Goal: Answer question/provide support: Share knowledge or assist other users

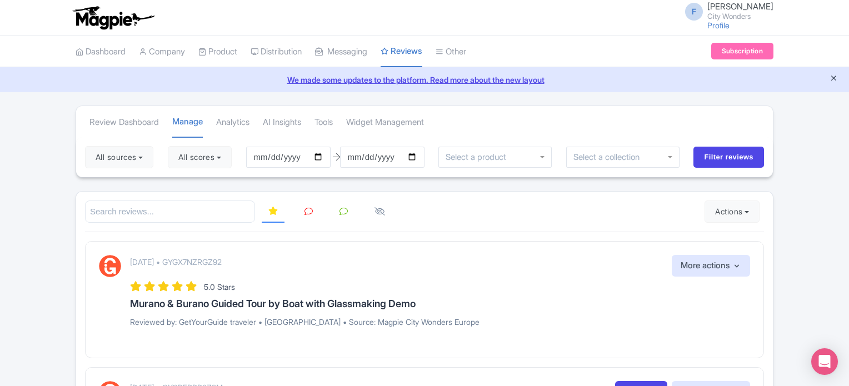
click at [831, 77] on icon "Close announcement" at bounding box center [833, 78] width 8 height 8
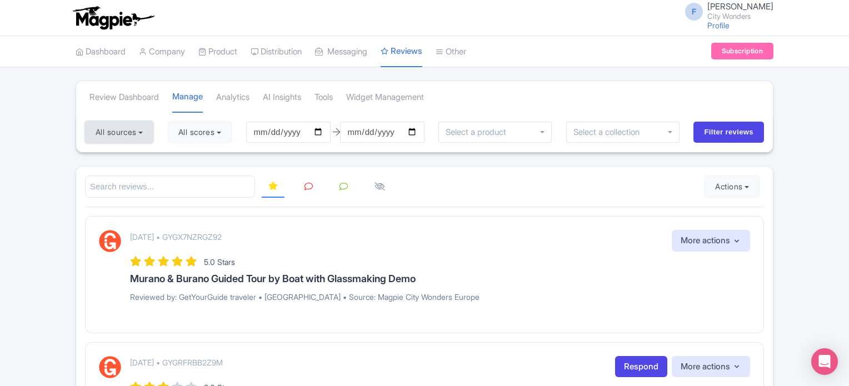
click at [147, 132] on button "All sources" at bounding box center [119, 132] width 68 height 22
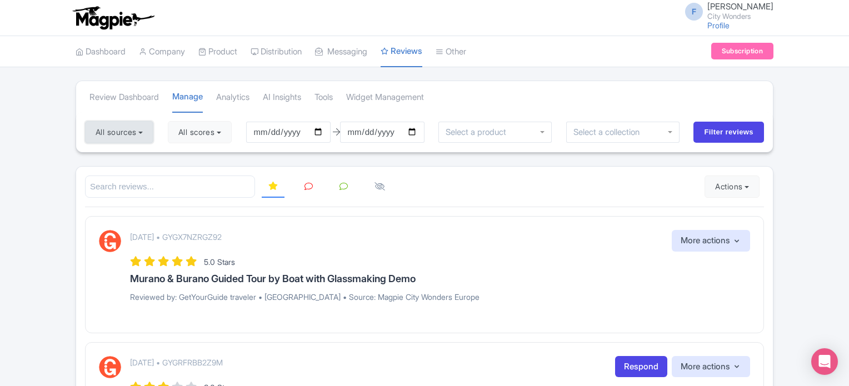
click at [116, 133] on button "All sources" at bounding box center [119, 132] width 68 height 22
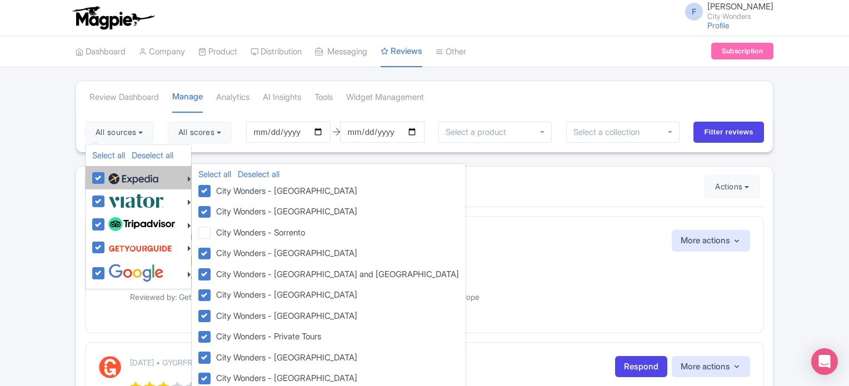
click at [106, 173] on label at bounding box center [132, 177] width 53 height 19
click at [106, 173] on input "checkbox" at bounding box center [109, 171] width 7 height 7
checkbox input "false"
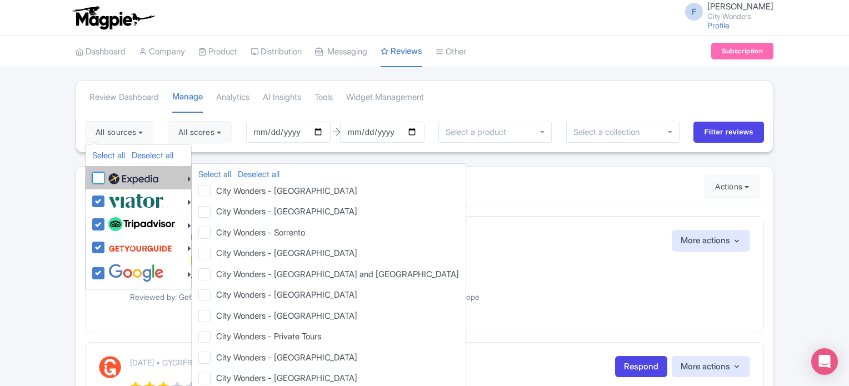
checkbox input "false"
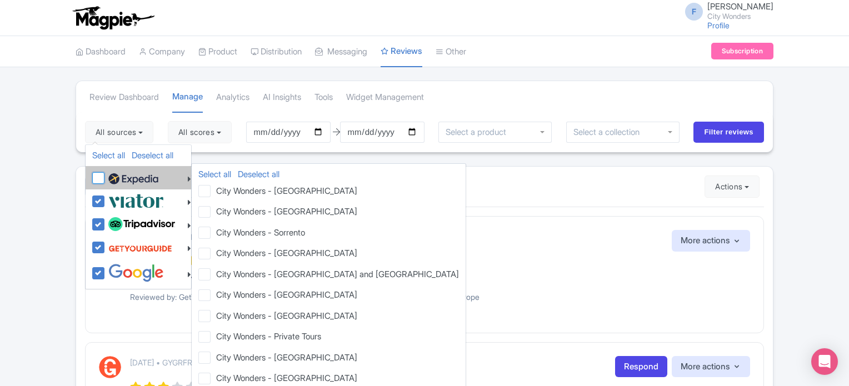
checkbox input "false"
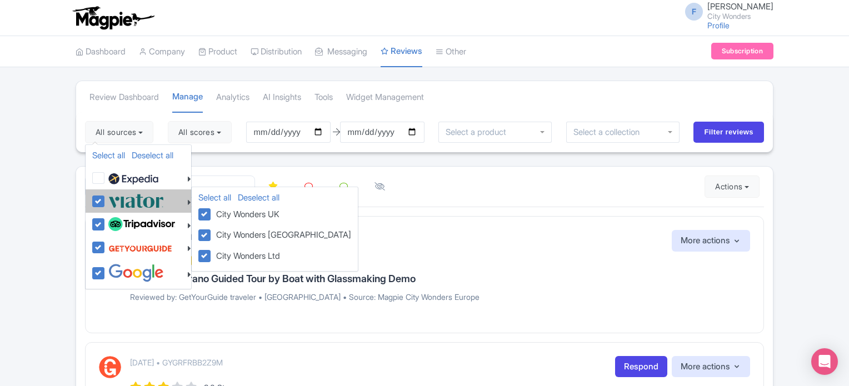
click at [94, 207] on div at bounding box center [141, 201] width 99 height 18
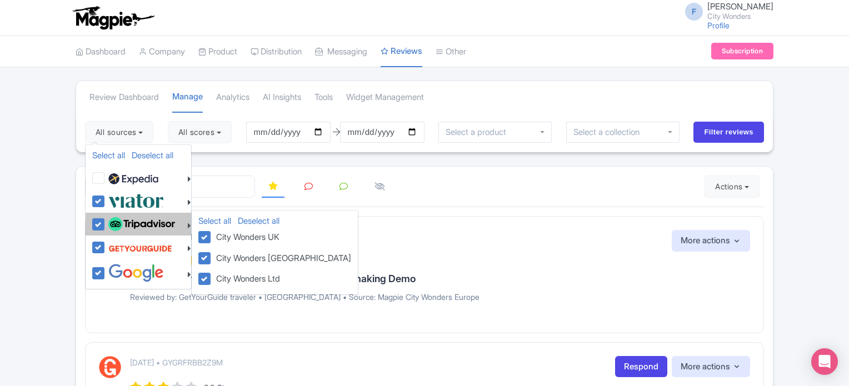
click at [106, 219] on label at bounding box center [140, 224] width 69 height 19
click at [106, 219] on input "checkbox" at bounding box center [109, 218] width 7 height 7
checkbox input "false"
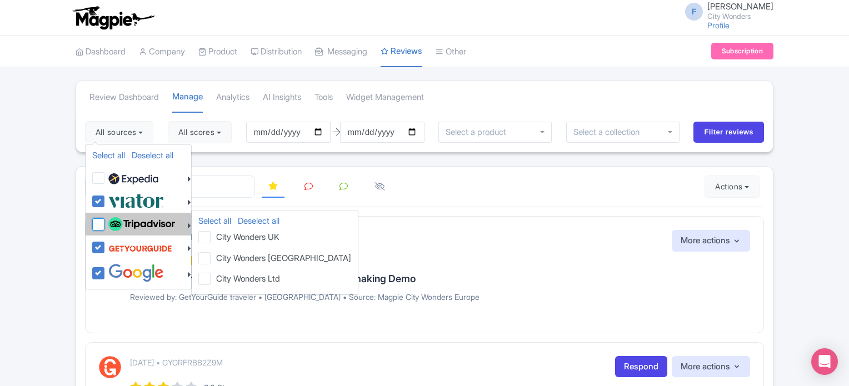
checkbox input "false"
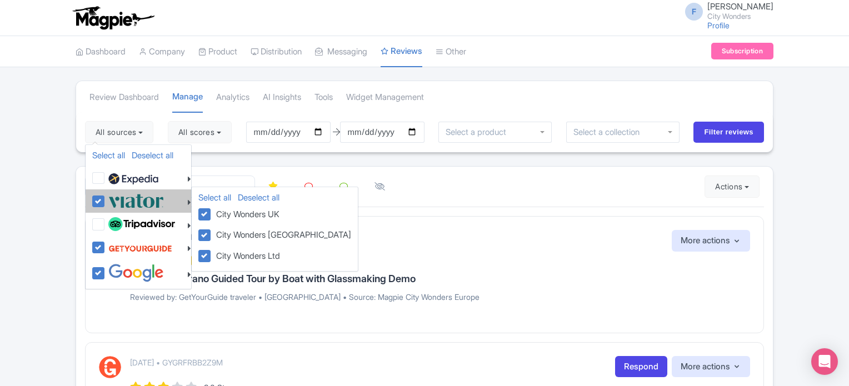
click at [106, 204] on label at bounding box center [135, 201] width 58 height 18
click at [106, 199] on input "checkbox" at bounding box center [109, 195] width 7 height 7
checkbox input "false"
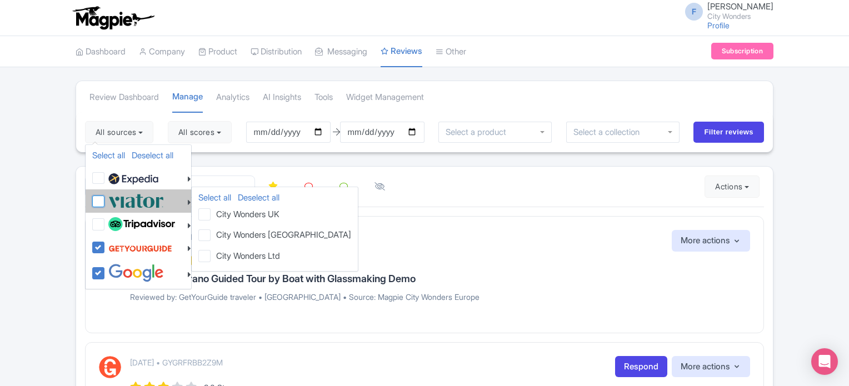
checkbox input "false"
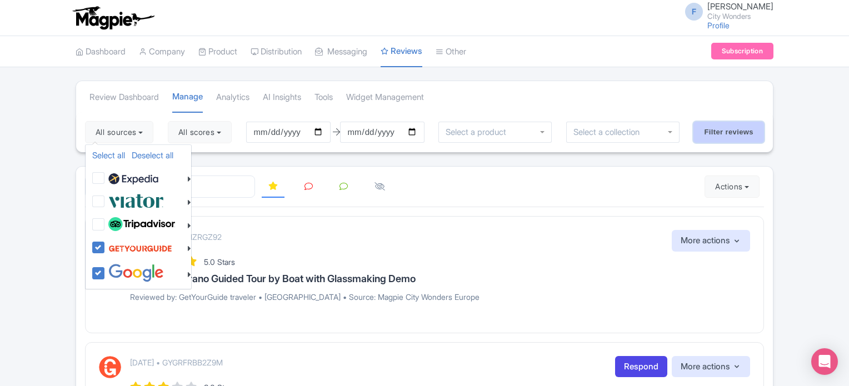
click at [718, 134] on input "Filter reviews" at bounding box center [728, 132] width 71 height 21
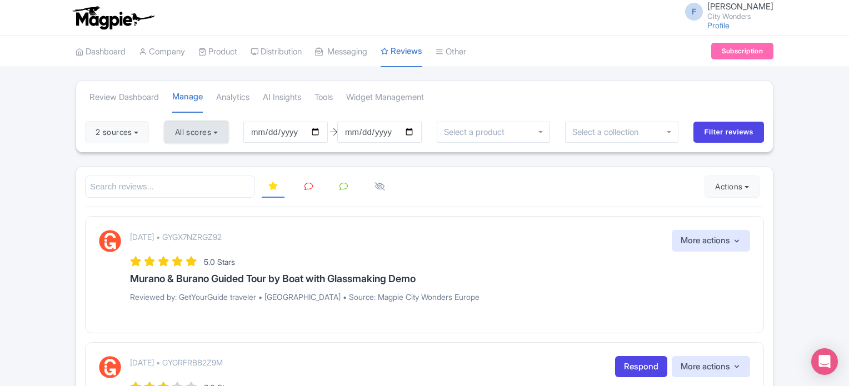
click at [204, 133] on button "All scores" at bounding box center [196, 132] width 64 height 22
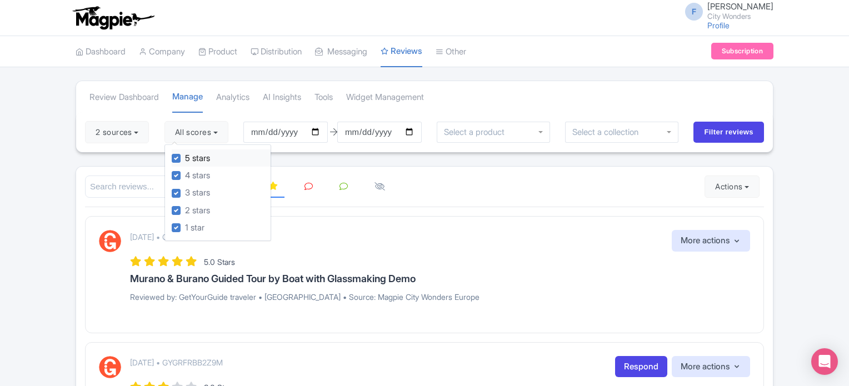
click at [185, 159] on label "5 stars" at bounding box center [197, 158] width 25 height 13
click at [185, 159] on input "5 stars" at bounding box center [188, 155] width 7 height 7
checkbox input "false"
click at [185, 172] on label "4 stars" at bounding box center [197, 175] width 25 height 13
click at [185, 172] on input "4 stars" at bounding box center [188, 172] width 7 height 7
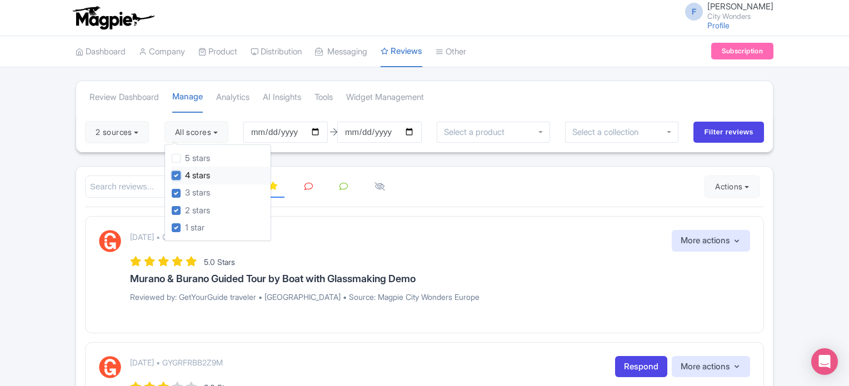
checkbox input "false"
click at [711, 132] on input "Filter reviews" at bounding box center [728, 132] width 71 height 21
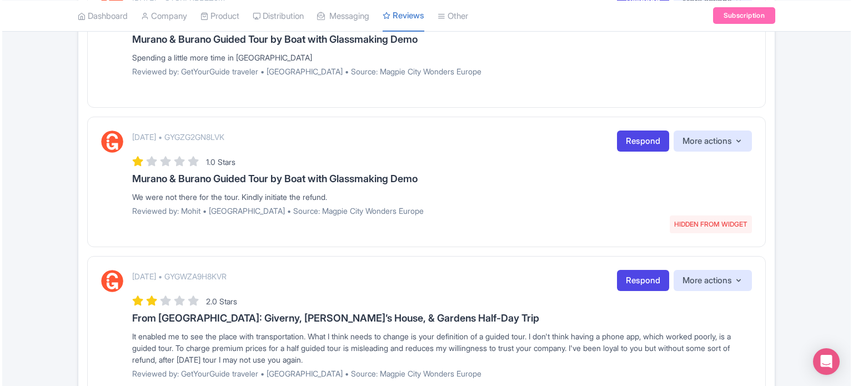
scroll to position [73, 0]
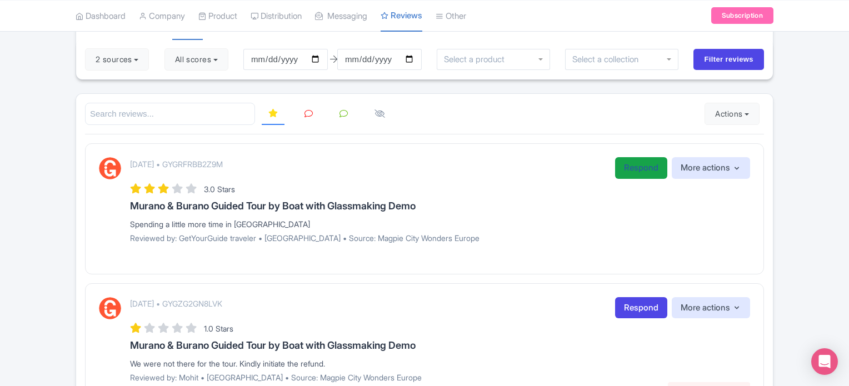
click at [646, 171] on link "Respond" at bounding box center [641, 168] width 52 height 22
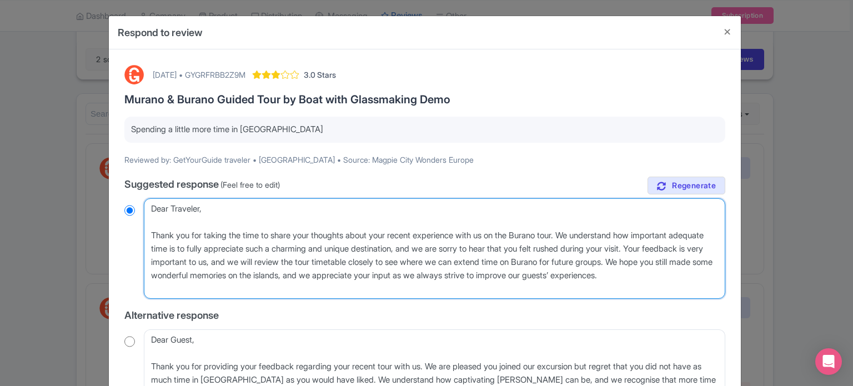
click at [534, 233] on textarea "Dear Traveler, Thank you for taking the time to share your thoughts about your …" at bounding box center [434, 248] width 581 height 101
type textarea "Dear Traveler, Thank you for taking the time to share your thoughts about your …"
radio input "true"
type textarea "Dear Traveler, Thank you for taking the time to share your thoughts about your …"
radio input "true"
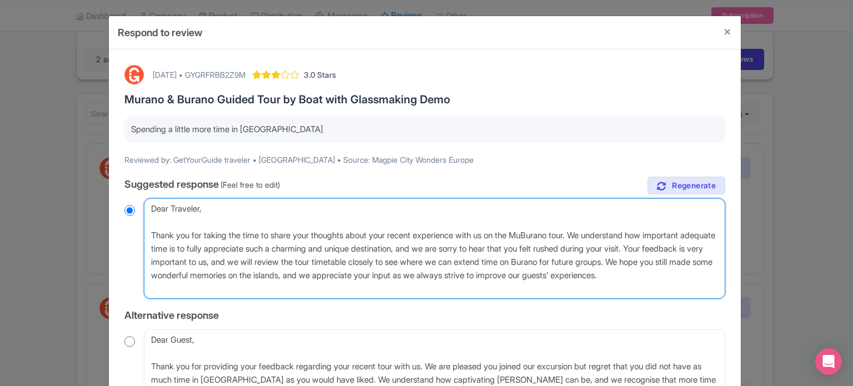
type textarea "Dear Traveler, Thank you for taking the time to share your thoughts about your …"
radio input "true"
type textarea "Dear Traveler, Thank you for taking the time to share your thoughts about your …"
radio input "true"
type textarea "Dear Traveler, Thank you for taking the time to share your thoughts about your …"
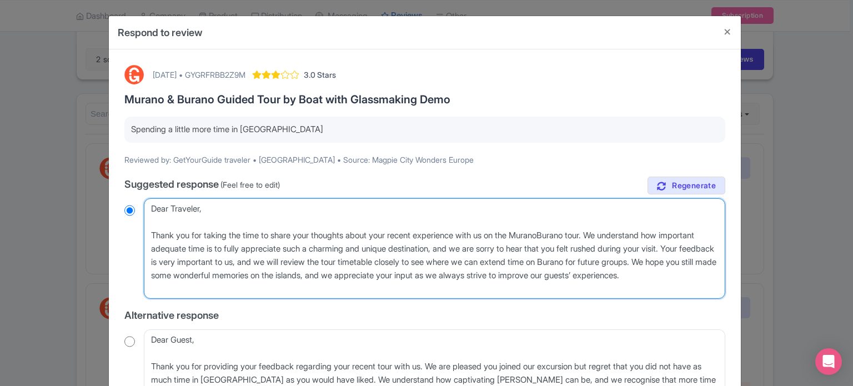
radio input "true"
type textarea "Dear Traveler, Thank you for taking the time to share your thoughts about your …"
radio input "true"
type textarea "Dear Traveler, Thank you for taking the time to share your thoughts about your …"
radio input "true"
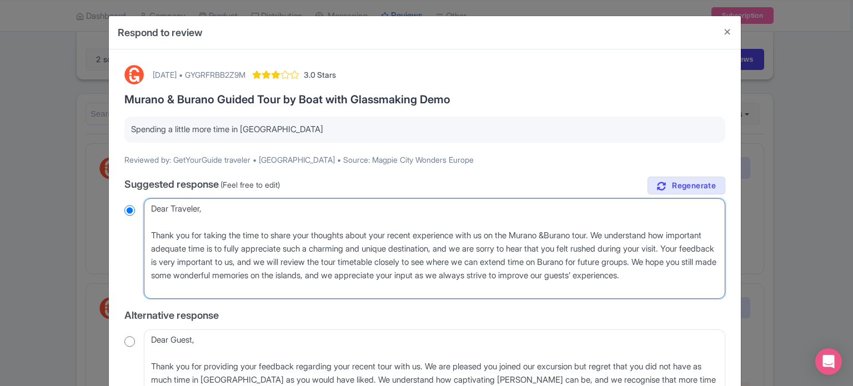
type textarea "Dear Traveler, Thank you for taking the time to share your thoughts about your …"
radio input "true"
drag, startPoint x: 622, startPoint y: 233, endPoint x: 515, endPoint y: 254, distance: 108.6
click at [515, 254] on textarea "Dear Traveler, Thank you for taking the time to share your thoughts about your …" at bounding box center [434, 248] width 581 height 101
type textarea "Dear Traveler, Thank you for taking the time to share your thoughts about your …"
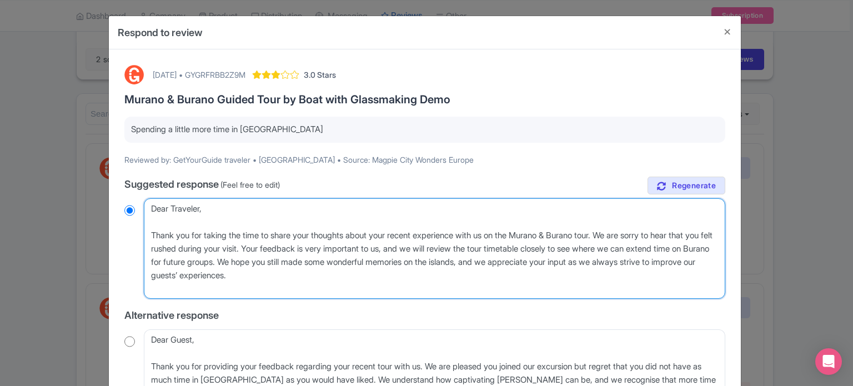
radio input "true"
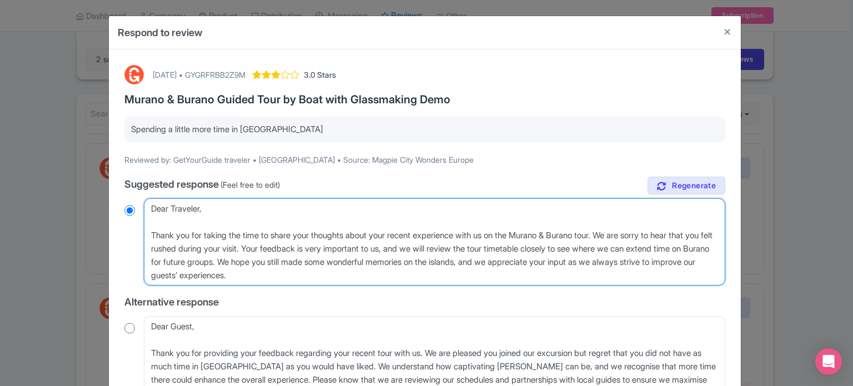
drag, startPoint x: 545, startPoint y: 273, endPoint x: 565, endPoint y: 262, distance: 22.9
click at [565, 262] on textarea "Dear Traveler, Thank you for taking the time to share your thoughts about your …" at bounding box center [434, 242] width 581 height 88
type textarea "Dear Traveler, Thank you for taking the time to share your thoughts about your …"
radio input "true"
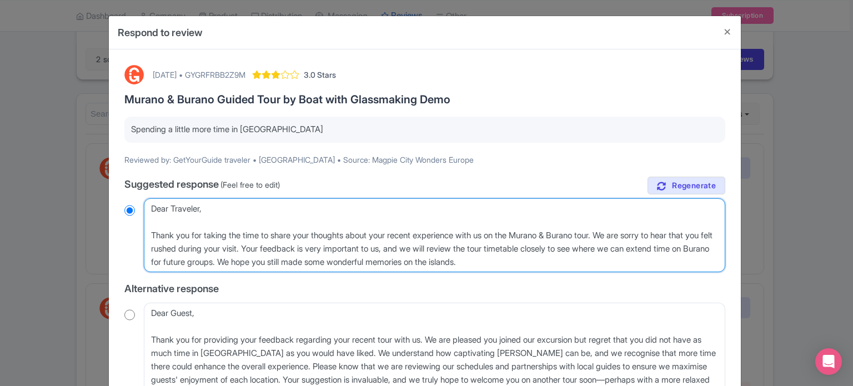
drag, startPoint x: 149, startPoint y: 207, endPoint x: 200, endPoint y: 204, distance: 51.8
click at [200, 204] on textarea "Dear Traveler, Thank you for taking the time to share your thoughts about your …" at bounding box center [434, 235] width 581 height 74
type textarea "H, Thank you for taking the time to share your thoughts about your recent exper…"
radio input "true"
type textarea "He, Thank you for taking the time to share your thoughts about your recent expe…"
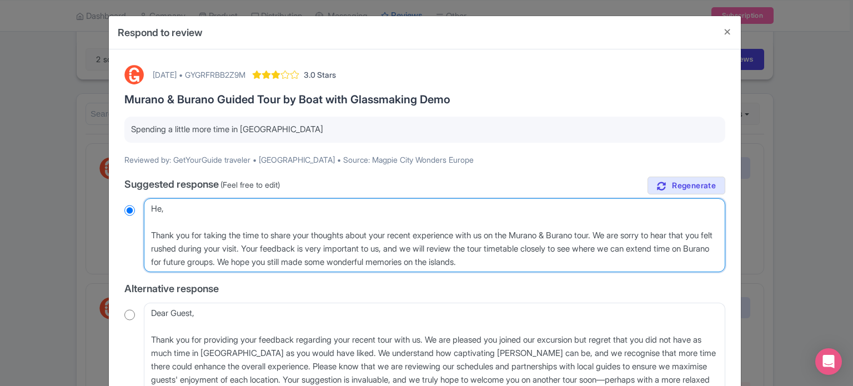
radio input "true"
type textarea "Hel, Thank you for taking the time to share your thoughts about your recent exp…"
radio input "true"
type textarea "Hell, Thank you for taking the time to share your thoughts about your recent ex…"
radio input "true"
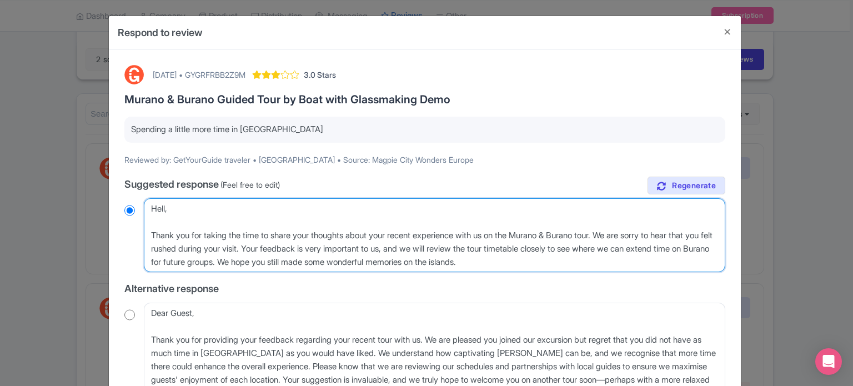
type textarea "Hello, Thank you for taking the time to share your thoughts about your recent e…"
radio input "true"
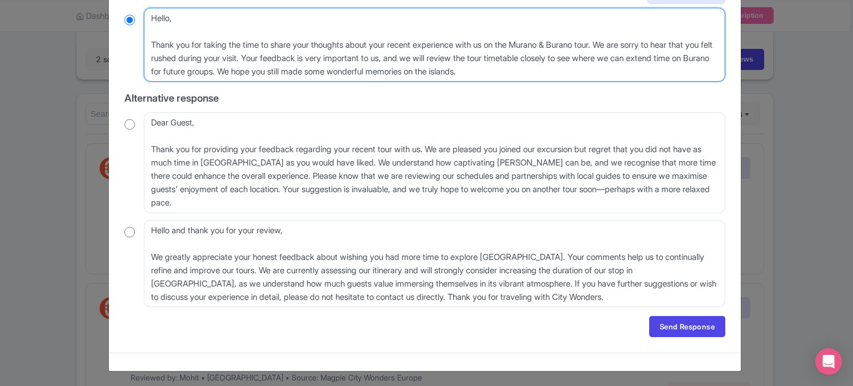
scroll to position [191, 0]
type textarea "Hello, Thank you for taking the time to share your thoughts about your recent e…"
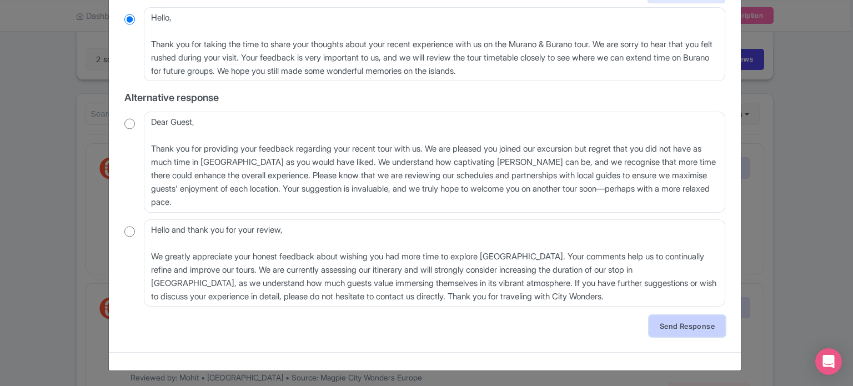
click at [675, 323] on link "Send Response" at bounding box center [687, 325] width 76 height 21
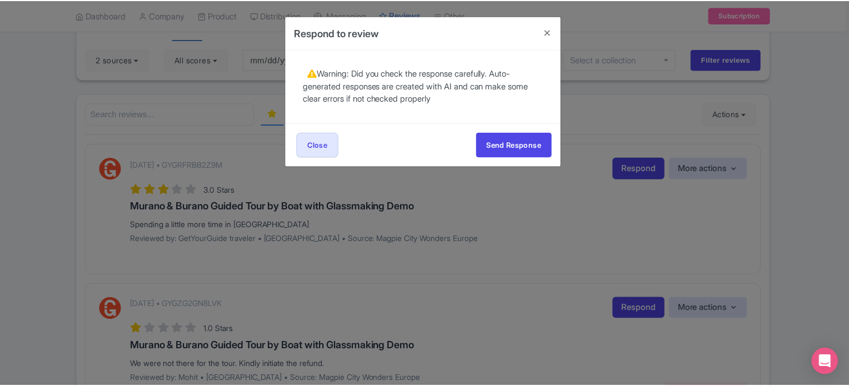
scroll to position [0, 0]
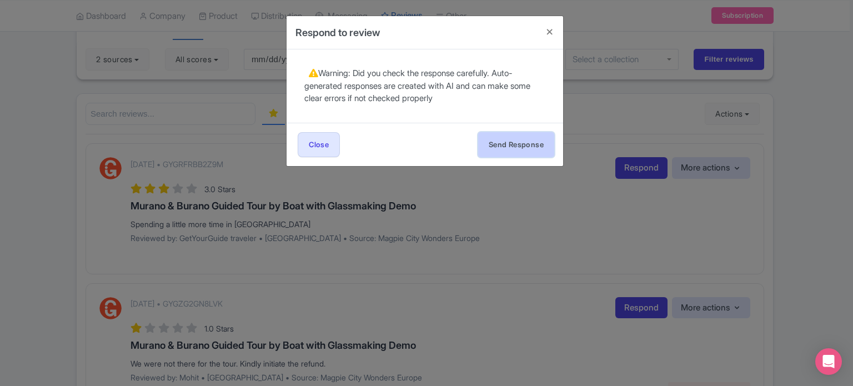
click at [530, 147] on button "Send Response" at bounding box center [516, 144] width 76 height 25
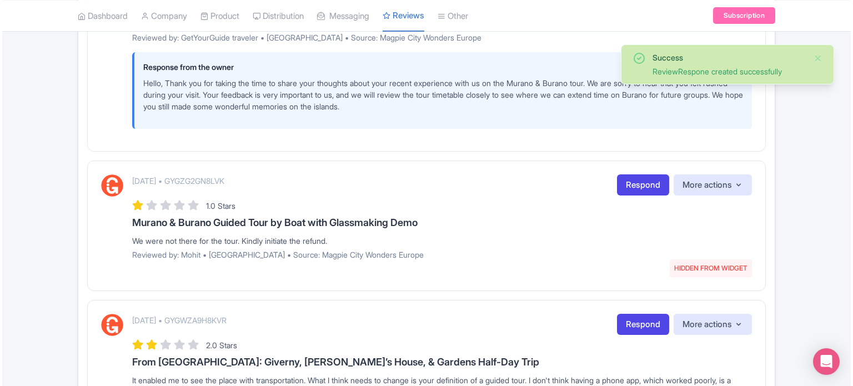
scroll to position [278, 0]
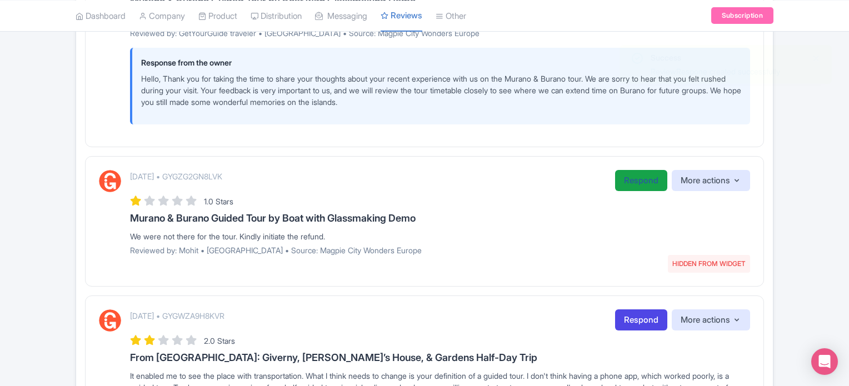
click at [622, 173] on link "Respond" at bounding box center [641, 181] width 52 height 22
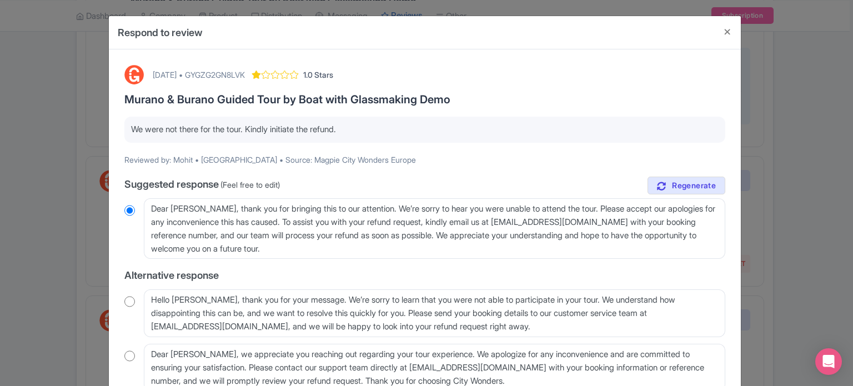
click at [245, 74] on div "[DATE] • GYGZG2GN8LVK" at bounding box center [199, 75] width 92 height 12
copy div "GYGZG2GN8LVK"
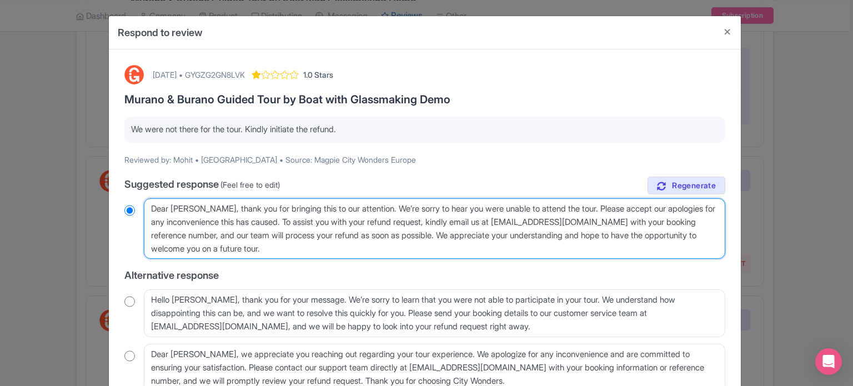
drag, startPoint x: 368, startPoint y: 208, endPoint x: 198, endPoint y: 212, distance: 170.0
click at [198, 212] on textarea "Dear Mohit, thank you for bringing this to our attention. We’re sorry to hear y…" at bounding box center [434, 228] width 581 height 61
type textarea "Dear Mohit, We’re sorry to hear you were unable to attend the tour. Please acce…"
radio input "true"
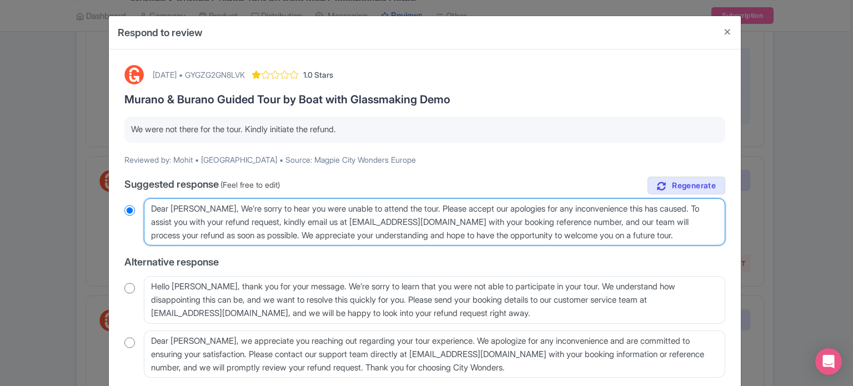
drag, startPoint x: 413, startPoint y: 209, endPoint x: 665, endPoint y: 236, distance: 253.6
click at [665, 236] on textarea "Dear Mohit, thank you for bringing this to our attention. We’re sorry to hear y…" at bounding box center [434, 222] width 581 height 48
type textarea "Dear Mohit, We’re sorry to hear you were unable to attend the tour."
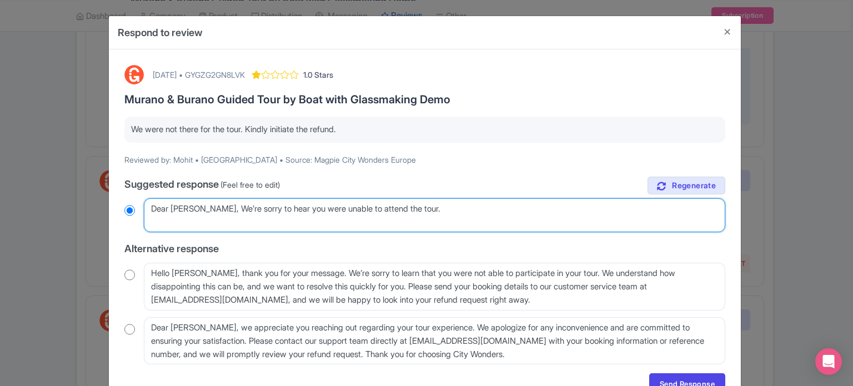
radio input "true"
click at [435, 207] on textarea "Dear Mohit, thank you for bringing this to our attention. We’re sorry to hear y…" at bounding box center [434, 215] width 581 height 34
paste textarea "As your voucher states, "It is the responsibility of all visitors to be at the …"
type textarea "Dear Mohit, We’re sorry to hear you were unable to attend the tour. As your vou…"
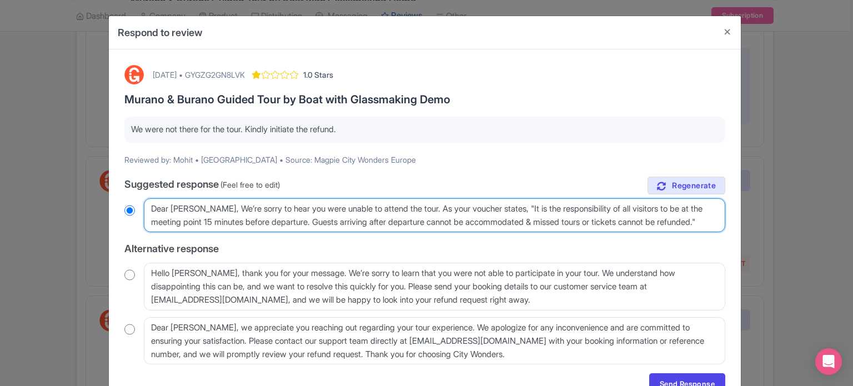
radio input "true"
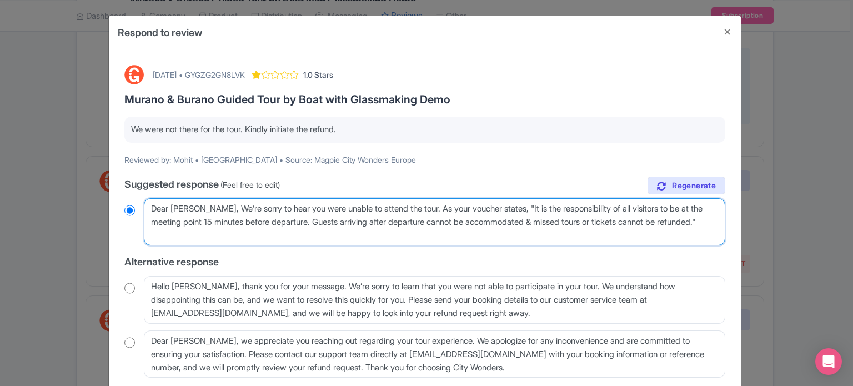
click at [313, 218] on textarea "Dear Mohit, thank you for bringing this to our attention. We’re sorry to hear y…" at bounding box center [434, 222] width 581 height 48
drag, startPoint x: 315, startPoint y: 220, endPoint x: 207, endPoint y: 218, distance: 108.3
click at [207, 218] on textarea "Dear Mohit, thank you for bringing this to our attention. We’re sorry to hear y…" at bounding box center [434, 222] width 581 height 48
type textarea "Dear Mohit, We’re sorry to hear you were unable to attend the tour. As your vou…"
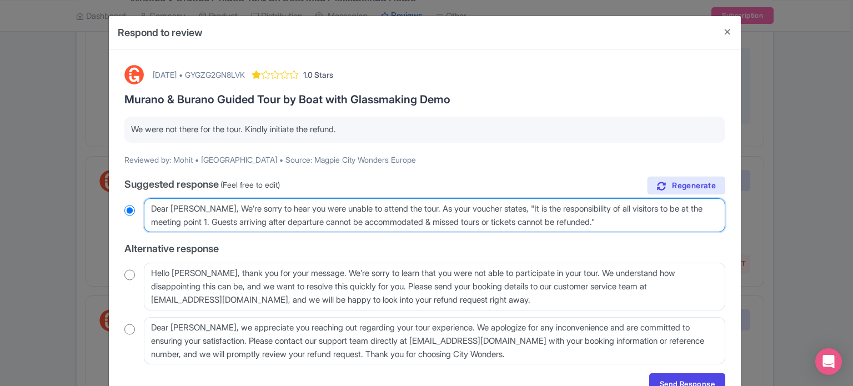
radio input "true"
type textarea "Dear Mohit, We’re sorry to hear you were unable to attend the tour. As your vou…"
radio input "true"
type textarea "Dear Mohit, We’re sorry to hear you were unable to attend the tour. As your vou…"
radio input "true"
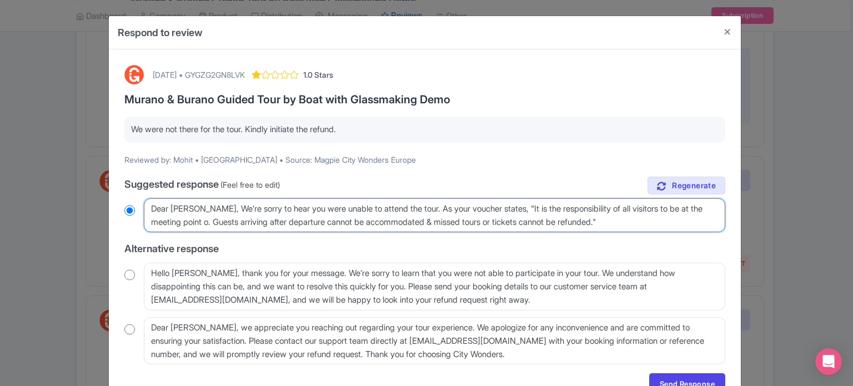
type textarea "Dear Mohit, We’re sorry to hear you were unable to attend the tour. As your vou…"
radio input "true"
type textarea "Dear Mohit, We’re sorry to hear you were unable to attend the tour. As your vou…"
radio input "true"
type textarea "Dear Mohit, We’re sorry to hear you were unable to attend the tour. As your vou…"
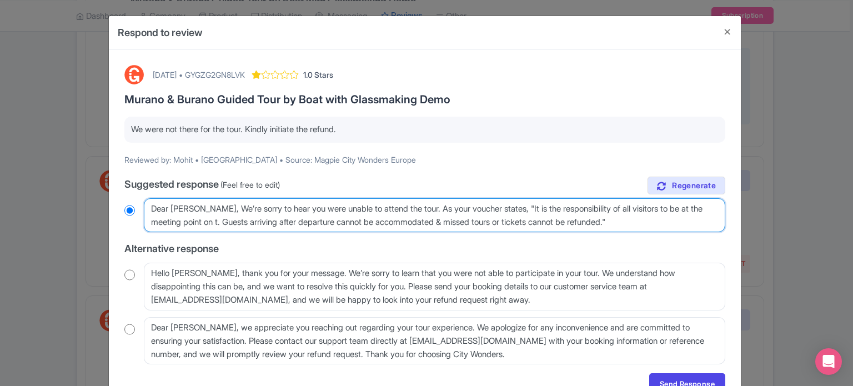
radio input "true"
type textarea "Dear Mohit, We’re sorry to hear you were unable to attend the tour. As your vou…"
radio input "true"
type textarea "Dear Mohit, We’re sorry to hear you were unable to attend the tour. As your vou…"
radio input "true"
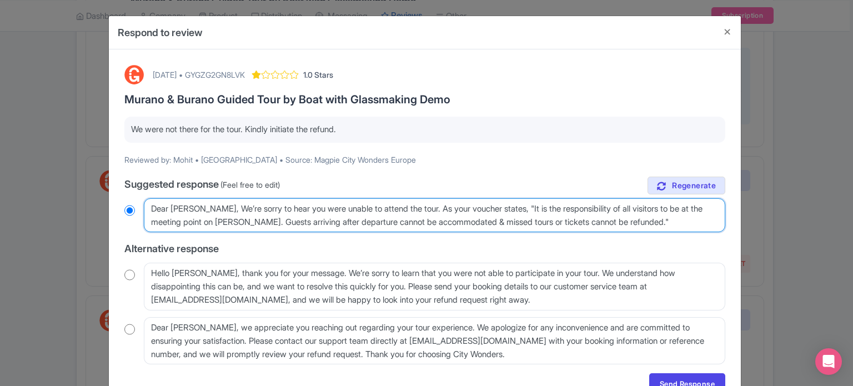
type textarea "Dear Mohit, We’re sorry to hear you were unable to attend the tour. As your vou…"
radio input "true"
click at [655, 219] on textarea "Dear Mohit, thank you for bringing this to our attention. We’re sorry to hear y…" at bounding box center [434, 215] width 581 height 34
type textarea "Dear Mohit, We’re sorry to hear you were unable to attend the tour. As your vou…"
radio input "true"
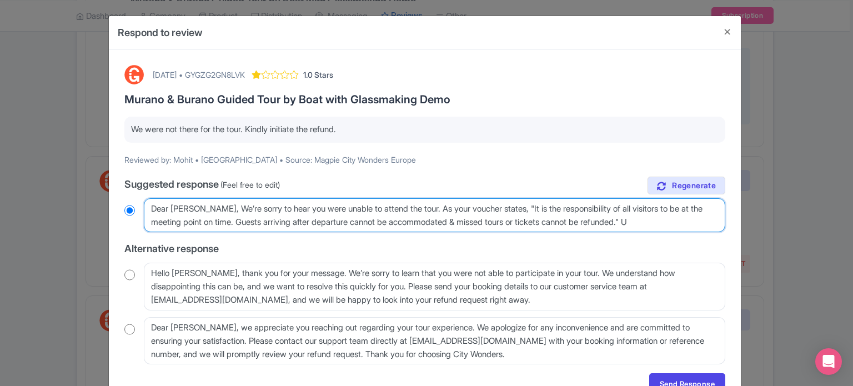
type textarea "Dear Mohit, We’re sorry to hear you were unable to attend the tour. As your vou…"
radio input "true"
type textarea "Dear Mohit, We’re sorry to hear you were unable to attend the tour. As your vou…"
radio input "true"
type textarea "Dear Mohit, We’re sorry to hear you were unable to attend the tour. As your vou…"
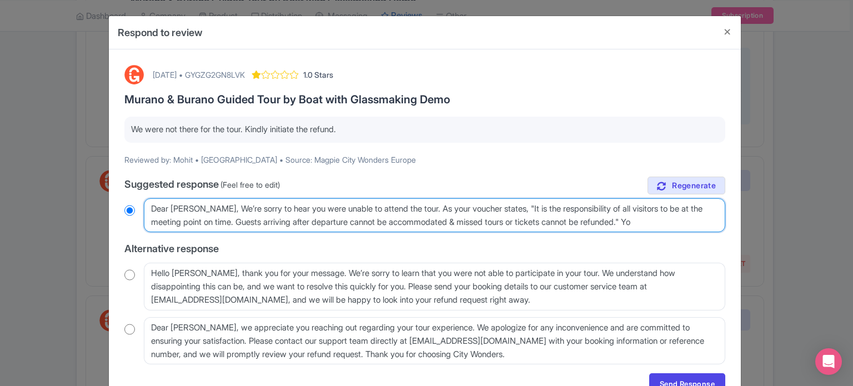
radio input "true"
type textarea "Dear Mohit, We’re sorry to hear you were unable to attend the tour. As your vou…"
radio input "true"
type textarea "Dear Mohit, We’re sorry to hear you were unable to attend the tour. As your vou…"
radio input "true"
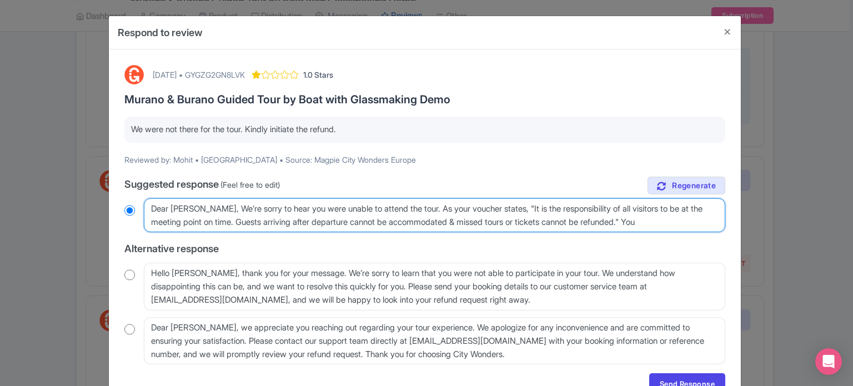
type textarea "Dear Mohit, We’re sorry to hear you were unable to attend the tour. As your vou…"
radio input "true"
type textarea "Dear Mohit, We’re sorry to hear you were unable to attend the tour. As your vou…"
radio input "true"
type textarea "Dear Mohit, We’re sorry to hear you were unable to attend the tour. As your vou…"
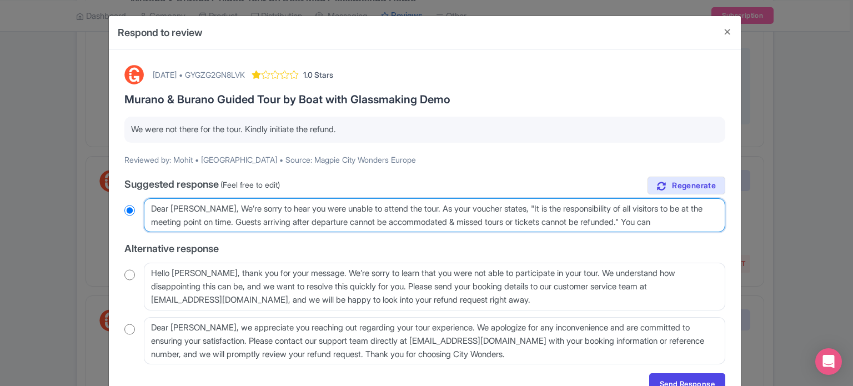
radio input "true"
type textarea "Dear Mohit, We’re sorry to hear you were unable to attend the tour. As your vou…"
radio input "true"
type textarea "Dear Mohit, We’re sorry to hear you were unable to attend the tour. As your vou…"
radio input "true"
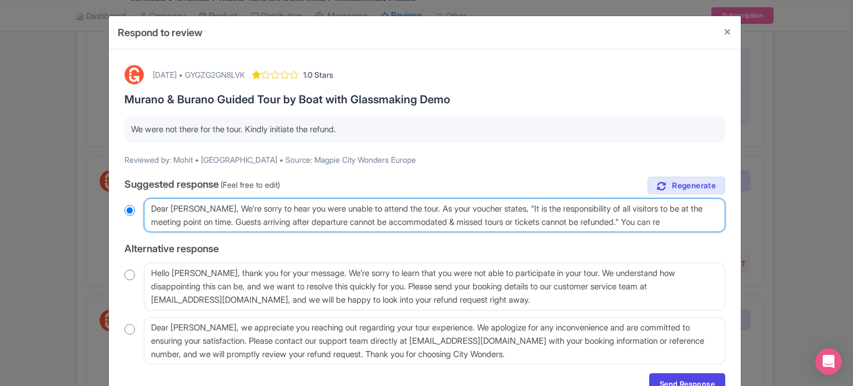
type textarea "Dear Mohit, We’re sorry to hear you were unable to attend the tour. As your vou…"
radio input "true"
type textarea "Dear Mohit, We’re sorry to hear you were unable to attend the tour. As your vou…"
radio input "true"
type textarea "Dear Mohit, We’re sorry to hear you were unable to attend the tour. As your vou…"
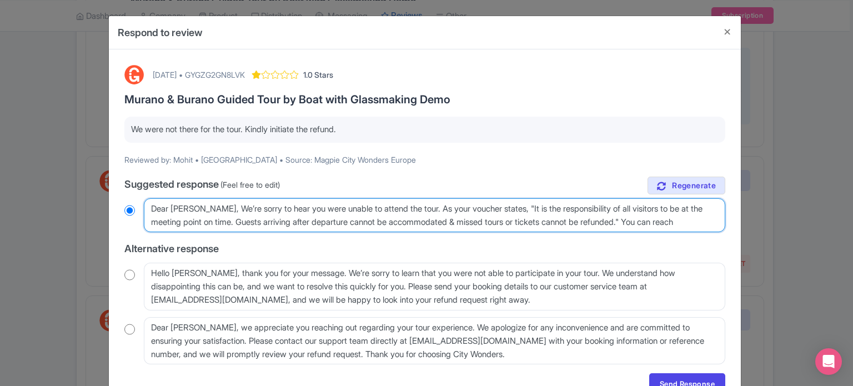
radio input "true"
type textarea "Dear Mohit, We’re sorry to hear you were unable to attend the tour. As your vou…"
radio input "true"
type textarea "Dear Mohit, We’re sorry to hear you were unable to attend the tour. As your vou…"
radio input "true"
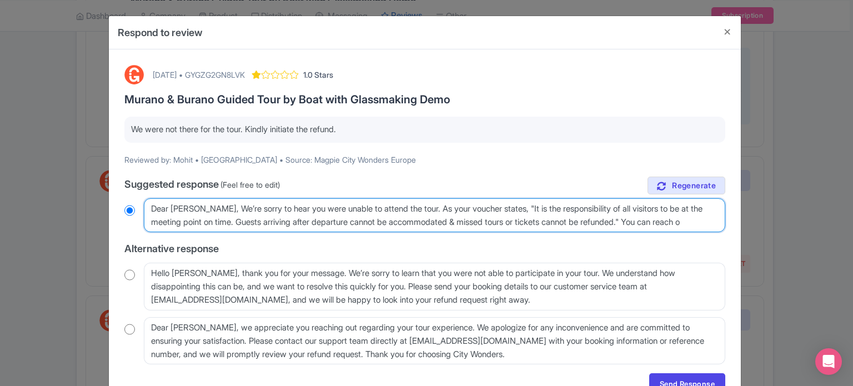
type textarea "Dear Mohit, We’re sorry to hear you were unable to attend the tour. As your vou…"
radio input "true"
type textarea "Dear Mohit, We’re sorry to hear you were unable to attend the tour. As your vou…"
radio input "true"
type textarea "Dear Mohit, We’re sorry to hear you were unable to attend the tour. As your vou…"
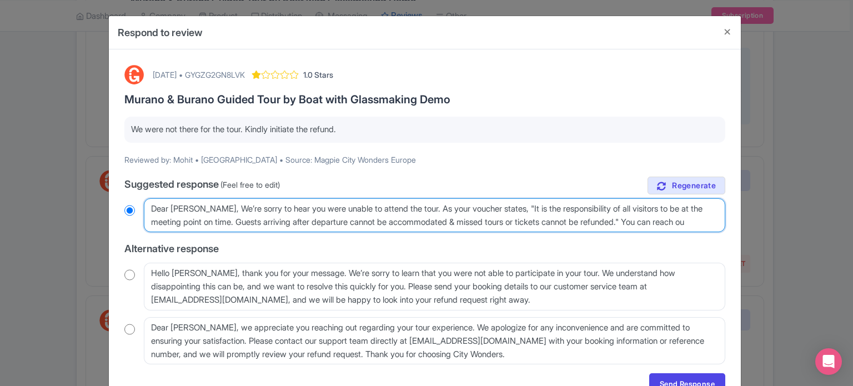
radio input "true"
type textarea "Dear Mohit, We’re sorry to hear you were unable to attend the tour. As your vou…"
radio input "true"
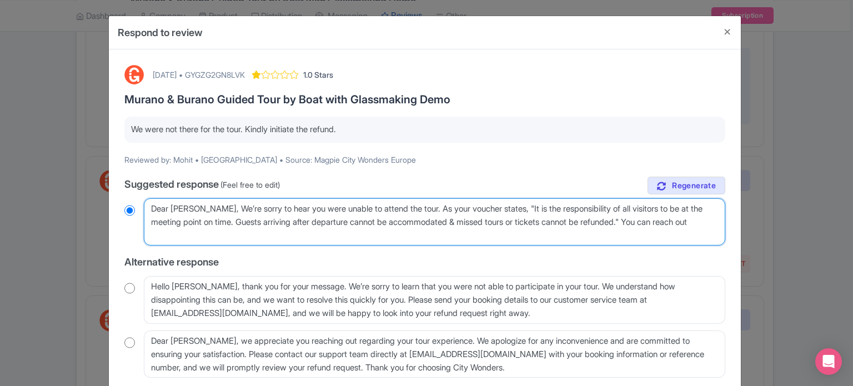
type textarea "Dear Mohit, We’re sorry to hear you were unable to attend the tour. As your vou…"
radio input "true"
type textarea "Dear Mohit, We’re sorry to hear you were unable to attend the tour. As your vou…"
radio input "true"
type textarea "Dear Mohit, We’re sorry to hear you were unable to attend the tour. As your vou…"
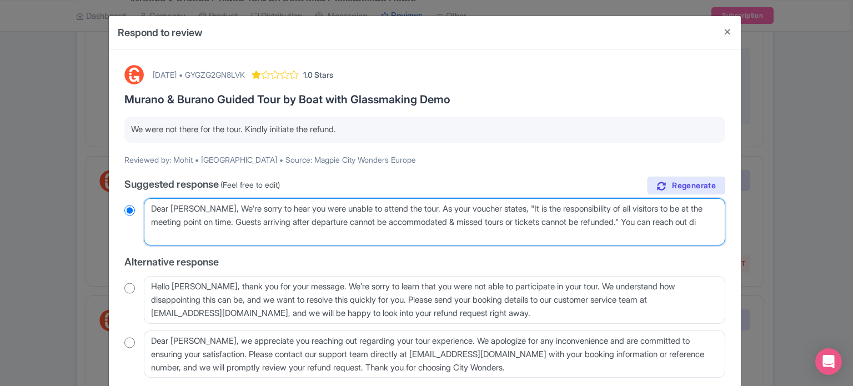
radio input "true"
type textarea "Dear Mohit, We’re sorry to hear you were unable to attend the tour. As your vou…"
radio input "true"
type textarea "Dear Mohit, We’re sorry to hear you were unable to attend the tour. As your vou…"
radio input "true"
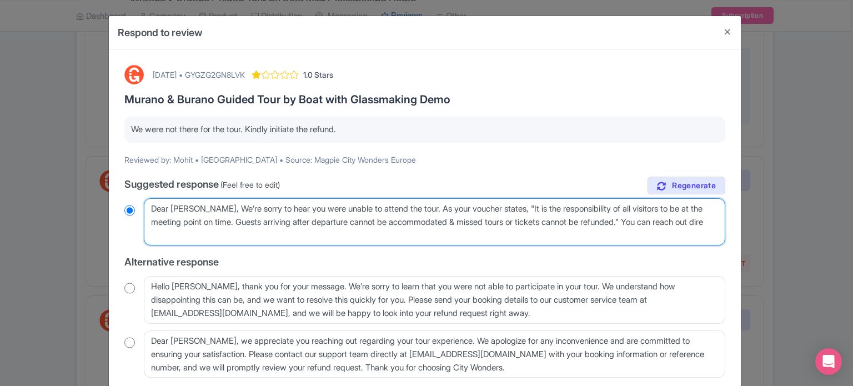
type textarea "Dear Mohit, We’re sorry to hear you were unable to attend the tour. As your vou…"
radio input "true"
type textarea "Dear Mohit, We’re sorry to hear you were unable to attend the tour. As your vou…"
radio input "true"
type textarea "Dear Mohit, We’re sorry to hear you were unable to attend the tour. As your vou…"
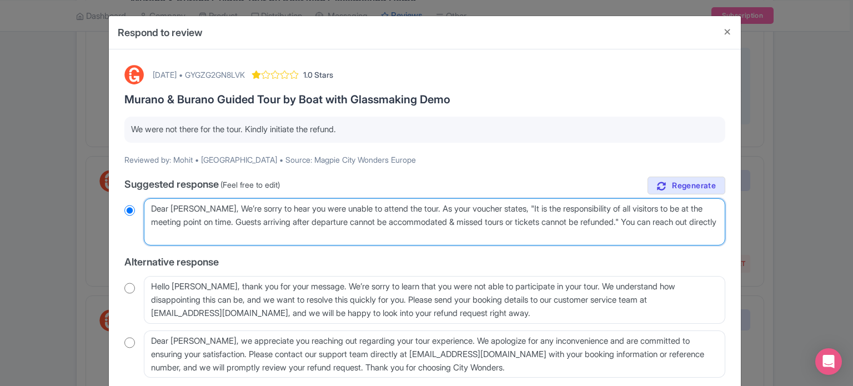
radio input "true"
type textarea "Dear Mohit, We’re sorry to hear you were unable to attend the tour. As your vou…"
radio input "true"
type textarea "Dear Mohit, We’re sorry to hear you were unable to attend the tour. As your vou…"
radio input "true"
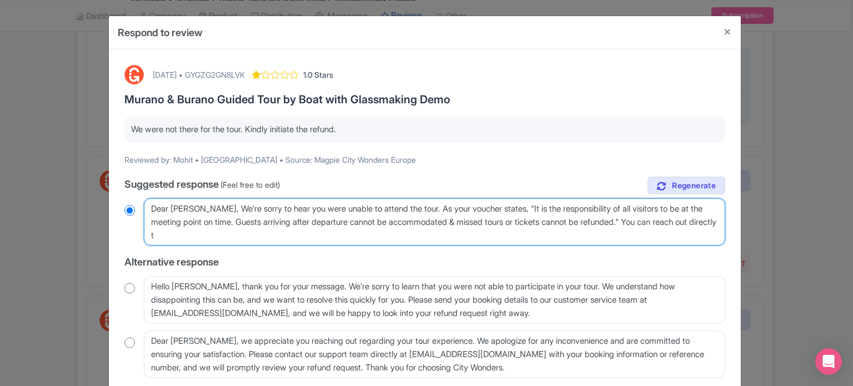
type textarea "Dear Mohit, We’re sorry to hear you were unable to attend the tour. As your vou…"
radio input "true"
type textarea "Dear Mohit, We’re sorry to hear you were unable to attend the tour. As your vou…"
radio input "true"
type textarea "Dear Mohit, We’re sorry to hear you were unable to attend the tour. As your vou…"
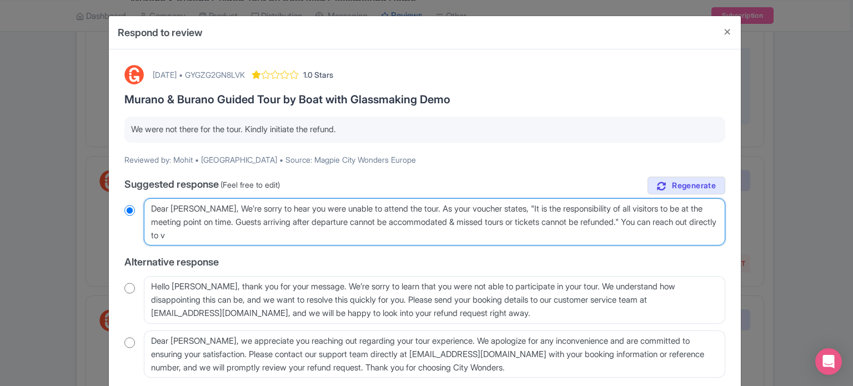
radio input "true"
type textarea "Dear Mohit, We’re sorry to hear you were unable to attend the tour. As your vou…"
radio input "true"
type textarea "Dear Mohit, We’re sorry to hear you were unable to attend the tour. As your vou…"
radio input "true"
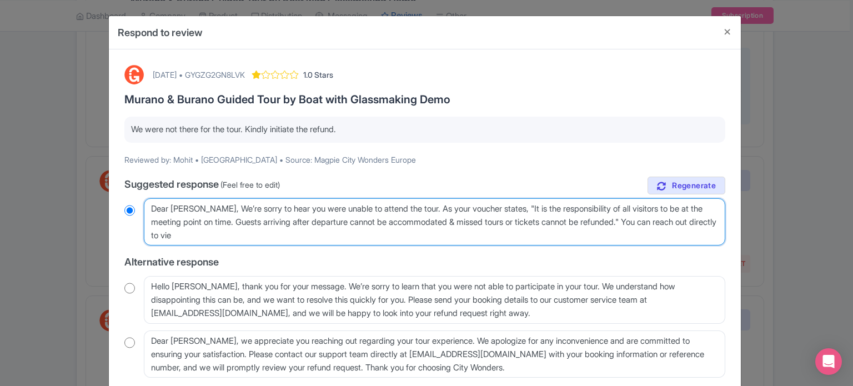
type textarea "Dear Mohit, We’re sorry to hear you were unable to attend the tour. As your vou…"
radio input "true"
type textarea "Dear Mohit, We’re sorry to hear you were unable to attend the tour. As your vou…"
radio input "true"
type textarea "Dear Mohit, We’re sorry to hear you were unable to attend the tour. As your vou…"
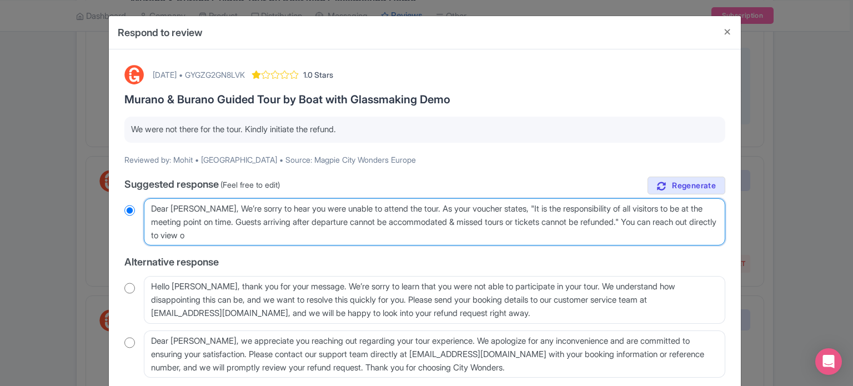
radio input "true"
type textarea "Dear Mohit, We’re sorry to hear you were unable to attend the tour. As your vou…"
radio input "true"
type textarea "Dear Mohit, We’re sorry to hear you were unable to attend the tour. As your vou…"
radio input "true"
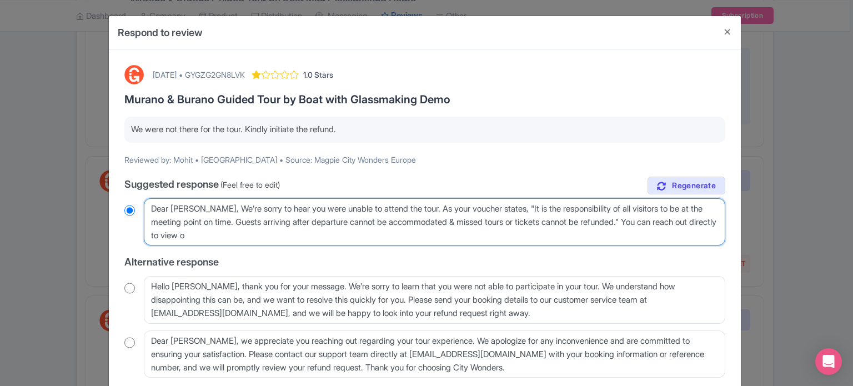
type textarea "Dear Mohit, We’re sorry to hear you were unable to attend the tour. As your vou…"
radio input "true"
type textarea "Dear Mohit, We’re sorry to hear you were unable to attend the tour. As your vou…"
radio input "true"
type textarea "Dear Mohit, We’re sorry to hear you were unable to attend the tour. As your vou…"
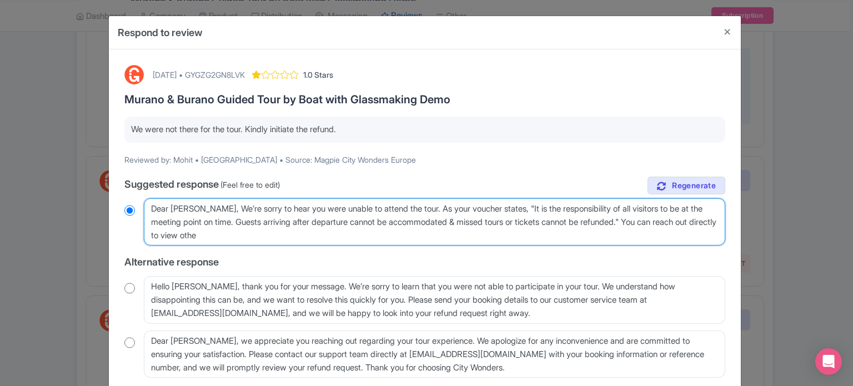
radio input "true"
type textarea "Dear Mohit, We’re sorry to hear you were unable to attend the tour. As your vou…"
radio input "true"
type textarea "Dear Mohit, We’re sorry to hear you were unable to attend the tour. As your vou…"
radio input "true"
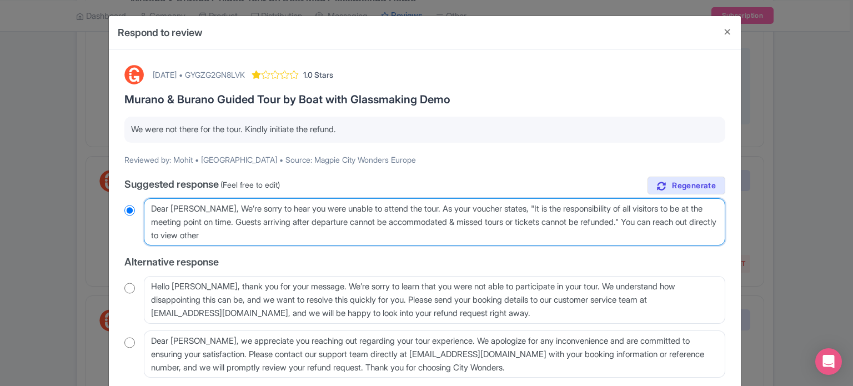
type textarea "Dear Mohit, We’re sorry to hear you were unable to attend the tour. As your vou…"
radio input "true"
type textarea "Dear Mohit, We’re sorry to hear you were unable to attend the tour. As your vou…"
radio input "true"
type textarea "Dear Mohit, We’re sorry to hear you were unable to attend the tour. As your vou…"
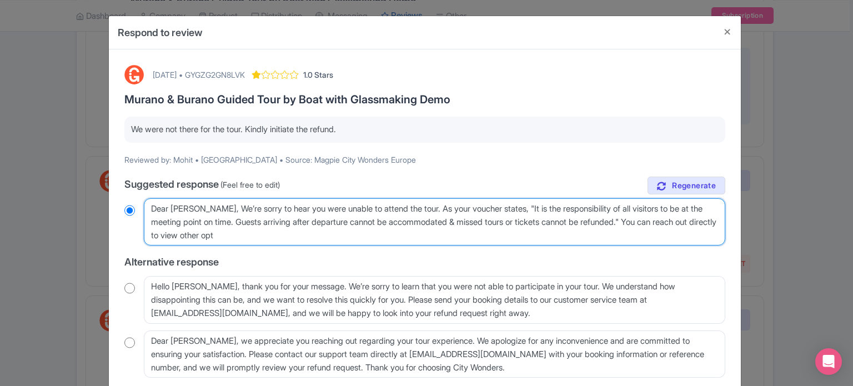
radio input "true"
type textarea "Dear Mohit, We’re sorry to hear you were unable to attend the tour. As your vou…"
radio input "true"
type textarea "Dear Mohit, We’re sorry to hear you were unable to attend the tour. As your vou…"
radio input "true"
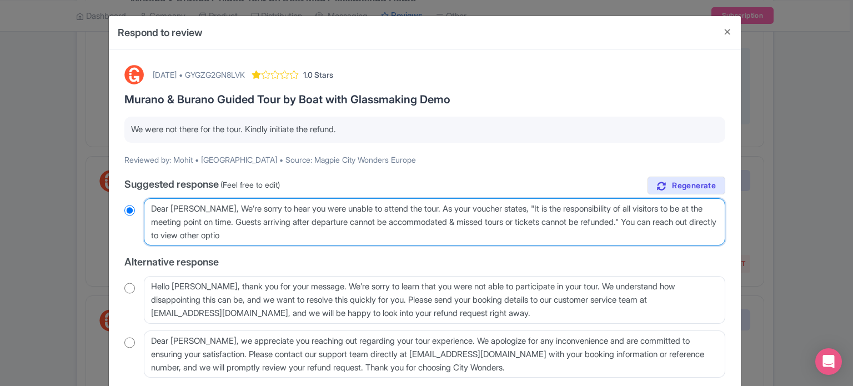
type textarea "Dear Mohit, We’re sorry to hear you were unable to attend the tour. As your vou…"
radio input "true"
type textarea "Dear Mohit, We’re sorry to hear you were unable to attend the tour. As your vou…"
radio input "true"
type textarea "Dear Mohit, We’re sorry to hear you were unable to attend the tour. As your vou…"
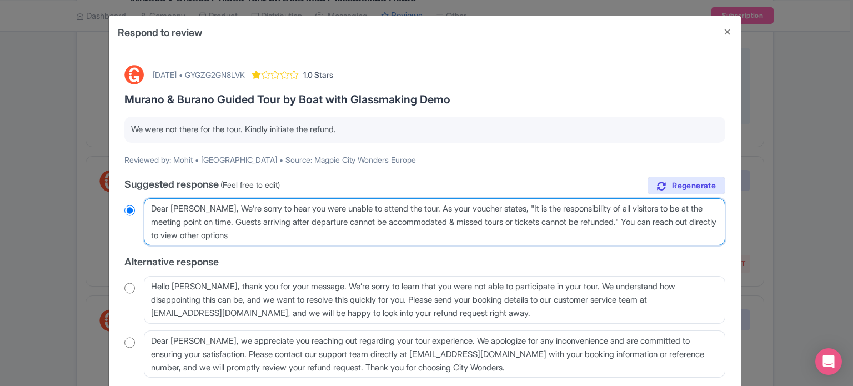
radio input "true"
type textarea "Dear Mohit, We’re sorry to hear you were unable to attend the tour. As your vou…"
radio input "true"
type textarea "Dear Mohit, We’re sorry to hear you were unable to attend the tour. As your vou…"
radio input "true"
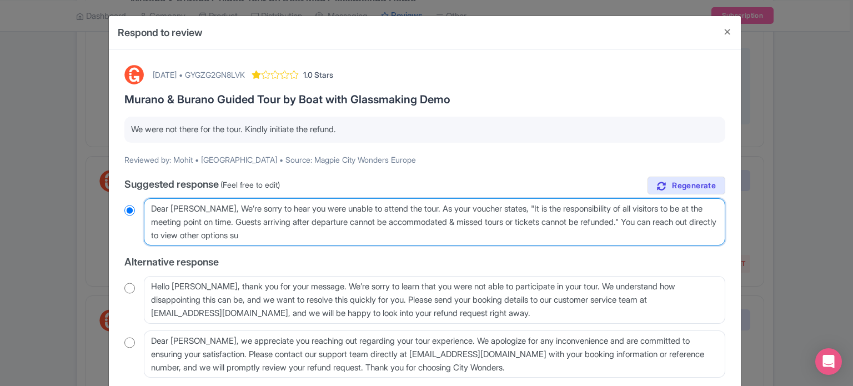
type textarea "Dear Mohit, We’re sorry to hear you were unable to attend the tour. As your vou…"
radio input "true"
type textarea "Dear Mohit, We’re sorry to hear you were unable to attend the tour. As your vou…"
radio input "true"
type textarea "Dear Mohit, We’re sorry to hear you were unable to attend the tour. As your vou…"
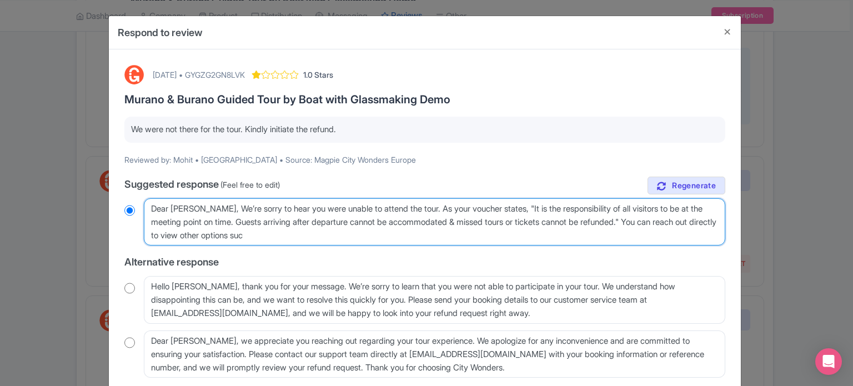
radio input "true"
type textarea "Dear Mohit, We’re sorry to hear you were unable to attend the tour. As your vou…"
radio input "true"
type textarea "Dear Mohit, We’re sorry to hear you were unable to attend the tour. As your vou…"
radio input "true"
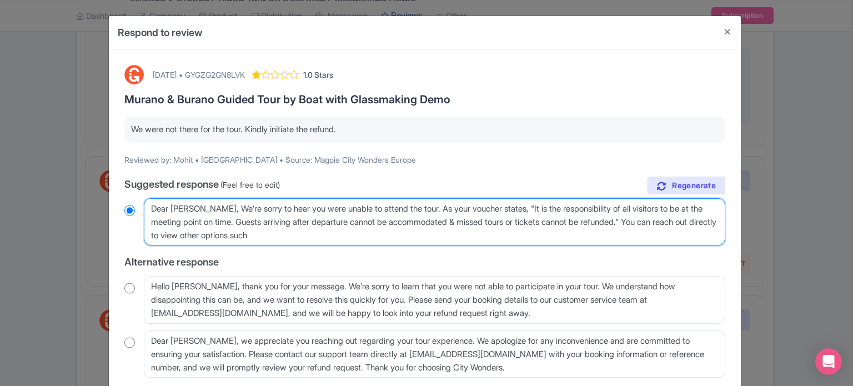
type textarea "Dear Mohit, We’re sorry to hear you were unable to attend the tour. As your vou…"
radio input "true"
type textarea "Dear Mohit, We’re sorry to hear you were unable to attend the tour. As your vou…"
radio input "true"
type textarea "Dear Mohit, We’re sorry to hear you were unable to attend the tour. As your vou…"
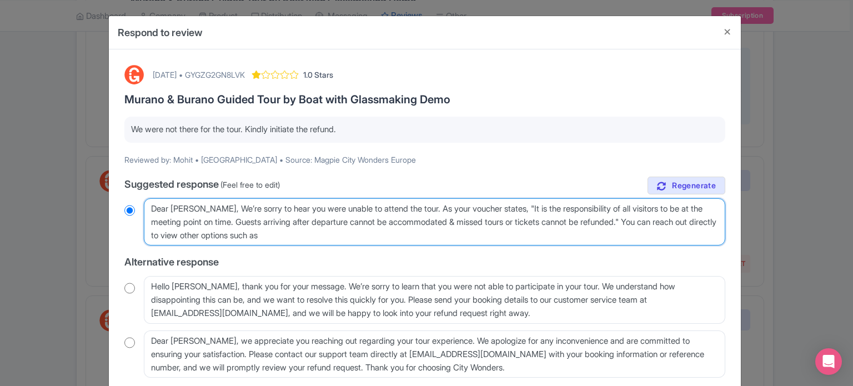
radio input "true"
type textarea "Dear Mohit, We’re sorry to hear you were unable to attend the tour. As your vou…"
radio input "true"
type textarea "Dear Mohit, We’re sorry to hear you were unable to attend the tour. As your vou…"
radio input "true"
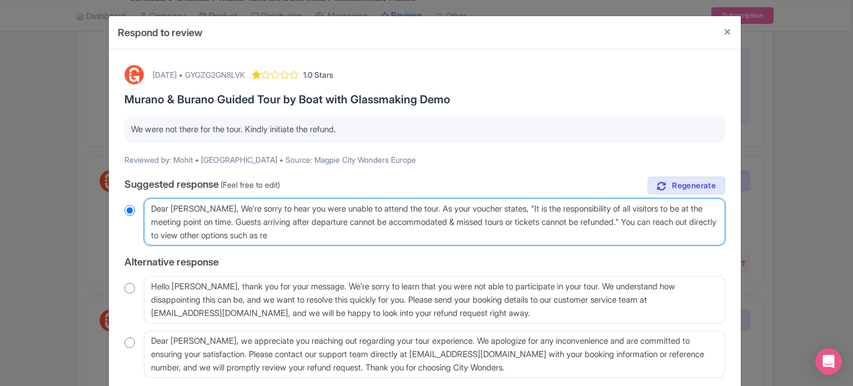
type textarea "Dear Mohit, We’re sorry to hear you were unable to attend the tour. As your vou…"
radio input "true"
type textarea "Dear Mohit, We’re sorry to hear you were unable to attend the tour. As your vou…"
radio input "true"
type textarea "Dear Mohit, We’re sorry to hear you were unable to attend the tour. As your vou…"
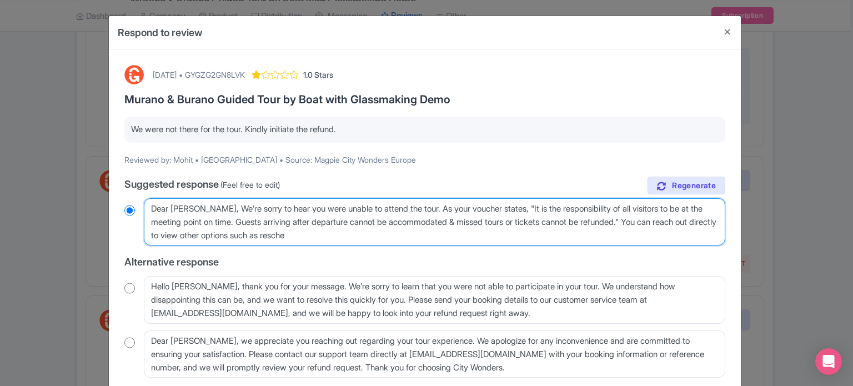
radio input "true"
type textarea "Dear Mohit, We’re sorry to hear you were unable to attend the tour. As your vou…"
radio input "true"
type textarea "Dear Mohit, We’re sorry to hear you were unable to attend the tour. As your vou…"
radio input "true"
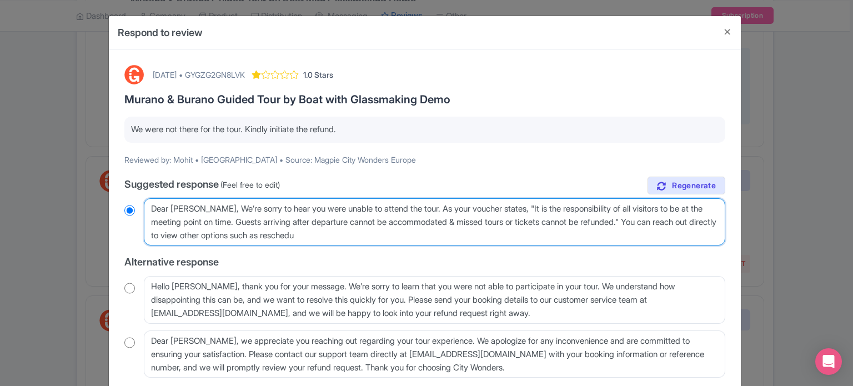
type textarea "Dear Mohit, We’re sorry to hear you were unable to attend the tour. As your vou…"
radio input "true"
type textarea "Dear Mohit, We’re sorry to hear you were unable to attend the tour. As your vou…"
radio input "true"
type textarea "Dear Mohit, We’re sorry to hear you were unable to attend the tour. As your vou…"
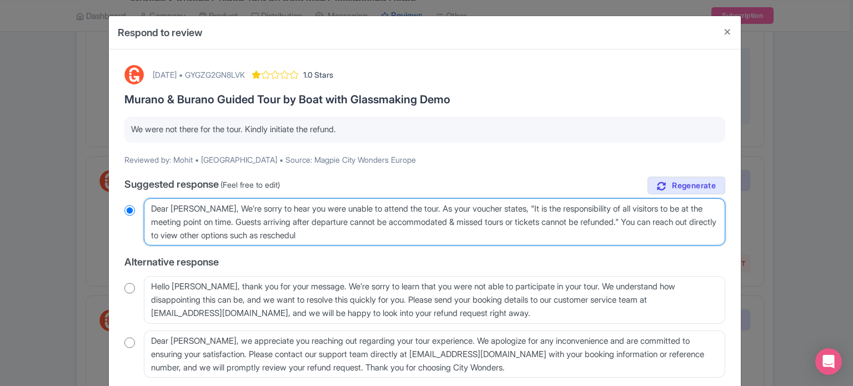
radio input "true"
type textarea "Dear Mohit, We’re sorry to hear you were unable to attend the tour. As your vou…"
radio input "true"
type textarea "Dear Mohit, We’re sorry to hear you were unable to attend the tour. As your vou…"
radio input "true"
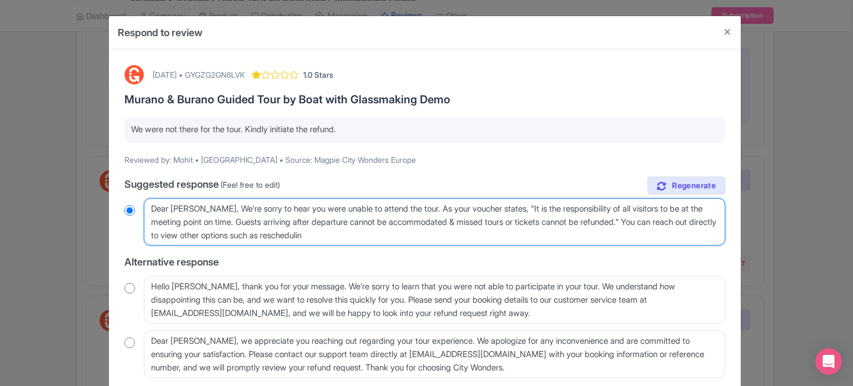
type textarea "Dear Mohit, We’re sorry to hear you were unable to attend the tour. As your vou…"
radio input "true"
type textarea "Dear Mohit, We’re sorry to hear you were unable to attend the tour. As your vou…"
radio input "true"
type textarea "Dear Mohit, We’re sorry to hear you were unable to attend the tour. As your vou…"
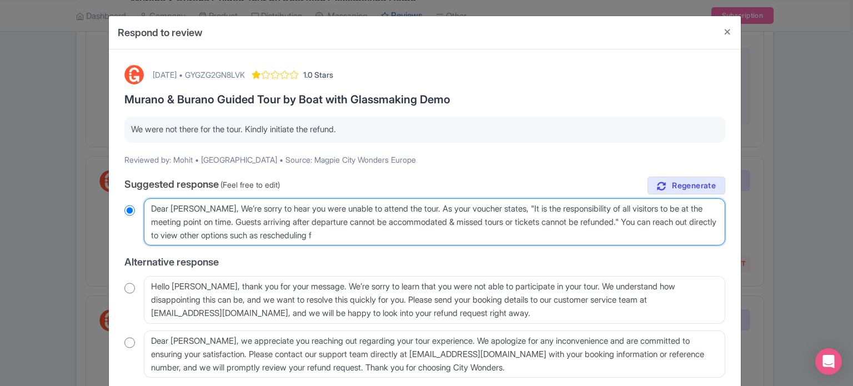
radio input "true"
type textarea "Dear Mohit, We’re sorry to hear you were unable to attend the tour. As your vou…"
radio input "true"
type textarea "Dear Mohit, We’re sorry to hear you were unable to attend the tour. As your vou…"
radio input "true"
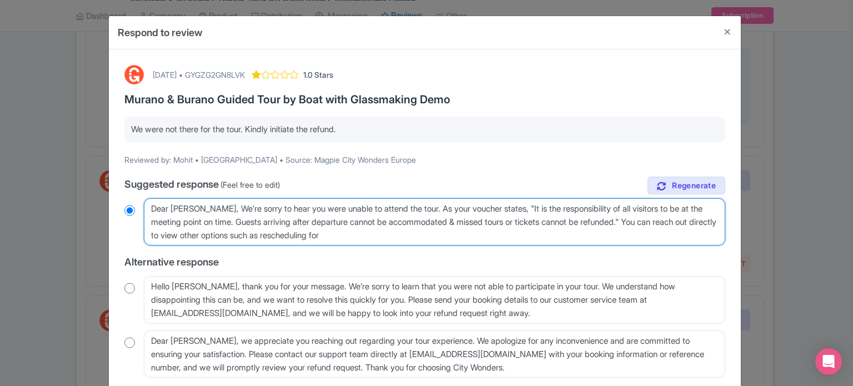
type textarea "Dear Mohit, We’re sorry to hear you were unable to attend the tour. As your vou…"
radio input "true"
type textarea "Dear Mohit, We’re sorry to hear you were unable to attend the tour. As your vou…"
radio input "true"
type textarea "Dear Mohit, We’re sorry to hear you were unable to attend the tour. As your vou…"
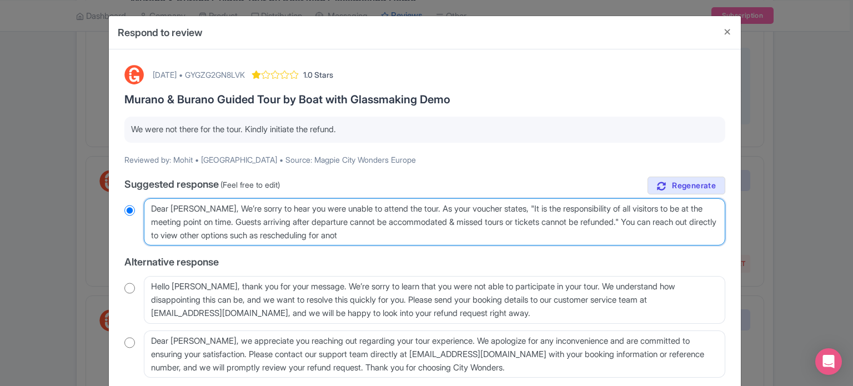
radio input "true"
type textarea "Dear Mohit, We’re sorry to hear you were unable to attend the tour. As your vou…"
radio input "true"
type textarea "Dear Mohit, We’re sorry to hear you were unable to attend the tour. As your vou…"
radio input "true"
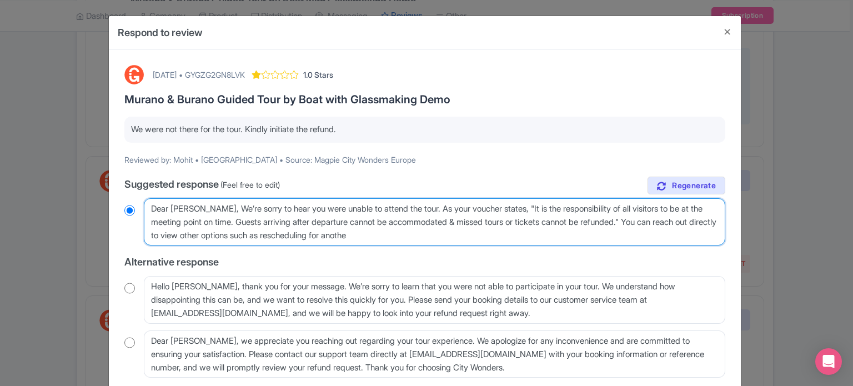
type textarea "Dear Mohit, We’re sorry to hear you were unable to attend the tour. As your vou…"
radio input "true"
type textarea "Dear Mohit, We’re sorry to hear you were unable to attend the tour. As your vou…"
radio input "true"
type textarea "Dear Mohit, We’re sorry to hear you were unable to attend the tour. As your vou…"
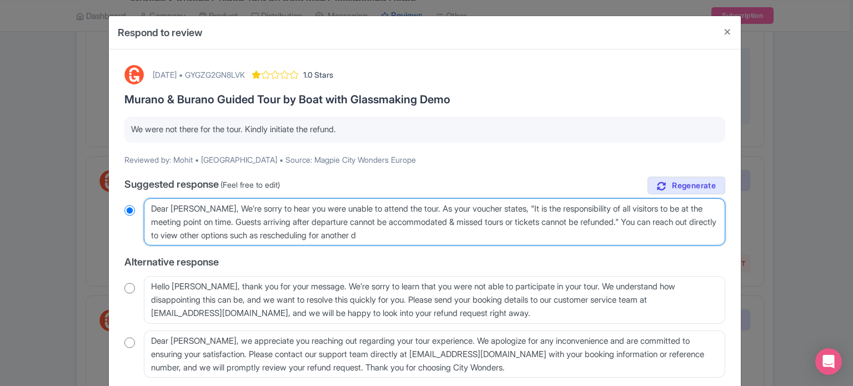
radio input "true"
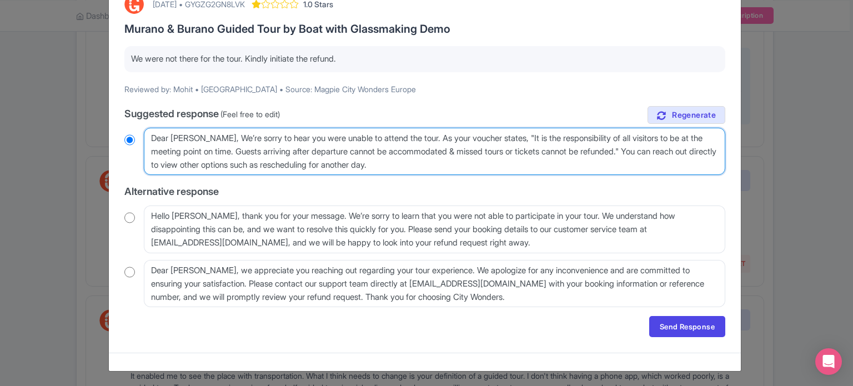
scroll to position [71, 0]
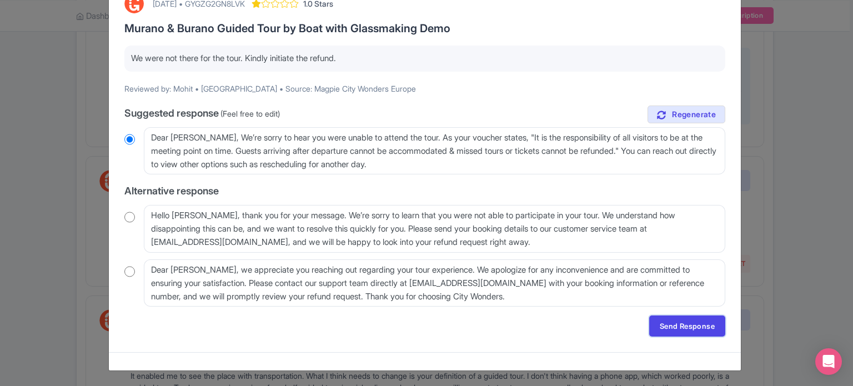
click at [691, 327] on link "Send Response" at bounding box center [687, 325] width 76 height 21
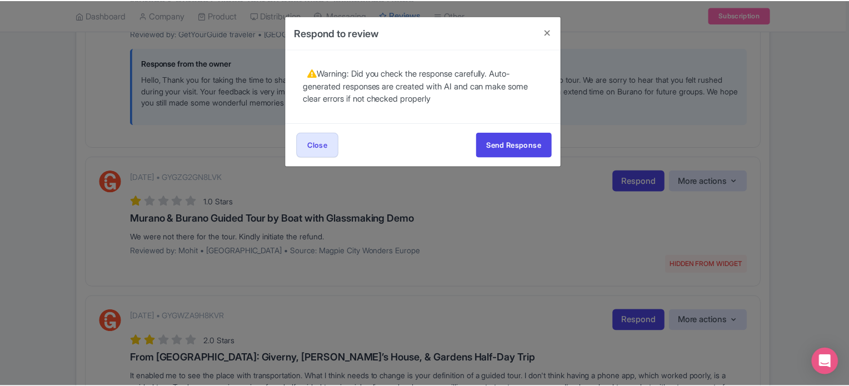
scroll to position [0, 0]
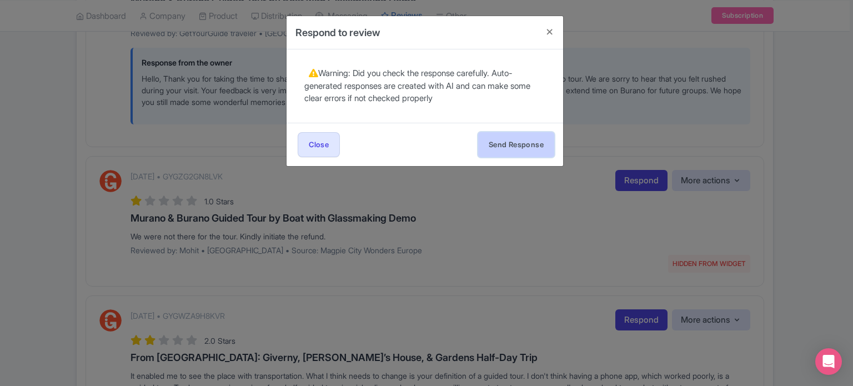
click at [525, 148] on button "Send Response" at bounding box center [516, 144] width 76 height 25
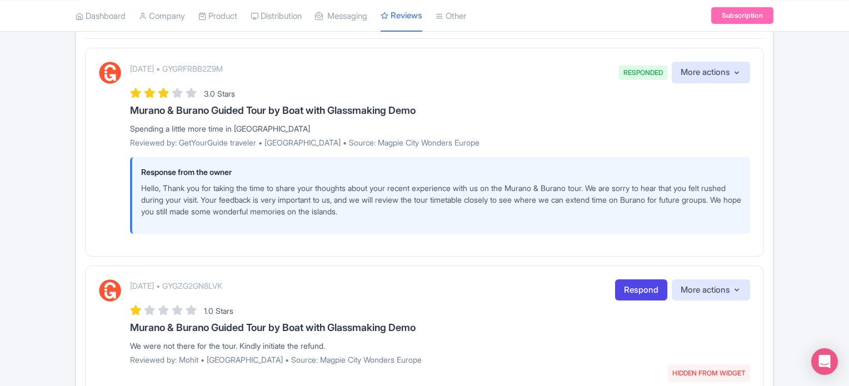
scroll to position [167, 0]
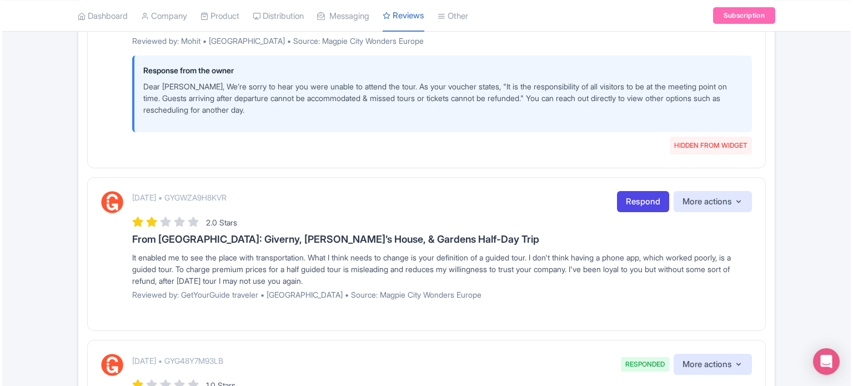
scroll to position [555, 0]
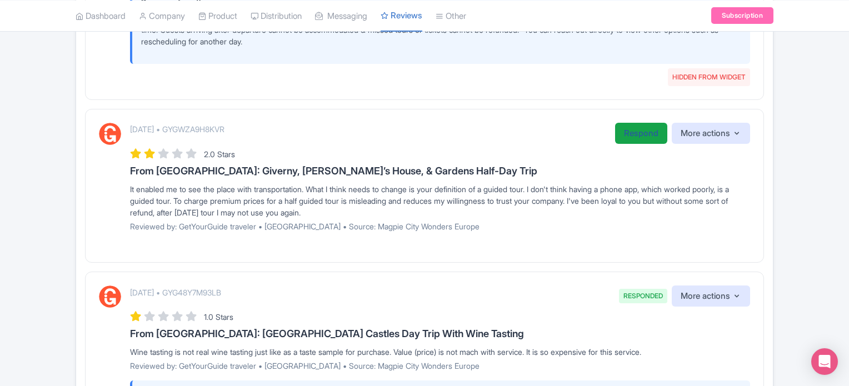
click at [635, 134] on link "Respond" at bounding box center [641, 134] width 52 height 22
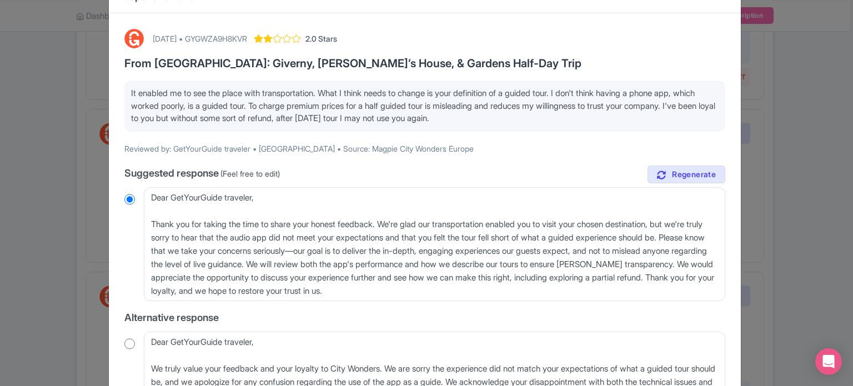
scroll to position [56, 0]
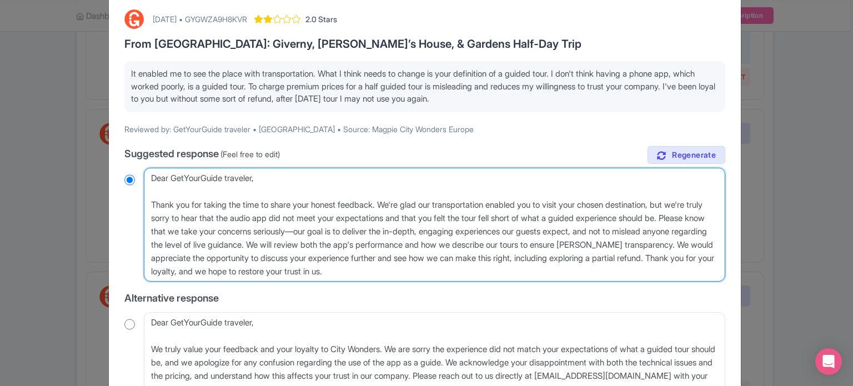
drag, startPoint x: 440, startPoint y: 215, endPoint x: 228, endPoint y: 257, distance: 216.3
click at [228, 257] on textarea "Dear GetYourGuide traveler, Thank you for taking the time to share your honest …" at bounding box center [434, 225] width 581 height 114
type textarea "Dear GetYourGuide traveler, Thank you for taking the time to share your honest …"
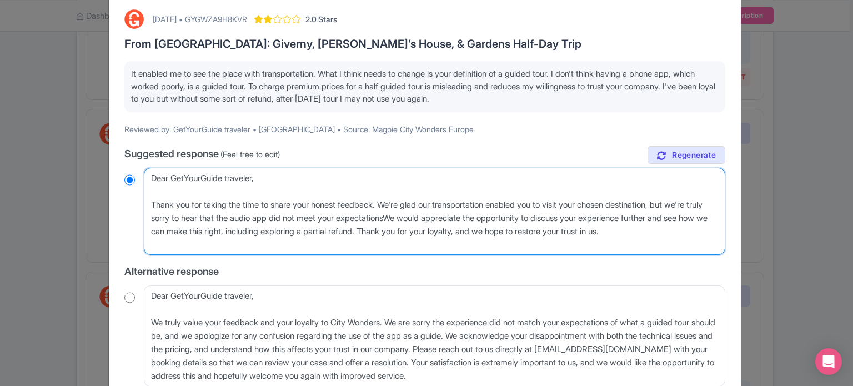
radio input "true"
type textarea "Dear GetYourGuide traveler, Thank you for taking the time to share your honest …"
radio input "true"
type textarea "Dear GetYourGuide traveler, Thank you for taking the time to share your honest …"
radio input "true"
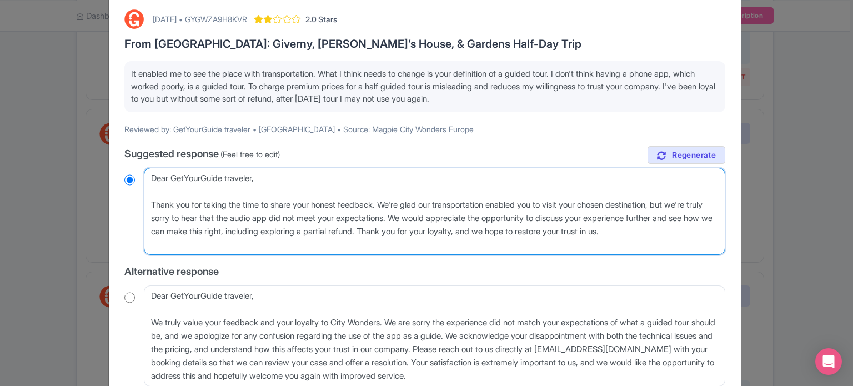
type textarea "Dear GetYourGuide traveler, Thank you for taking the time to share your honest …"
radio input "true"
type textarea "Dear GetYourGuide traveler, Thank you for taking the time to share your honest …"
radio input "true"
type textarea "Dear GetYourGuide traveler, Thank you for taking the time to share your honest …"
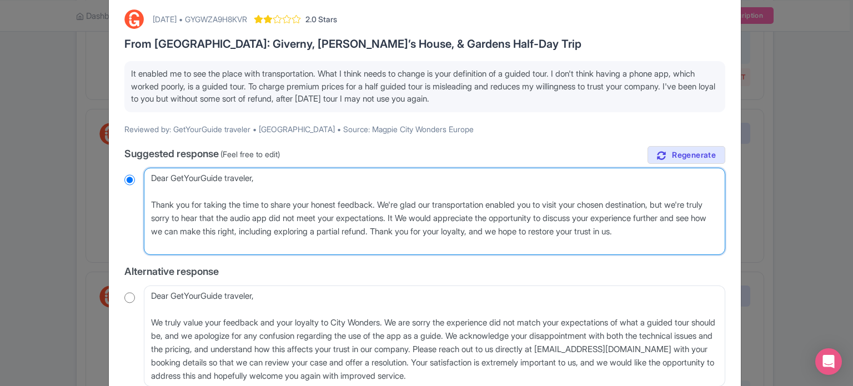
radio input "true"
type textarea "Dear GetYourGuide traveler, Thank you for taking the time to share your honest …"
radio input "true"
type textarea "Dear GetYourGuide traveler, Thank you for taking the time to share your honest …"
radio input "true"
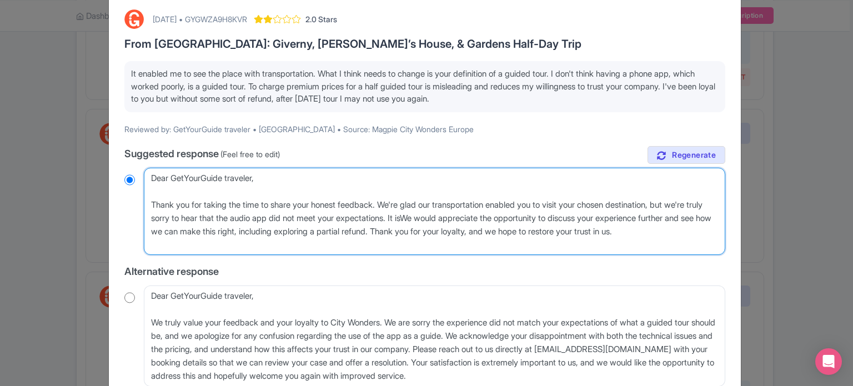
type textarea "Dear GetYourGuide traveler, Thank you for taking the time to share your honest …"
radio input "true"
type textarea "Dear GetYourGuide traveler, Thank you for taking the time to share your honest …"
radio input "true"
type textarea "Dear GetYourGuide traveler, Thank you for taking the time to share your honest …"
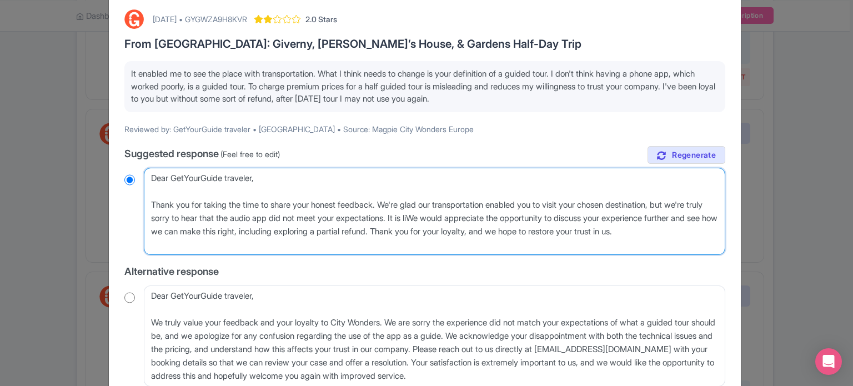
radio input "true"
type textarea "Dear GetYourGuide traveler, Thank you for taking the time to share your honest …"
radio input "true"
type textarea "Dear GetYourGuide traveler, Thank you for taking the time to share your honest …"
radio input "true"
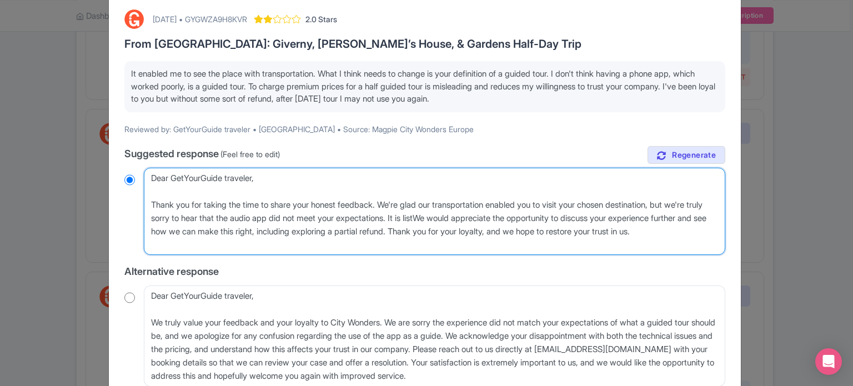
type textarea "Dear GetYourGuide traveler, Thank you for taking the time to share your honest …"
radio input "true"
type textarea "Dear GetYourGuide traveler, Thank you for taking the time to share your honest …"
radio input "true"
type textarea "Dear GetYourGuide traveler, Thank you for taking the time to share your honest …"
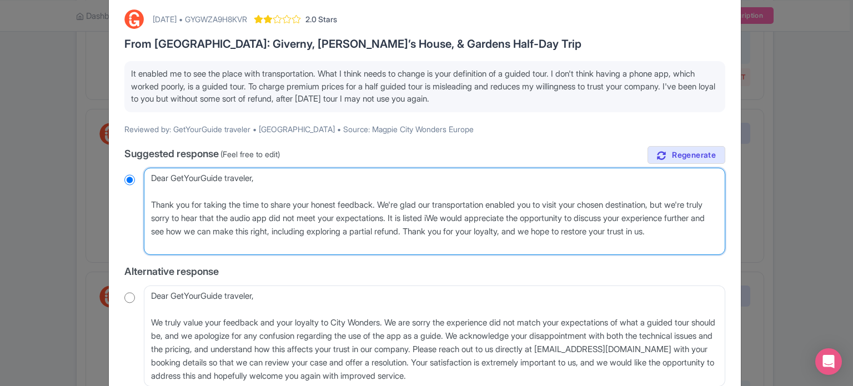
radio input "true"
type textarea "Dear GetYourGuide traveler, Thank you for taking the time to share your honest …"
radio input "true"
type textarea "Dear GetYourGuide traveler, Thank you for taking the time to share your honest …"
radio input "true"
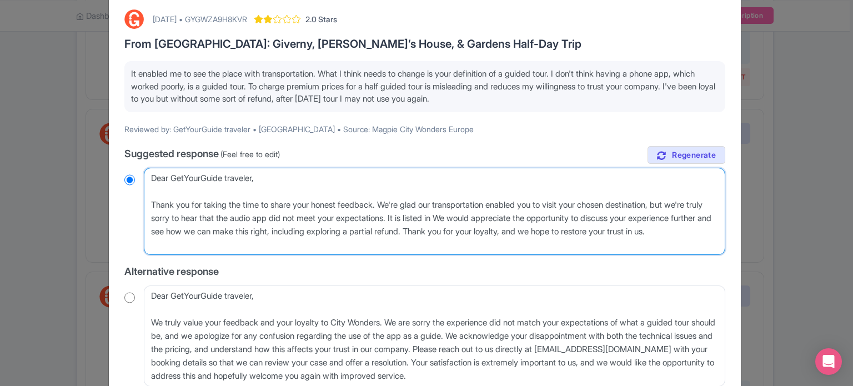
type textarea "Dear GetYourGuide traveler, Thank you for taking the time to share your honest …"
radio input "true"
type textarea "Dear GetYourGuide traveler, Thank you for taking the time to share your honest …"
radio input "true"
type textarea "Dear GetYourGuide traveler, Thank you for taking the time to share your honest …"
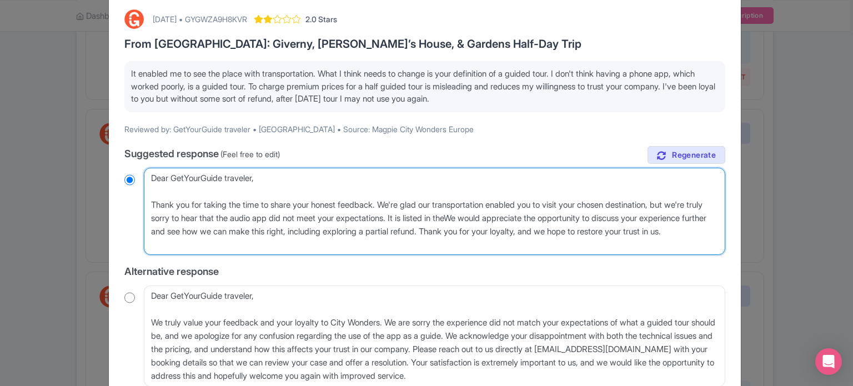
radio input "true"
type textarea "Dear GetYourGuide traveler, Thank you for taking the time to share your honest …"
radio input "true"
type textarea "Dear GetYourGuide traveler, Thank you for taking the time to share your honest …"
radio input "true"
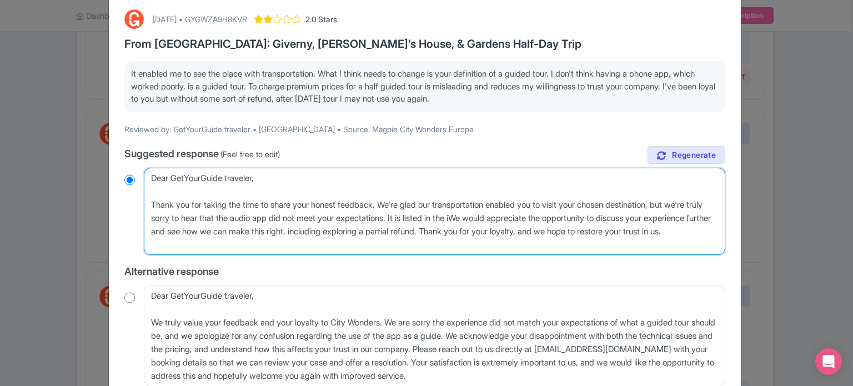
type textarea "Dear GetYourGuide traveler, Thank you for taking the time to share your honest …"
radio input "true"
type textarea "Dear GetYourGuide traveler, Thank you for taking the time to share your honest …"
radio input "true"
type textarea "Dear GetYourGuide traveler, Thank you for taking the time to share your honest …"
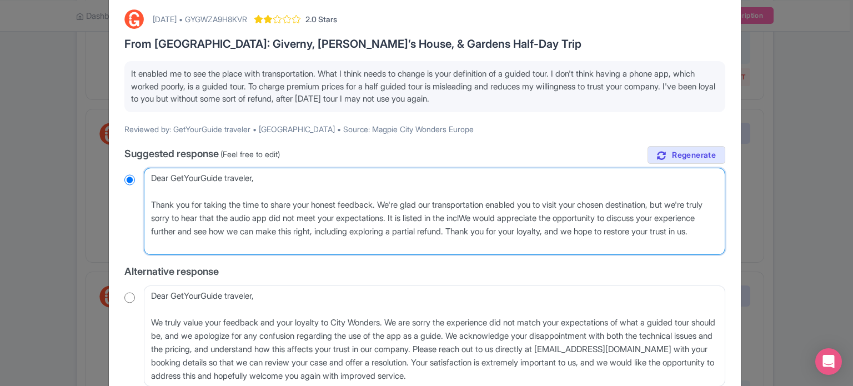
radio input "true"
type textarea "Dear GetYourGuide traveler, Thank you for taking the time to share your honest …"
radio input "true"
type textarea "Dear GetYourGuide traveler, Thank you for taking the time to share your honest …"
radio input "true"
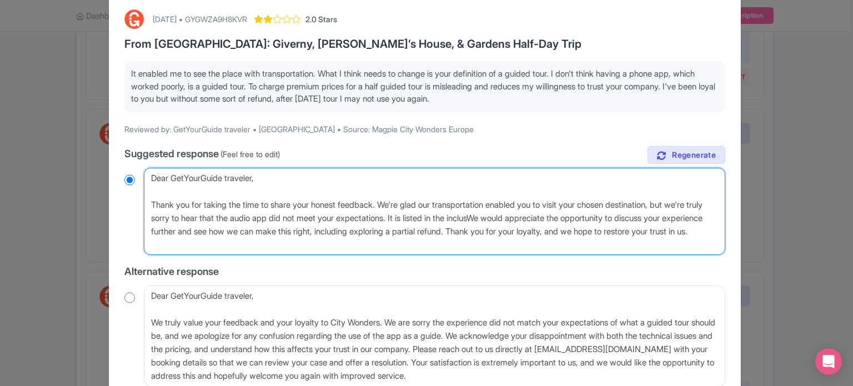
type textarea "Dear GetYourGuide traveler, Thank you for taking the time to share your honest …"
radio input "true"
type textarea "Dear GetYourGuide traveler, Thank you for taking the time to share your honest …"
radio input "true"
type textarea "Dear GetYourGuide traveler, Thank you for taking the time to share your honest …"
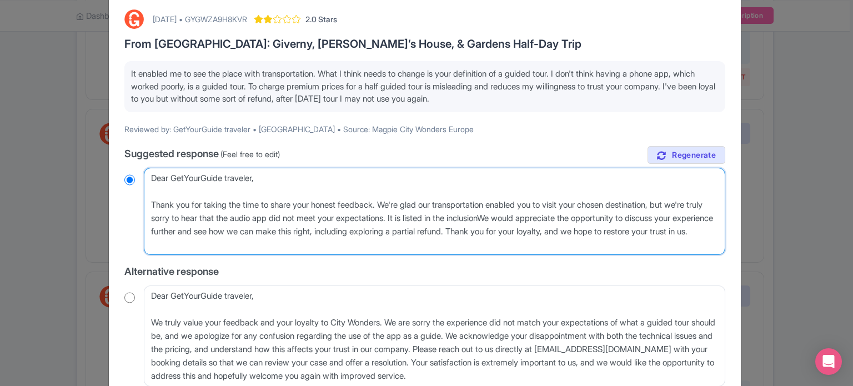
radio input "true"
type textarea "Dear GetYourGuide traveler, Thank you for taking the time to share your honest …"
radio input "true"
type textarea "Dear GetYourGuide traveler, Thank you for taking the time to share your honest …"
radio input "true"
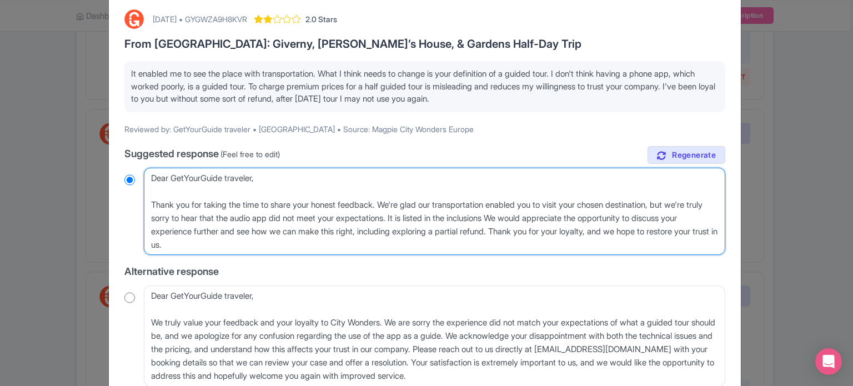
type textarea "Dear GetYourGuide traveler, Thank you for taking the time to share your honest …"
radio input "true"
type textarea "Dear GetYourGuide traveler, Thank you for taking the time to share your honest …"
radio input "true"
type textarea "Dear GetYourGuide traveler, Thank you for taking the time to share your honest …"
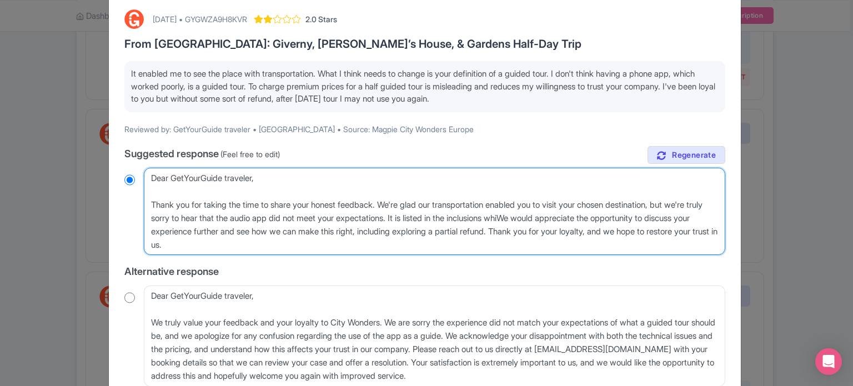
radio input "true"
type textarea "Dear GetYourGuide traveler, Thank you for taking the time to share your honest …"
radio input "true"
type textarea "Dear GetYourGuide traveler, Thank you for taking the time to share your honest …"
radio input "true"
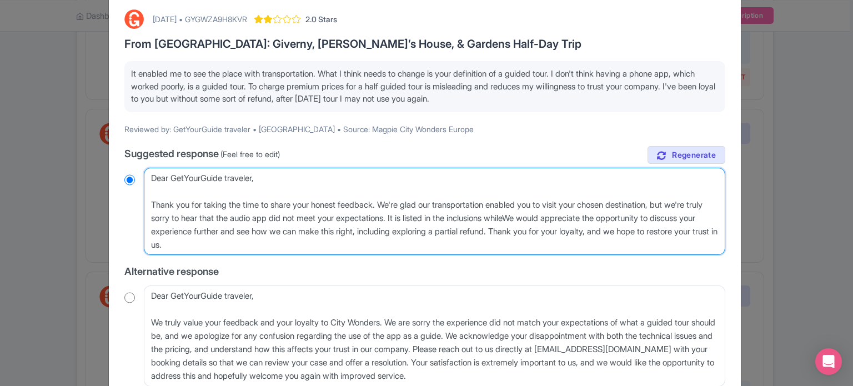
type textarea "Dear GetYourGuide traveler, Thank you for taking the time to share your honest …"
radio input "true"
type textarea "Dear GetYourGuide traveler, Thank you for taking the time to share your honest …"
radio input "true"
type textarea "Dear GetYourGuide traveler, Thank you for taking the time to share your honest …"
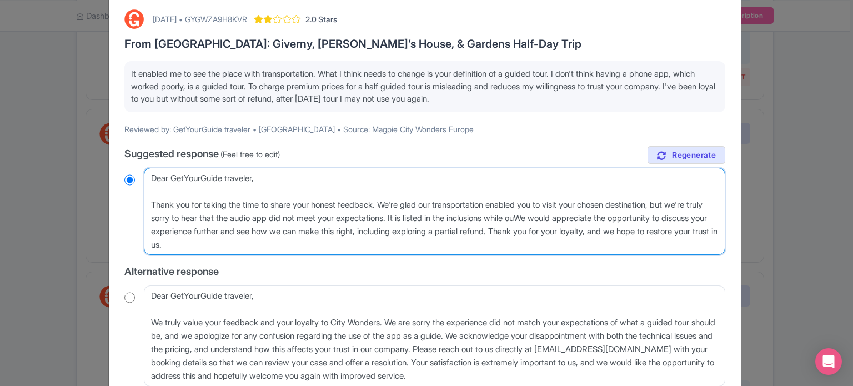
radio input "true"
type textarea "Dear GetYourGuide traveler, Thank you for taking the time to share your honest …"
radio input "true"
type textarea "Dear GetYourGuide traveler, Thank you for taking the time to share your honest …"
radio input "true"
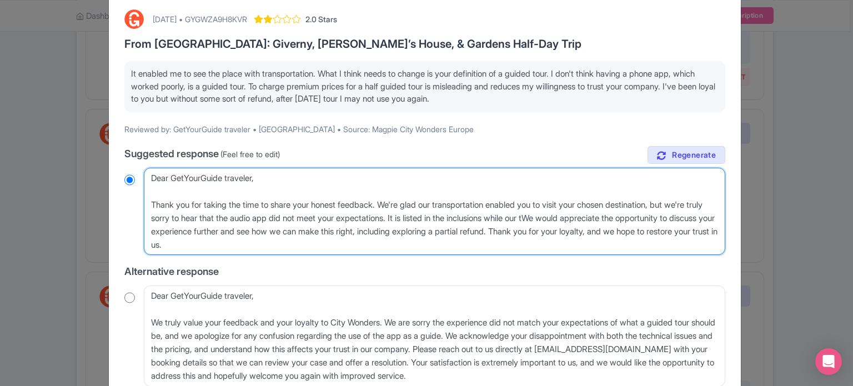
type textarea "Dear GetYourGuide traveler, Thank you for taking the time to share your honest …"
radio input "true"
type textarea "Dear GetYourGuide traveler, Thank you for taking the time to share your honest …"
radio input "true"
type textarea "Dear GetYourGuide traveler, Thank you for taking the time to share your honest …"
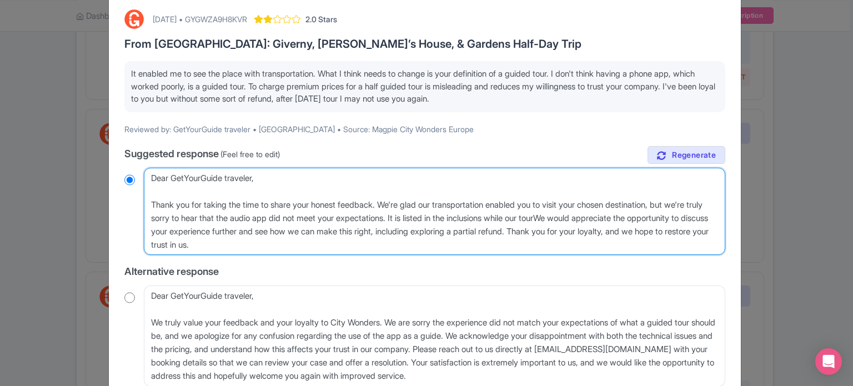
radio input "true"
type textarea "Dear GetYourGuide traveler, Thank you for taking the time to share your honest …"
radio input "true"
type textarea "Dear GetYourGuide traveler, Thank you for taking the time to share your honest …"
radio input "true"
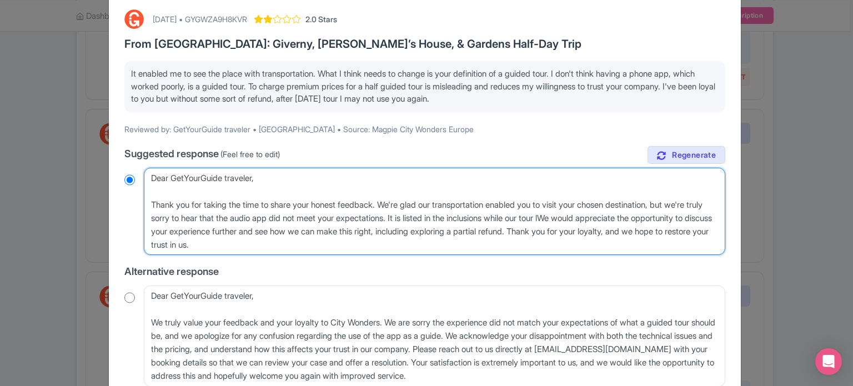
type textarea "Dear GetYourGuide traveler, Thank you for taking the time to share your honest …"
radio input "true"
type textarea "Dear GetYourGuide traveler, Thank you for taking the time to share your honest …"
radio input "true"
type textarea "Dear GetYourGuide traveler, Thank you for taking the time to share your honest …"
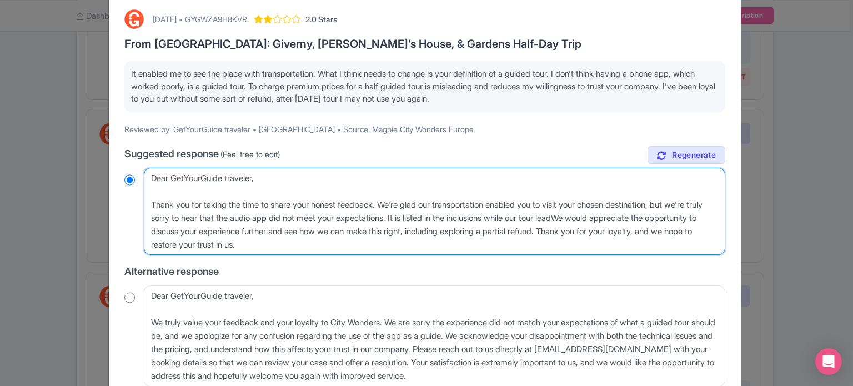
radio input "true"
type textarea "Dear GetYourGuide traveler, Thank you for taking the time to share your honest …"
radio input "true"
type textarea "Dear GetYourGuide traveler, Thank you for taking the time to share your honest …"
radio input "true"
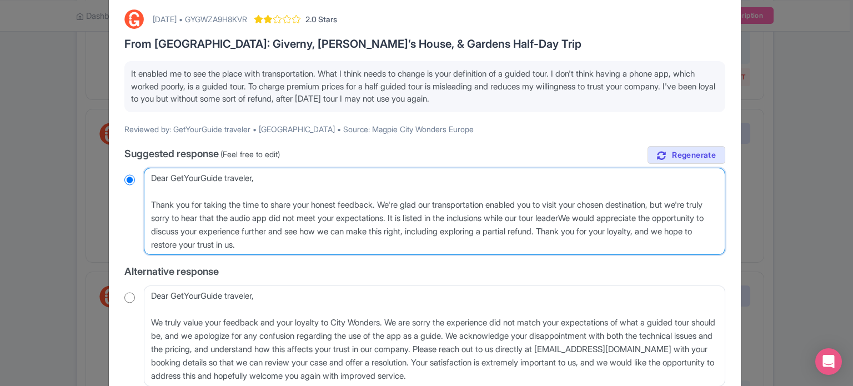
type textarea "Dear GetYourGuide traveler, Thank you for taking the time to share your honest …"
radio input "true"
type textarea "Dear GetYourGuide traveler, Thank you for taking the time to share your honest …"
radio input "true"
type textarea "Dear GetYourGuide traveler, Thank you for taking the time to share your honest …"
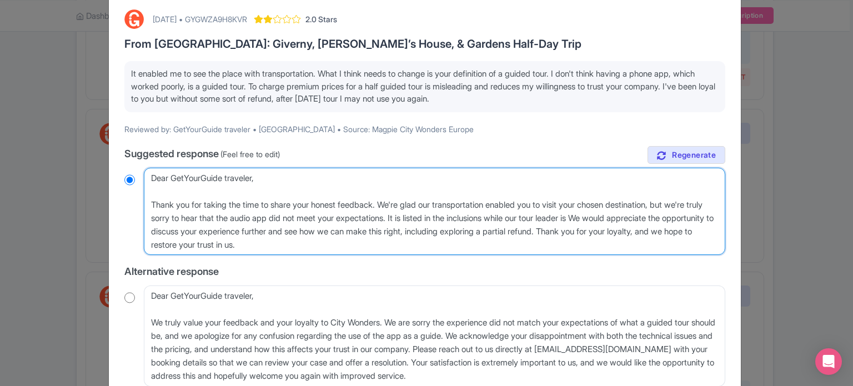
radio input "true"
type textarea "Dear GetYourGuide traveler, Thank you for taking the time to share your honest …"
radio input "true"
type textarea "Dear GetYourGuide traveler, Thank you for taking the time to share your honest …"
radio input "true"
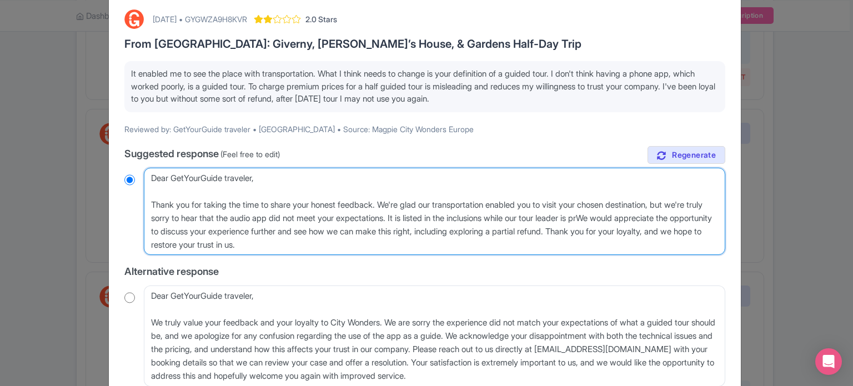
type textarea "Dear GetYourGuide traveler, Thank you for taking the time to share your honest …"
radio input "true"
type textarea "Dear GetYourGuide traveler, Thank you for taking the time to share your honest …"
radio input "true"
type textarea "Dear GetYourGuide traveler, Thank you for taking the time to share your honest …"
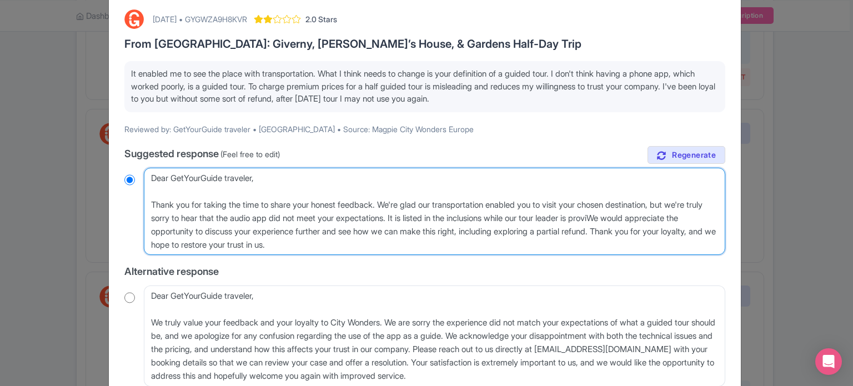
radio input "true"
type textarea "Dear GetYourGuide traveler, Thank you for taking the time to share your honest …"
radio input "true"
type textarea "Dear GetYourGuide traveler, Thank you for taking the time to share your honest …"
radio input "true"
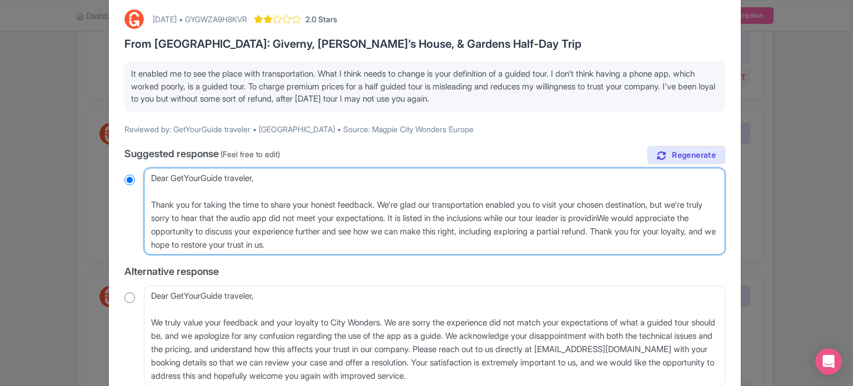
type textarea "Dear GetYourGuide traveler, Thank you for taking the time to share your honest …"
radio input "true"
type textarea "Dear GetYourGuide traveler, Thank you for taking the time to share your honest …"
radio input "true"
type textarea "Dear GetYourGuide traveler, Thank you for taking the time to share your honest …"
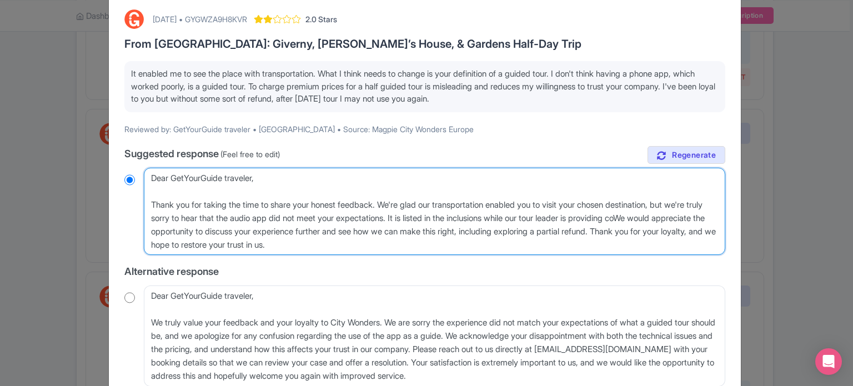
radio input "true"
type textarea "Dear GetYourGuide traveler, Thank you for taking the time to share your honest …"
radio input "true"
type textarea "Dear GetYourGuide traveler, Thank you for taking the time to share your honest …"
radio input "true"
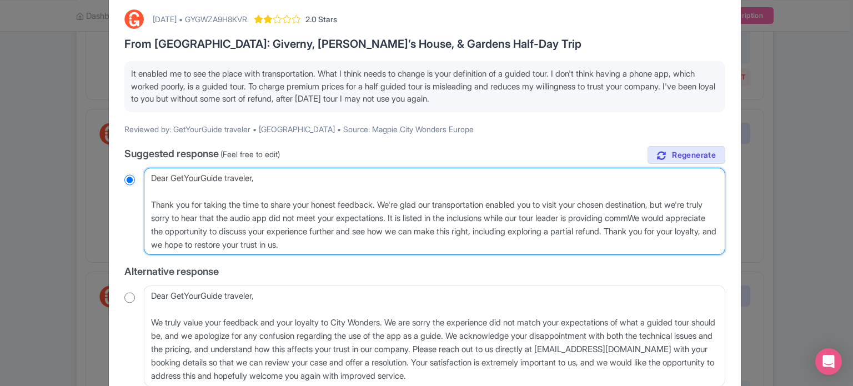
type textarea "Dear GetYourGuide traveler, Thank you for taking the time to share your honest …"
radio input "true"
type textarea "Dear GetYourGuide traveler, Thank you for taking the time to share your honest …"
radio input "true"
type textarea "Dear GetYourGuide traveler, Thank you for taking the time to share your honest …"
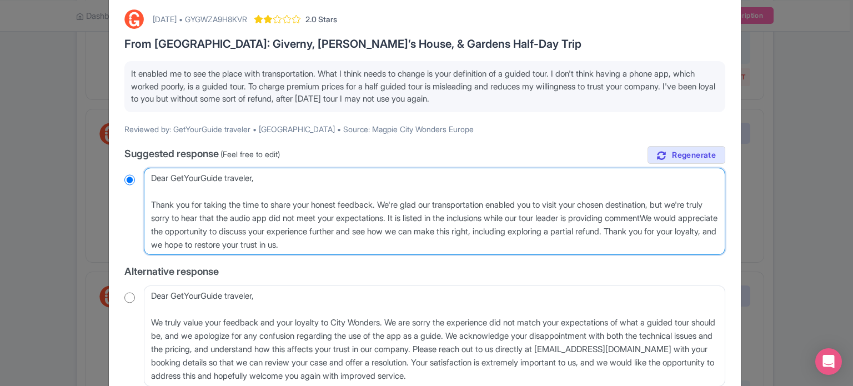
radio input "true"
type textarea "Dear GetYourGuide traveler, Thank you for taking the time to share your honest …"
radio input "true"
type textarea "Dear GetYourGuide traveler, Thank you for taking the time to share your honest …"
radio input "true"
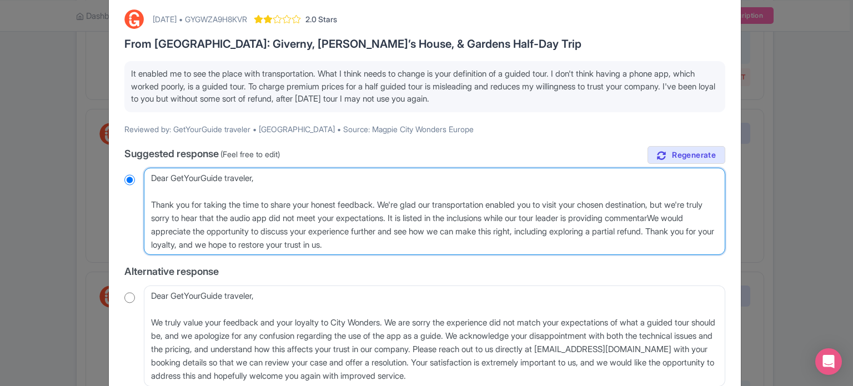
type textarea "Dear GetYourGuide traveler, Thank you for taking the time to share your honest …"
radio input "true"
type textarea "Dear GetYourGuide traveler, Thank you for taking the time to share your honest …"
radio input "true"
type textarea "Dear GetYourGuide traveler, Thank you for taking the time to share your honest …"
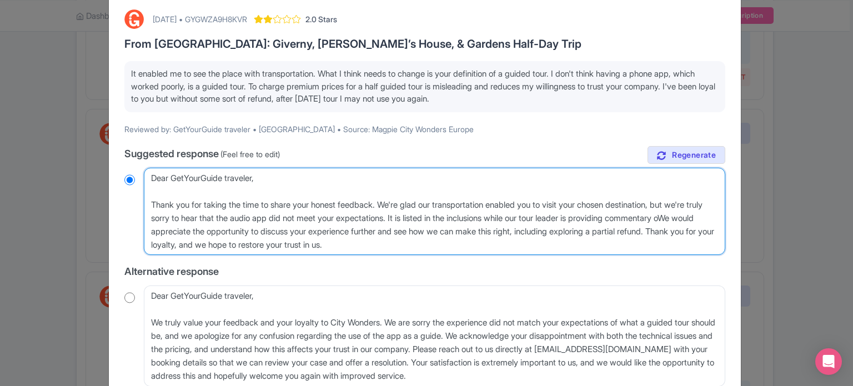
radio input "true"
type textarea "Dear GetYourGuide traveler, Thank you for taking the time to share your honest …"
radio input "true"
type textarea "Dear GetYourGuide traveler, Thank you for taking the time to share your honest …"
radio input "true"
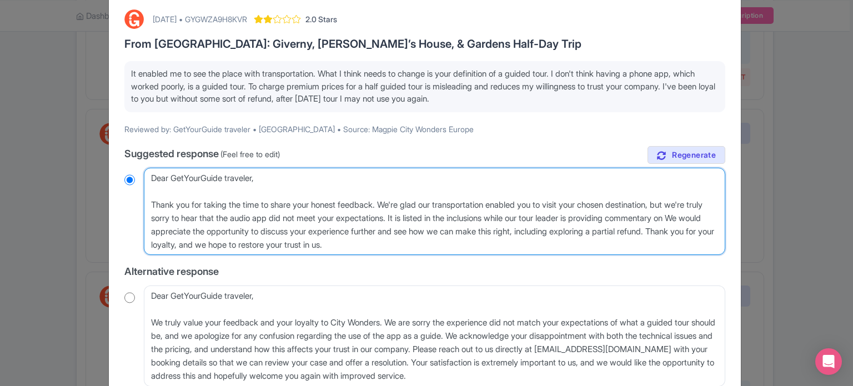
type textarea "Dear GetYourGuide traveler, Thank you for taking the time to share your honest …"
radio input "true"
type textarea "Dear GetYourGuide traveler, Thank you for taking the time to share your honest …"
radio input "true"
type textarea "Dear GetYourGuide traveler, Thank you for taking the time to share your honest …"
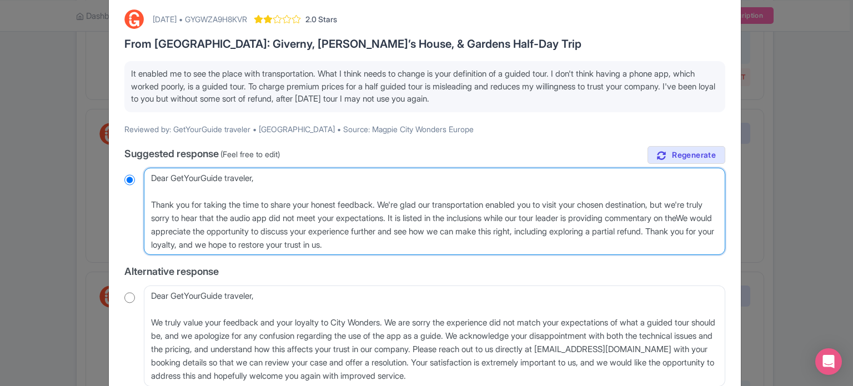
radio input "true"
type textarea "Dear GetYourGuide traveler, Thank you for taking the time to share your honest …"
radio input "true"
type textarea "Dear GetYourGuide traveler, Thank you for taking the time to share your honest …"
radio input "true"
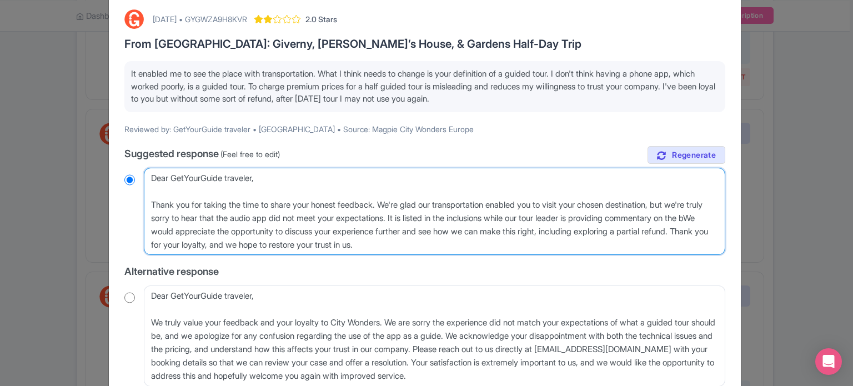
type textarea "Dear GetYourGuide traveler, Thank you for taking the time to share your honest …"
radio input "true"
type textarea "Dear GetYourGuide traveler, Thank you for taking the time to share your honest …"
radio input "true"
type textarea "Dear GetYourGuide traveler, Thank you for taking the time to share your honest …"
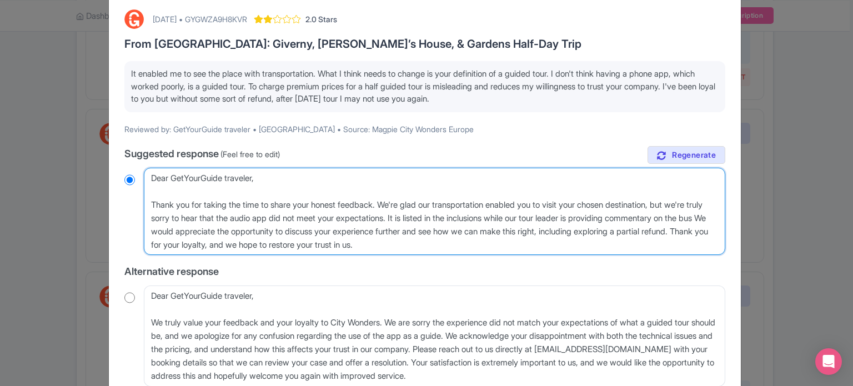
radio input "true"
type textarea "Dear GetYourGuide traveler, Thank you for taking the time to share your honest …"
radio input "true"
type textarea "Dear GetYourGuide traveler, Thank you for taking the time to share your honest …"
radio input "true"
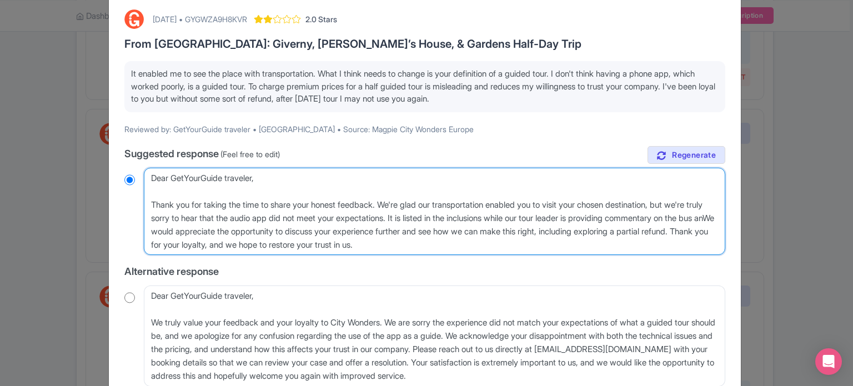
type textarea "Dear GetYourGuide traveler, Thank you for taking the time to share your honest …"
radio input "true"
type textarea "Dear GetYourGuide traveler, Thank you for taking the time to share your honest …"
radio input "true"
type textarea "Dear GetYourGuide traveler, Thank you for taking the time to share your honest …"
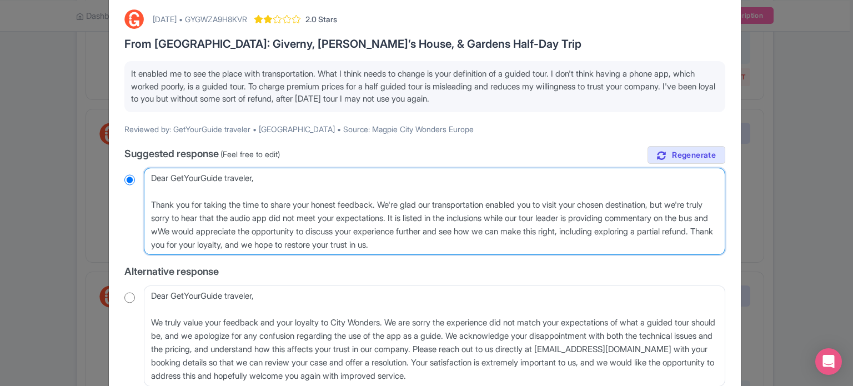
radio input "true"
type textarea "Dear GetYourGuide traveler, Thank you for taking the time to share your honest …"
radio input "true"
type textarea "Dear GetYourGuide traveler, Thank you for taking the time to share your honest …"
radio input "true"
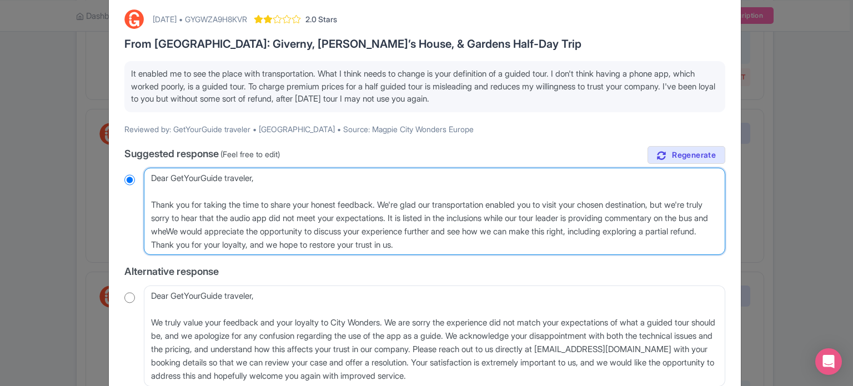
type textarea "Dear GetYourGuide traveler, Thank you for taking the time to share your honest …"
radio input "true"
type textarea "Dear GetYourGuide traveler, Thank you for taking the time to share your honest …"
radio input "true"
type textarea "Dear GetYourGuide traveler, Thank you for taking the time to share your honest …"
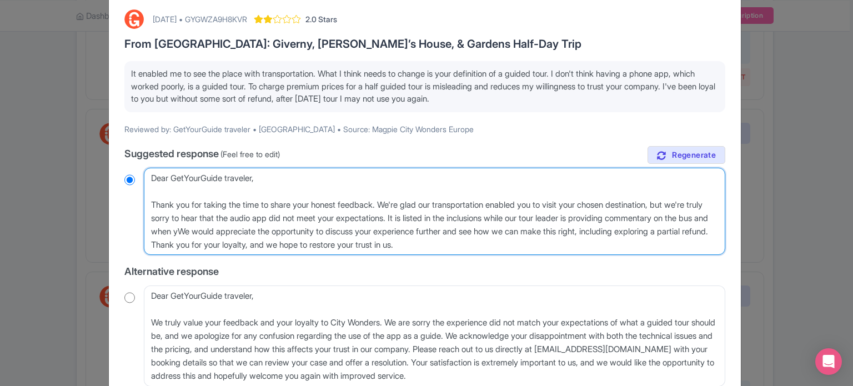
radio input "true"
type textarea "Dear GetYourGuide traveler, Thank you for taking the time to share your honest …"
radio input "true"
type textarea "Dear GetYourGuide traveler, Thank you for taking the time to share your honest …"
radio input "true"
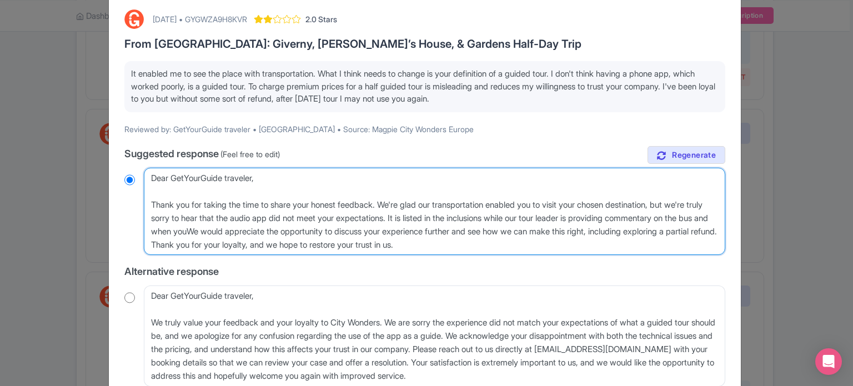
type textarea "Dear GetYourGuide traveler, Thank you for taking the time to share your honest …"
radio input "true"
type textarea "Dear GetYourGuide traveler, Thank you for taking the time to share your honest …"
radio input "true"
drag, startPoint x: 372, startPoint y: 229, endPoint x: 380, endPoint y: 240, distance: 14.3
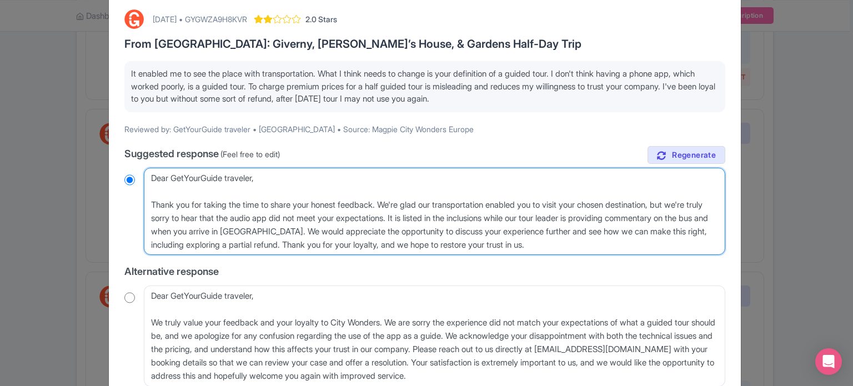
click at [380, 240] on textarea "Dear GetYourGuide traveler, Thank you for taking the time to share your honest …" at bounding box center [434, 212] width 581 height 88
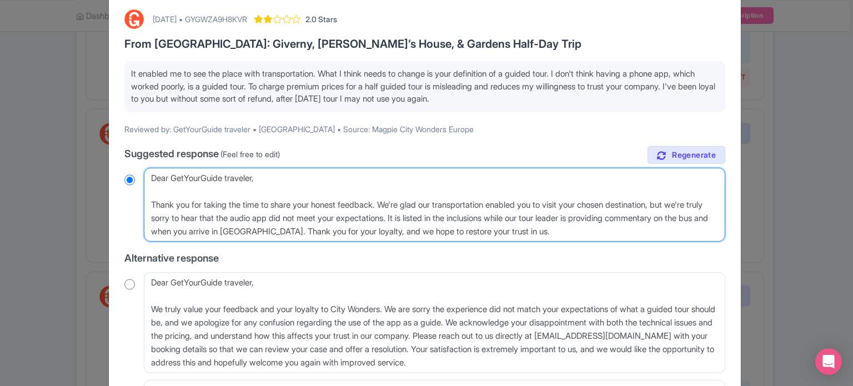
drag, startPoint x: 428, startPoint y: 228, endPoint x: 472, endPoint y: 229, distance: 43.9
click at [472, 229] on textarea "Dear GetYourGuide traveler, Thank you for taking the time to share your honest …" at bounding box center [434, 205] width 581 height 74
drag, startPoint x: 147, startPoint y: 177, endPoint x: 255, endPoint y: 178, distance: 108.3
click at [255, 178] on textarea "Dear GetYourGuide traveler, Thank you for taking the time to share your honest …" at bounding box center [434, 205] width 581 height 74
click at [621, 229] on textarea "Dear GetYourGuide traveler, Thank you for taking the time to share your honest …" at bounding box center [434, 205] width 581 height 74
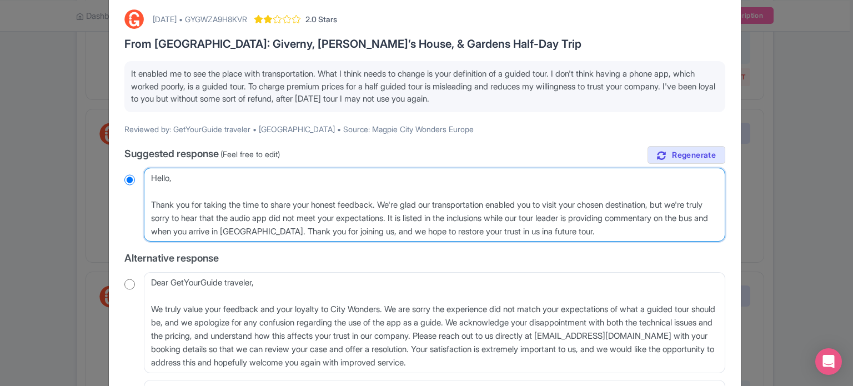
click at [629, 228] on textarea "Dear GetYourGuide traveler, Thank you for taking the time to share your honest …" at bounding box center [434, 205] width 581 height 74
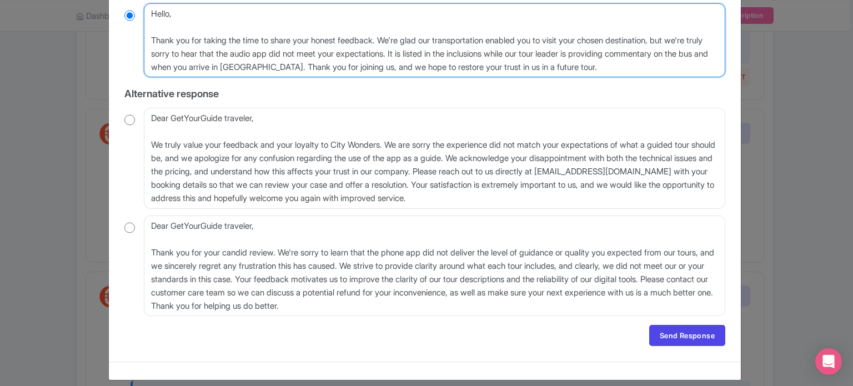
scroll to position [222, 0]
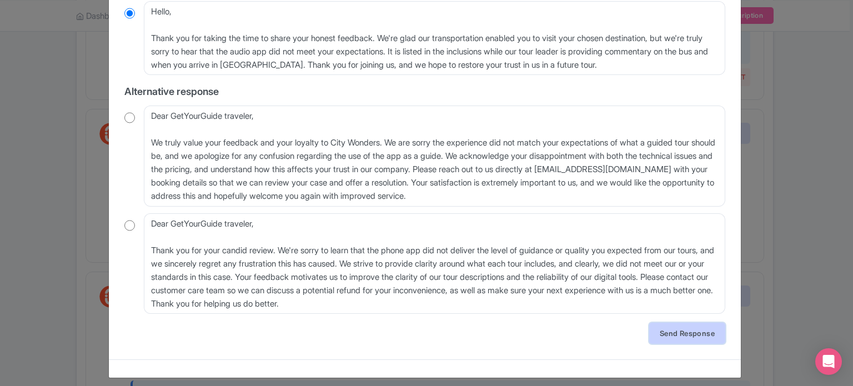
click at [675, 337] on link "Send Response" at bounding box center [687, 333] width 76 height 21
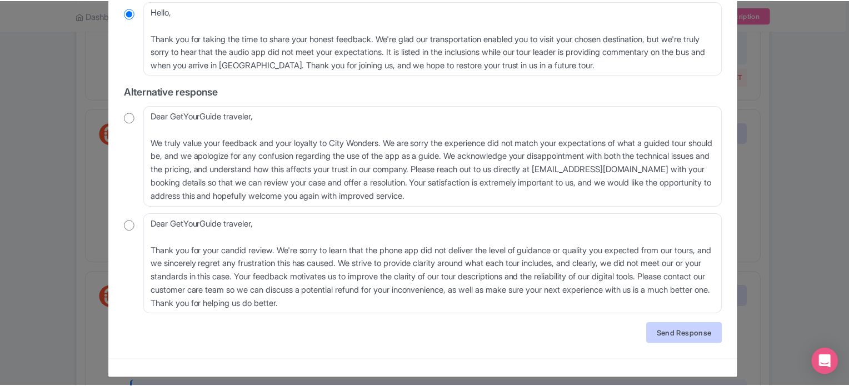
scroll to position [0, 0]
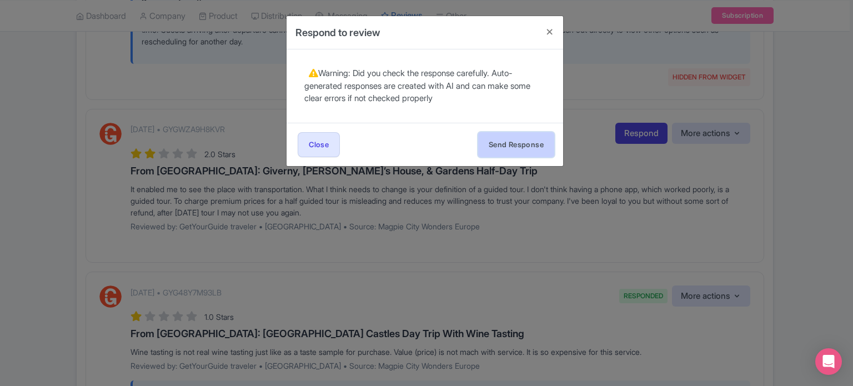
click at [522, 137] on button "Send Response" at bounding box center [516, 144] width 76 height 25
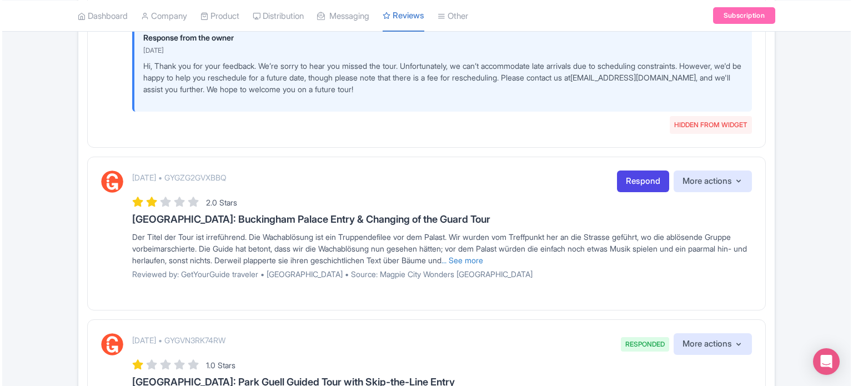
scroll to position [1277, 0]
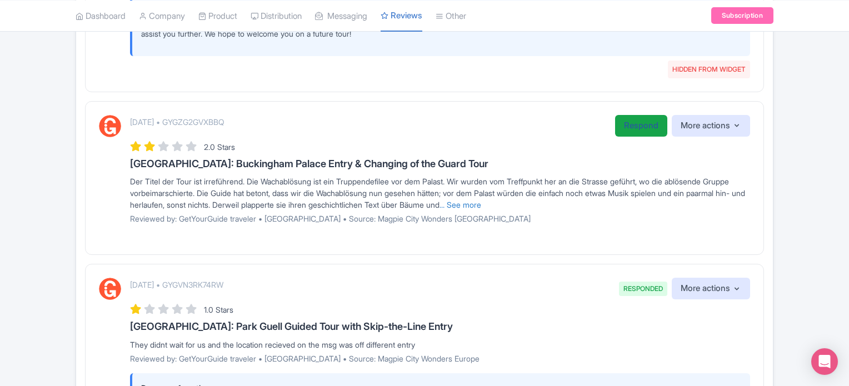
click at [619, 132] on link "Respond" at bounding box center [641, 126] width 52 height 22
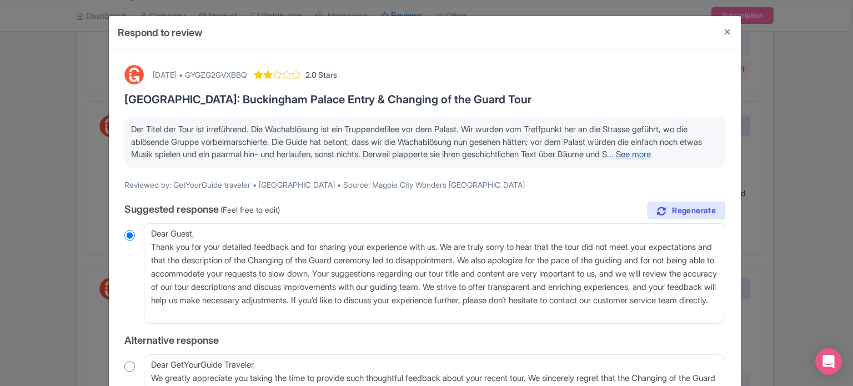
click at [607, 159] on link "... See more" at bounding box center [629, 154] width 44 height 11
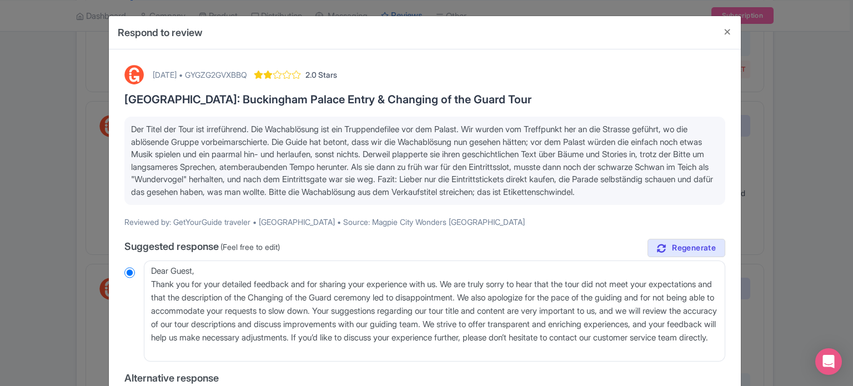
drag, startPoint x: 193, startPoint y: 188, endPoint x: 131, endPoint y: 127, distance: 86.8
click at [131, 127] on p "Der Titel der Tour ist irreführend. Die Wachablösung ist ein Truppendefilee vor…" at bounding box center [425, 160] width 588 height 75
copy span "Der Titel der Tour ist irreführend. Die Wachablösung ist ein Truppendefilee vor…"
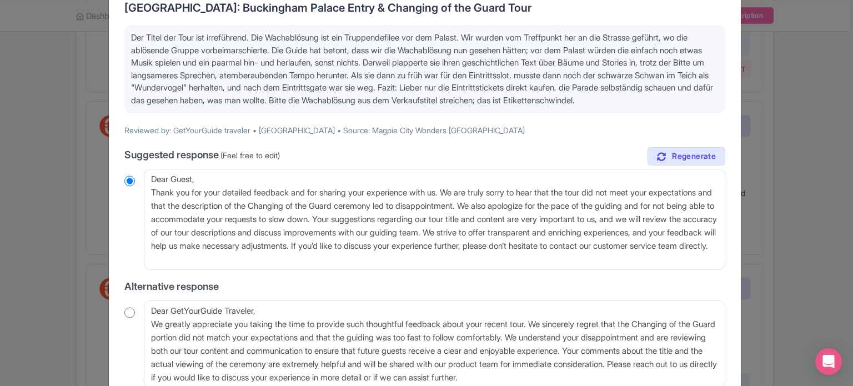
scroll to position [111, 0]
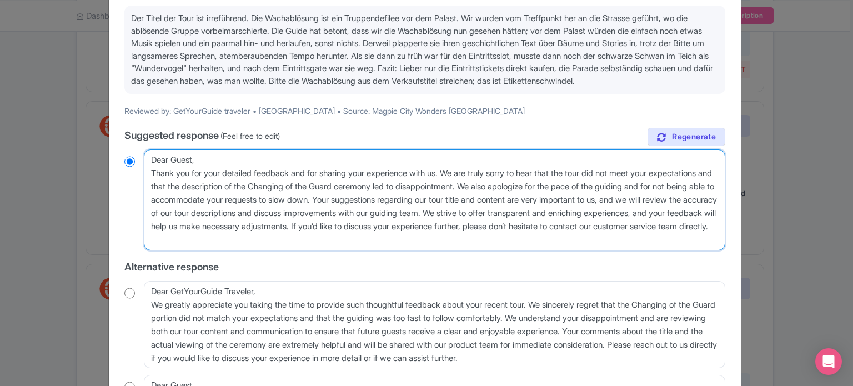
drag, startPoint x: 452, startPoint y: 255, endPoint x: 127, endPoint y: 158, distance: 339.0
click at [127, 158] on div "true Suggested response (Feel free to edit) Dear Guest, Thank you for your deta…" at bounding box center [424, 295] width 601 height 335
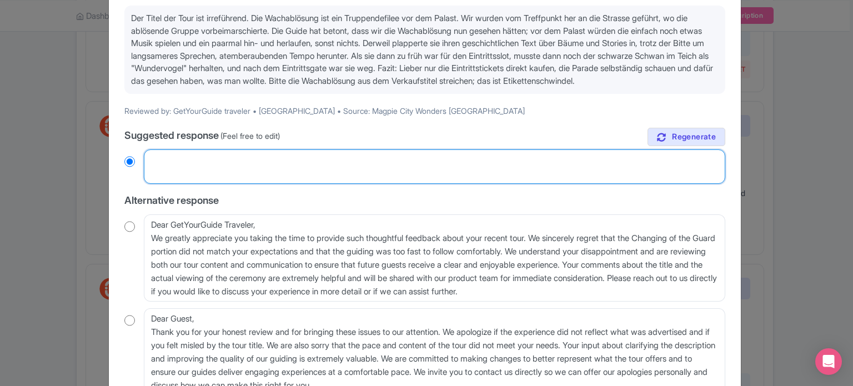
radio input "true"
paste textarea "Lieber Gast, Vielen Dank für Ihr ausführliches Feedback und dafür, dass Sie uns…"
type textarea "Lieber Gast, Vielen Dank für Ihr ausführliches Feedback und dafür, dass Sie uns…"
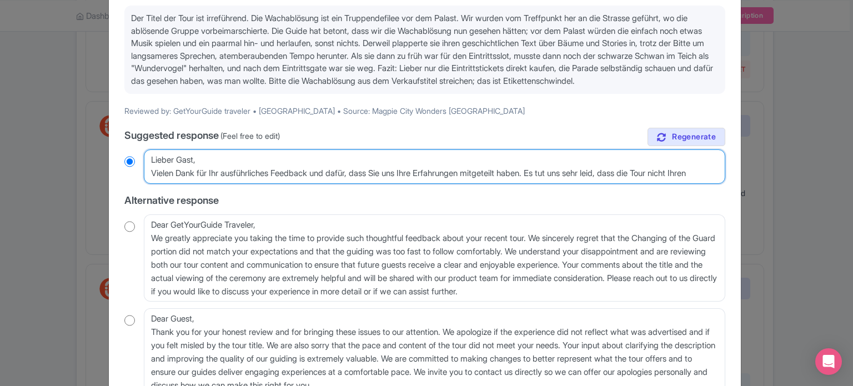
radio input "true"
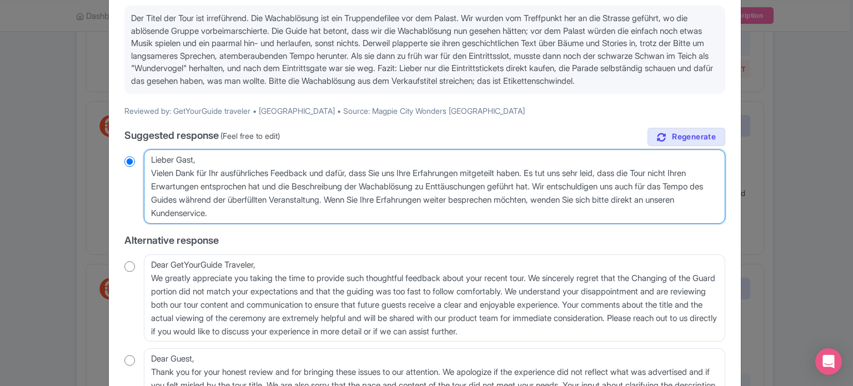
type textarea "Lieber Gast, Vielen Dank für Ihr ausführliches Feedback und dafür, dass Sie uns…"
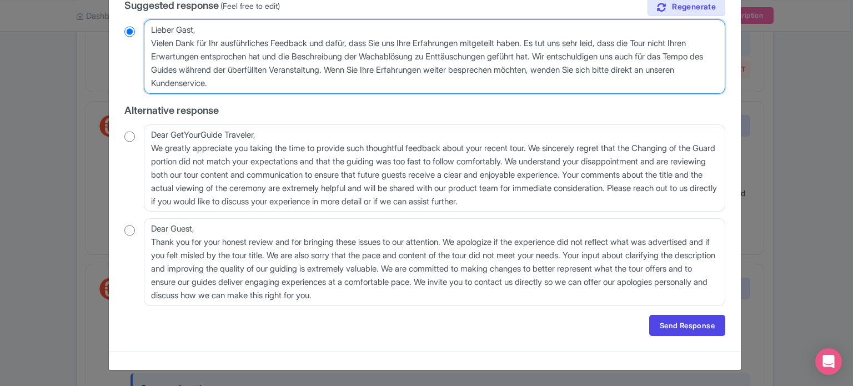
scroll to position [253, 0]
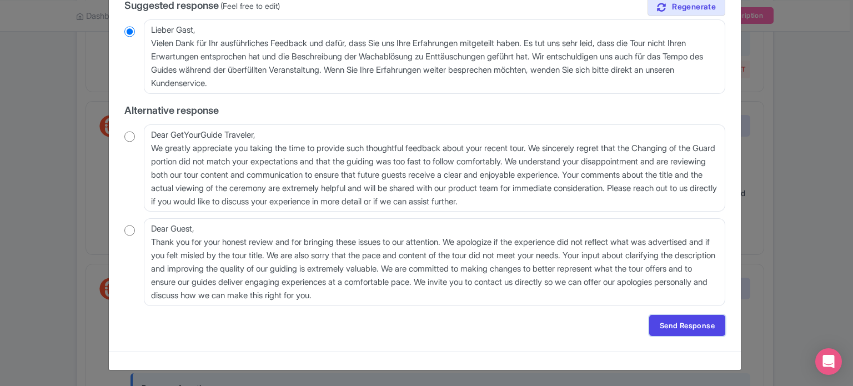
click at [691, 322] on link "Send Response" at bounding box center [687, 325] width 76 height 21
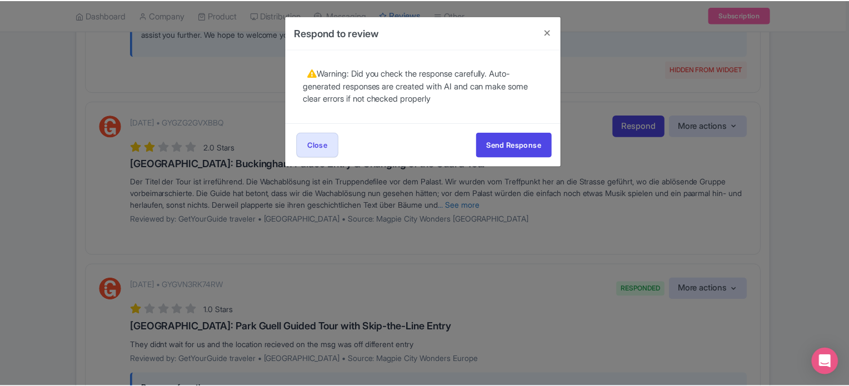
scroll to position [0, 0]
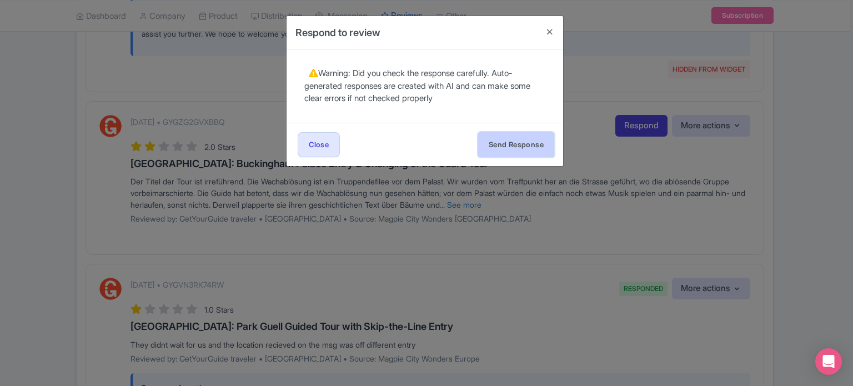
click at [500, 147] on button "Send Response" at bounding box center [516, 144] width 76 height 25
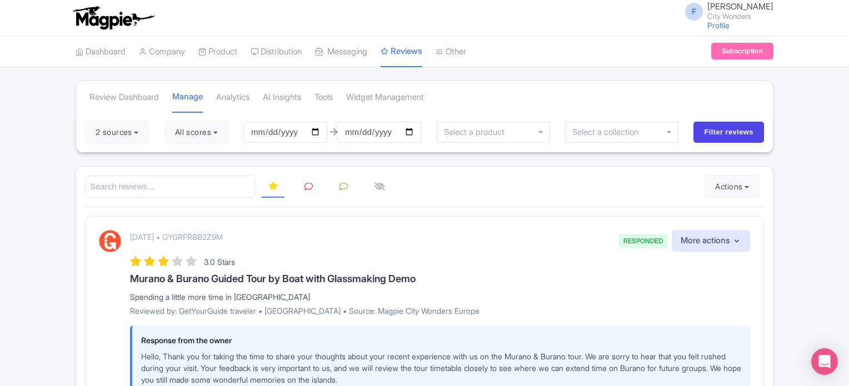
click at [304, 184] on icon at bounding box center [308, 186] width 8 height 8
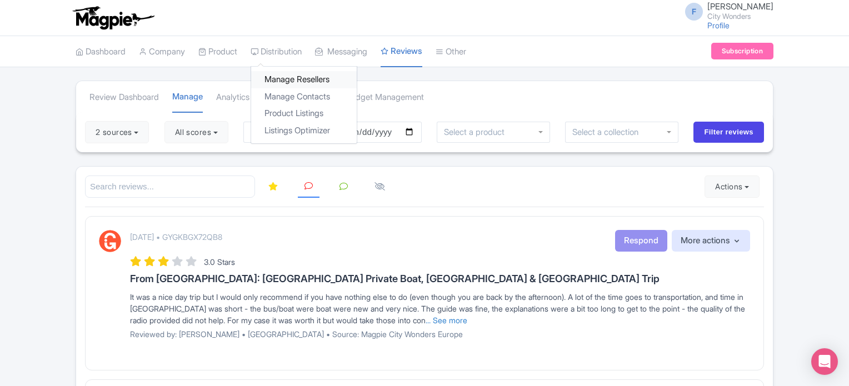
click at [299, 78] on link "Manage Resellers" at bounding box center [304, 79] width 106 height 17
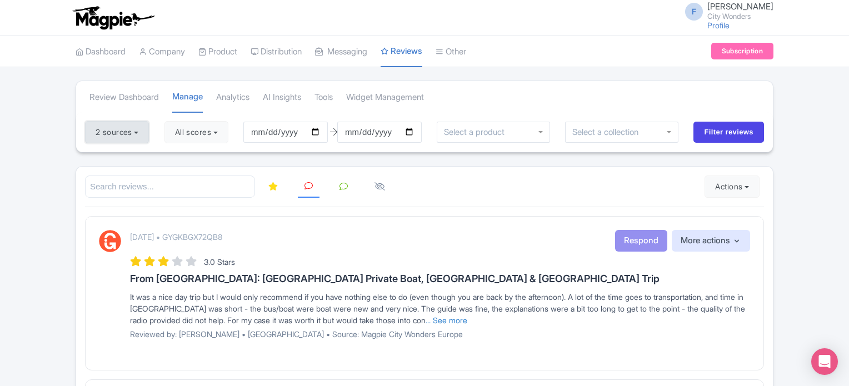
click at [144, 129] on button "2 sources" at bounding box center [117, 132] width 64 height 22
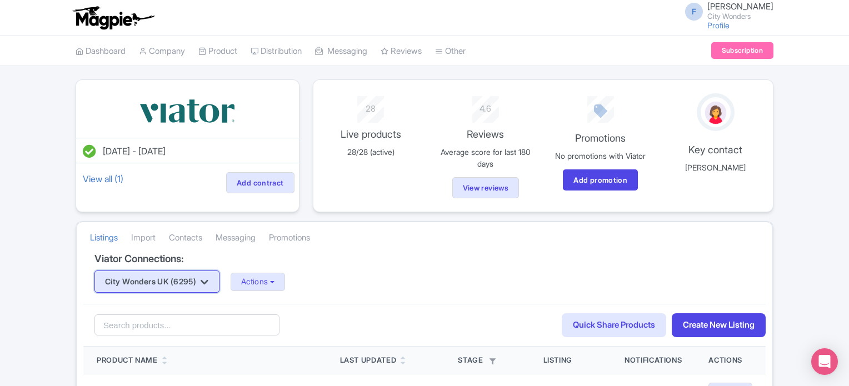
click at [195, 278] on button "City Wonders UK (6295)" at bounding box center [156, 281] width 125 height 22
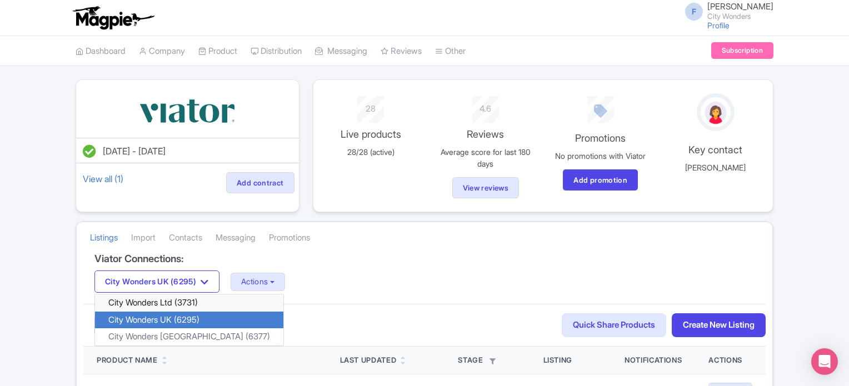
click at [171, 305] on link "City Wonders Ltd (3731)" at bounding box center [189, 302] width 188 height 17
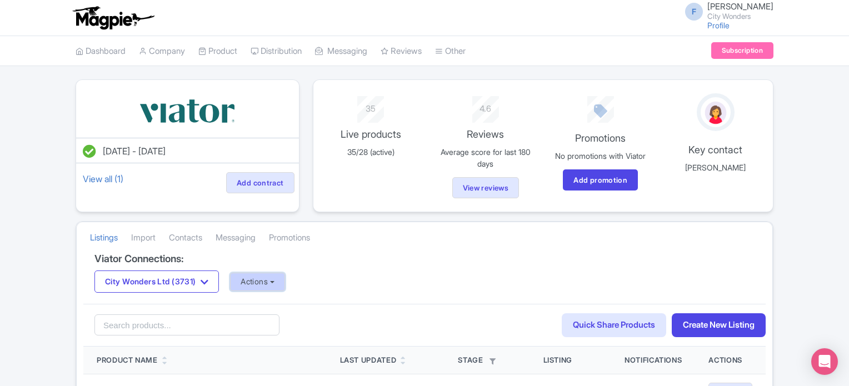
click at [269, 280] on button "Actions" at bounding box center [257, 282] width 55 height 18
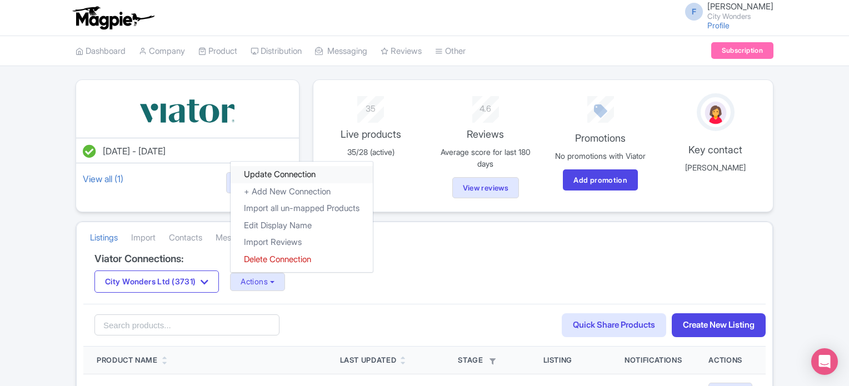
click at [302, 171] on link "Update Connection" at bounding box center [301, 174] width 142 height 17
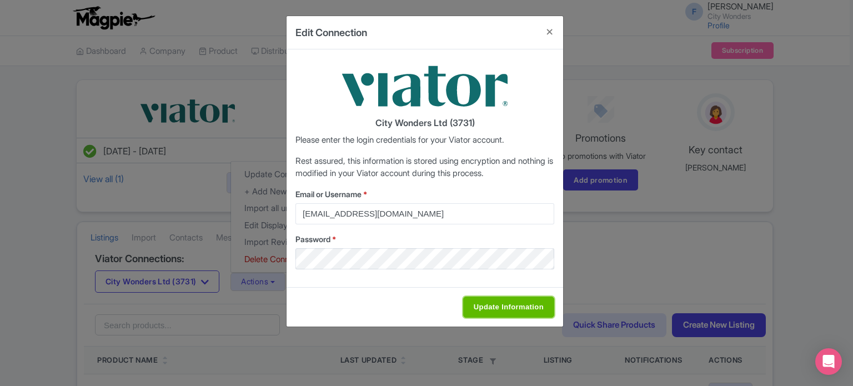
click at [492, 304] on input "Update Information" at bounding box center [508, 307] width 91 height 21
type input "Saving..."
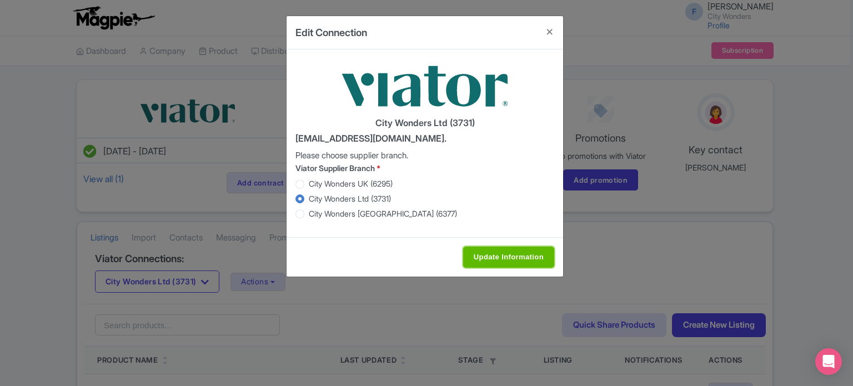
click at [493, 248] on input "Update Information" at bounding box center [508, 257] width 91 height 21
type input "Saving..."
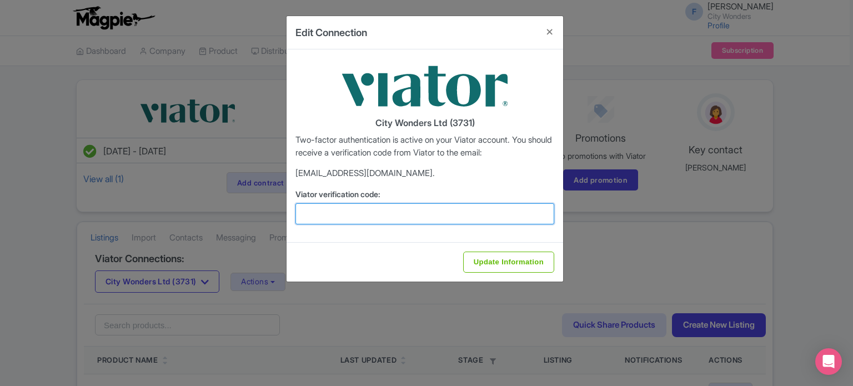
click at [351, 210] on input "Viator verification code:" at bounding box center [424, 213] width 259 height 21
paste input "383694"
type input "383694"
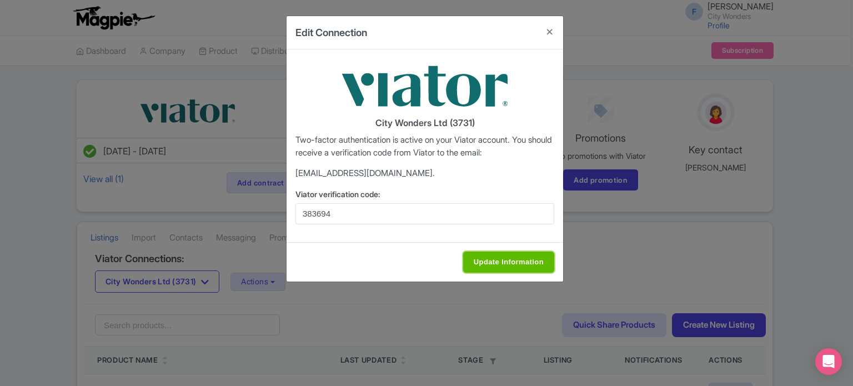
click at [515, 257] on input "Update Information" at bounding box center [508, 262] width 91 height 21
type input "Update Information"
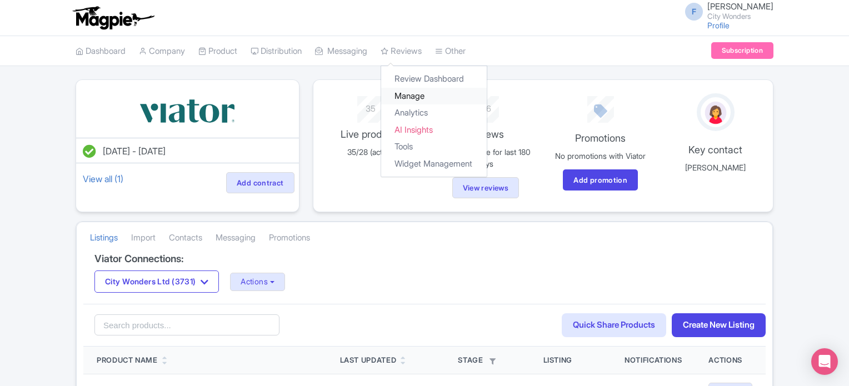
click at [423, 93] on link "Manage" at bounding box center [434, 96] width 106 height 17
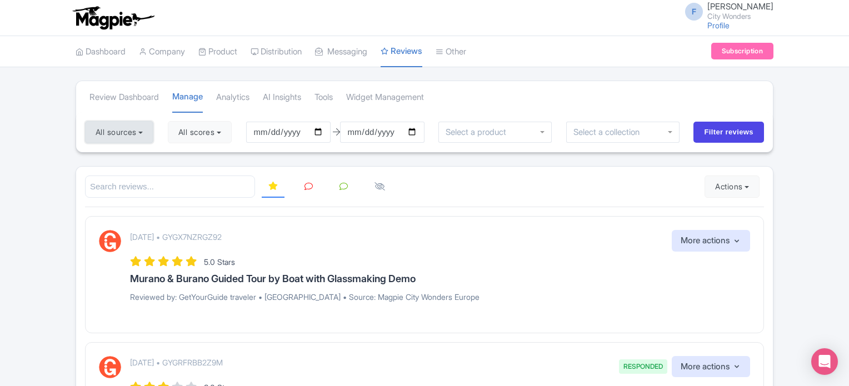
click at [137, 136] on button "All sources" at bounding box center [119, 132] width 68 height 22
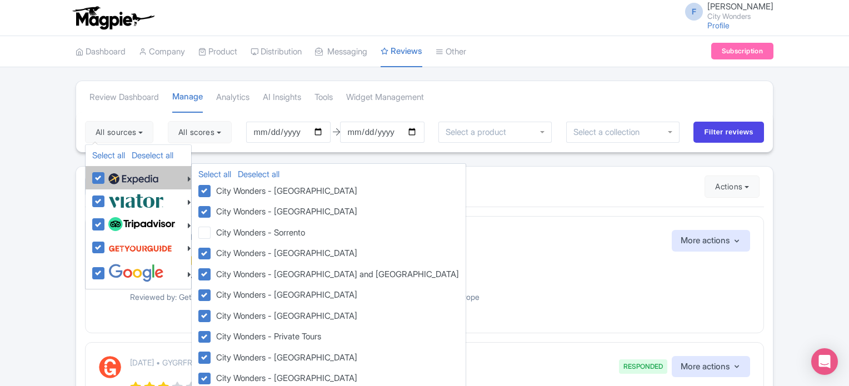
click at [106, 177] on label at bounding box center [132, 177] width 53 height 19
click at [106, 176] on input "checkbox" at bounding box center [109, 171] width 7 height 7
checkbox input "false"
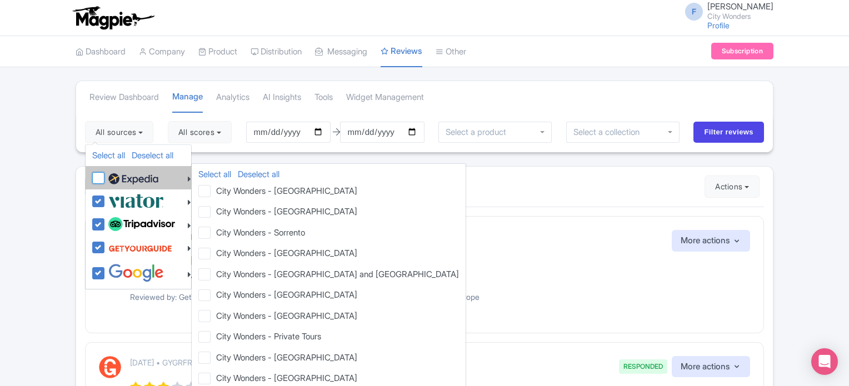
checkbox input "false"
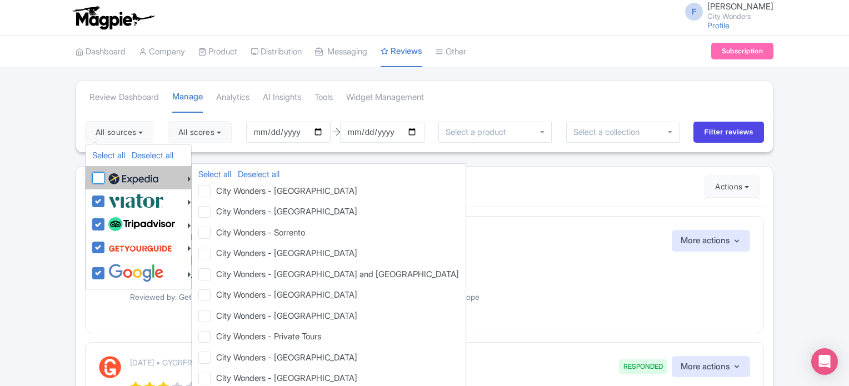
checkbox input "false"
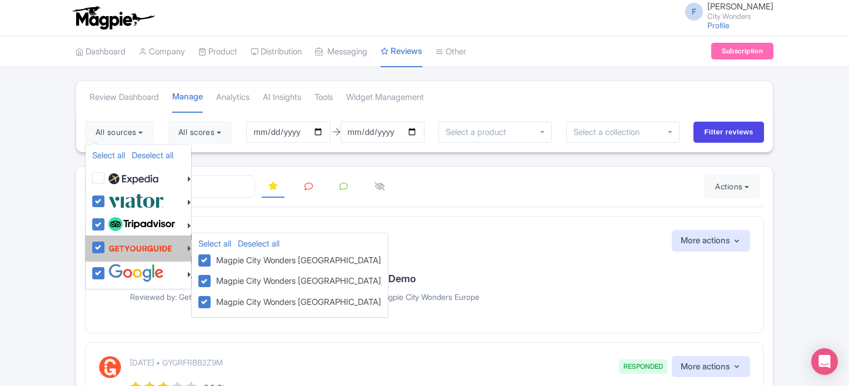
click at [106, 244] on label at bounding box center [139, 248] width 67 height 21
click at [106, 244] on input "checkbox" at bounding box center [109, 241] width 7 height 7
checkbox input "false"
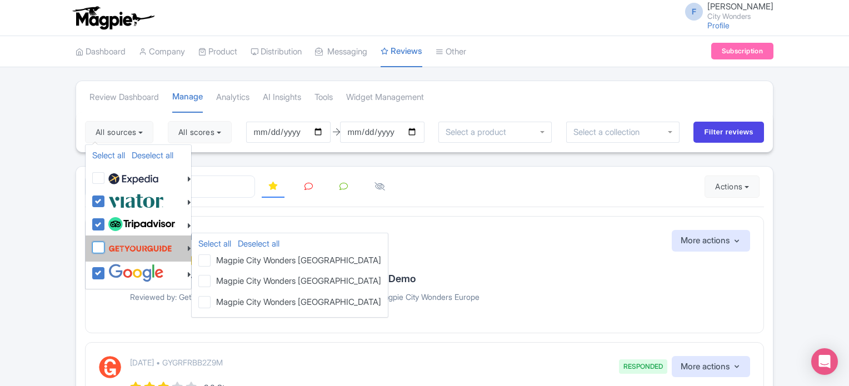
checkbox input "false"
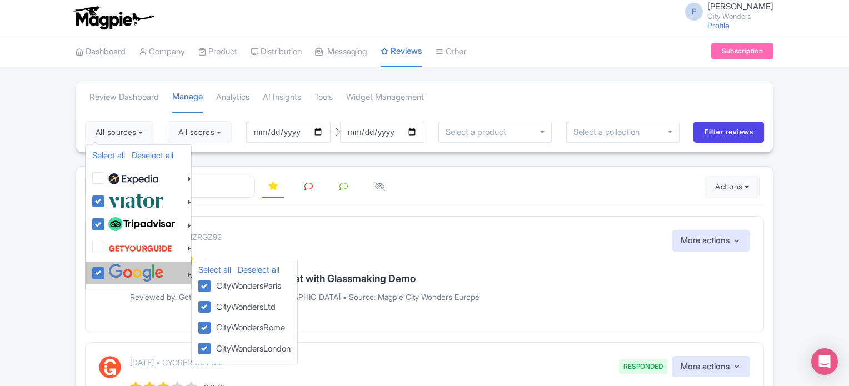
click at [106, 270] on label at bounding box center [135, 273] width 58 height 18
click at [106, 270] on input "checkbox" at bounding box center [109, 267] width 7 height 7
checkbox input "false"
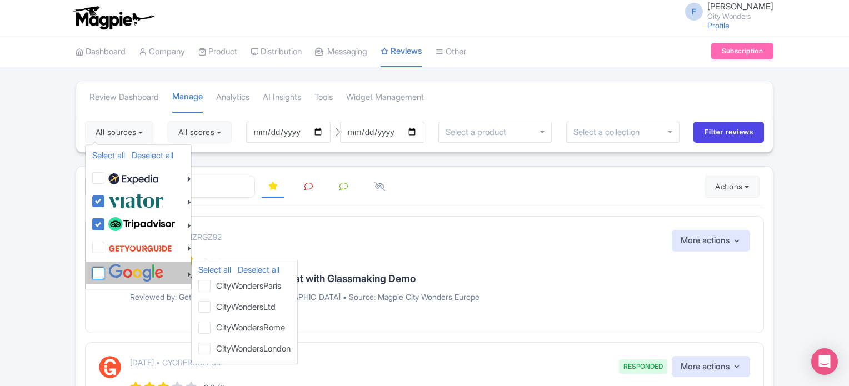
checkbox input "false"
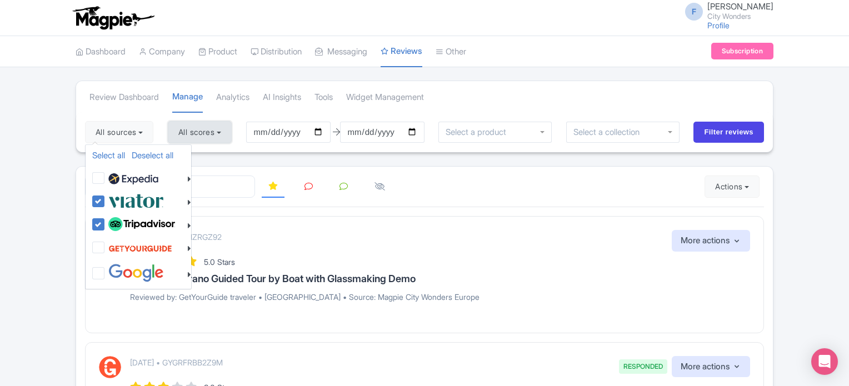
click at [232, 131] on button "All scores" at bounding box center [200, 132] width 64 height 22
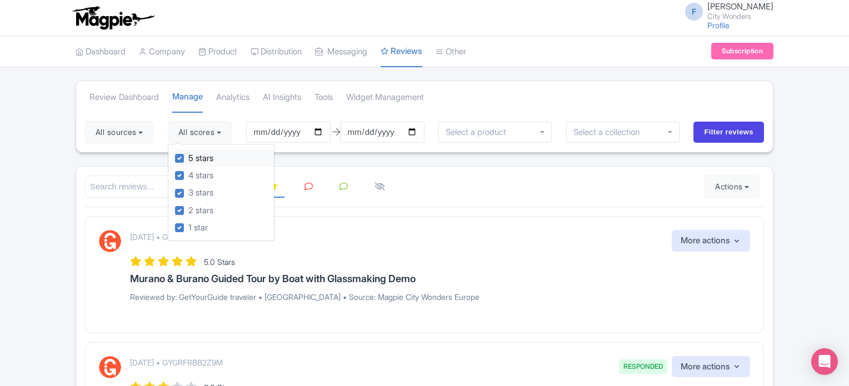
click at [188, 159] on label "5 stars" at bounding box center [200, 158] width 25 height 13
click at [188, 159] on input "5 stars" at bounding box center [191, 155] width 7 height 7
checkbox input "false"
drag, startPoint x: 181, startPoint y: 175, endPoint x: 250, endPoint y: 175, distance: 69.4
click at [188, 175] on label "4 stars" at bounding box center [200, 175] width 25 height 13
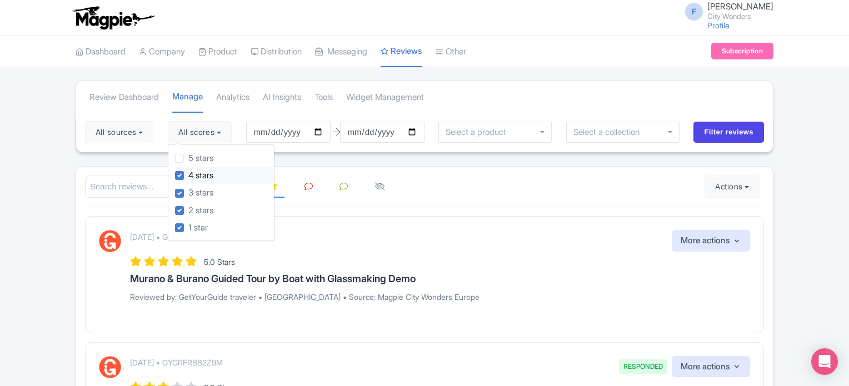
click at [188, 175] on input "4 stars" at bounding box center [191, 172] width 7 height 7
checkbox input "false"
click at [715, 133] on input "Filter reviews" at bounding box center [728, 132] width 71 height 21
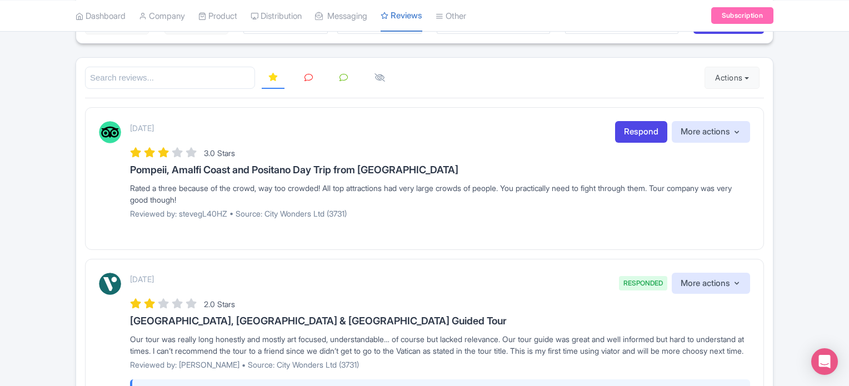
scroll to position [111, 0]
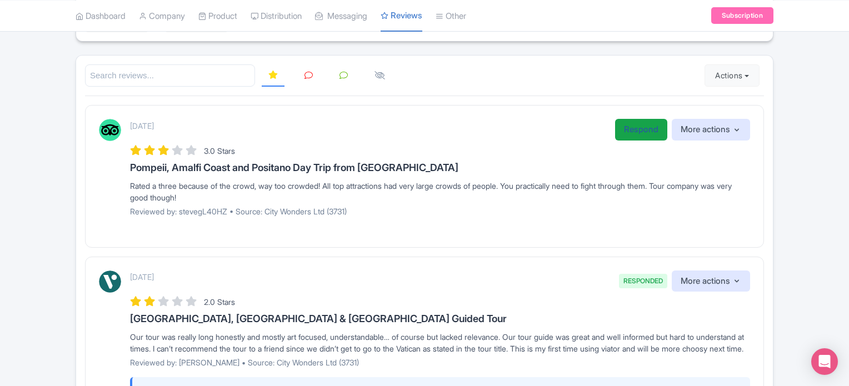
click at [650, 124] on link "Respond" at bounding box center [641, 130] width 52 height 22
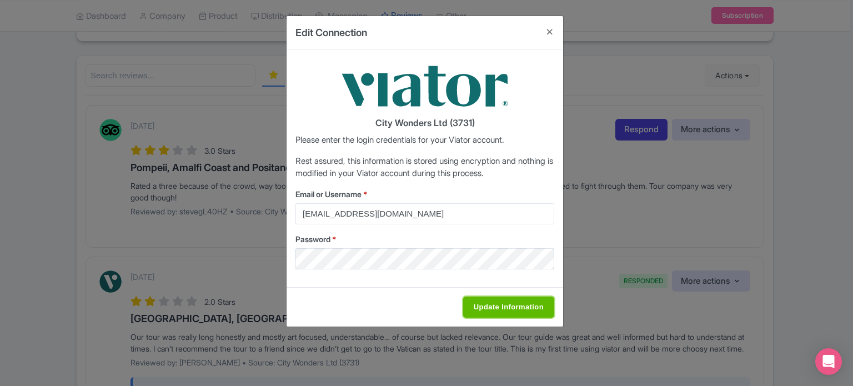
click at [496, 312] on input "Update Information" at bounding box center [508, 307] width 91 height 21
type input "Saving..."
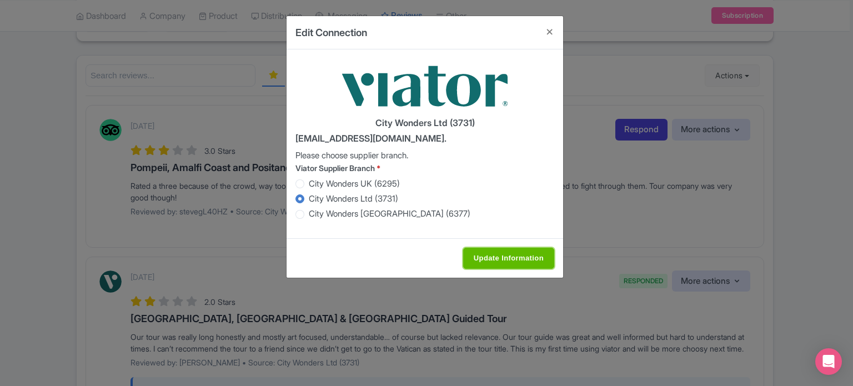
click at [482, 253] on input "Update Information" at bounding box center [508, 258] width 91 height 21
type input "Saving..."
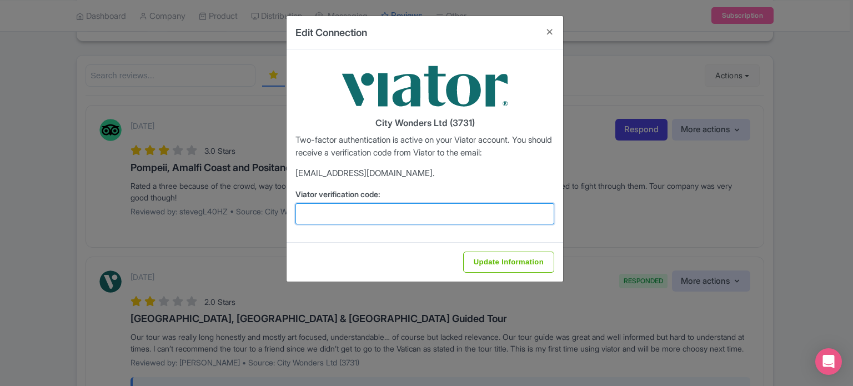
click at [464, 217] on input "Viator verification code:" at bounding box center [424, 213] width 259 height 21
click at [378, 207] on input "Viator verification code:" at bounding box center [424, 213] width 259 height 21
paste input "994424"
type input "994424"
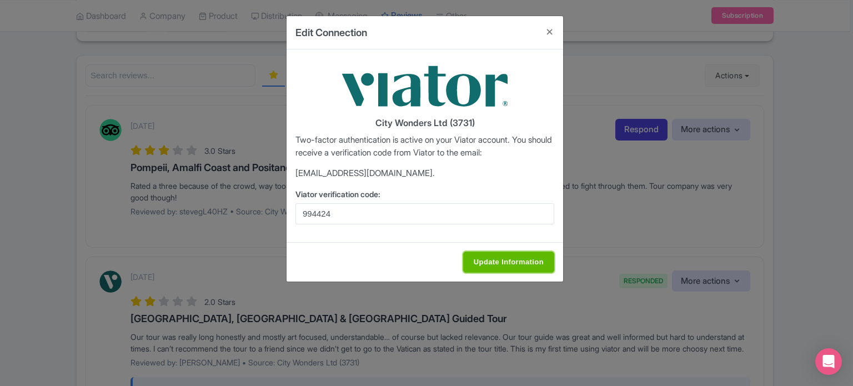
click at [493, 268] on input "Update Information" at bounding box center [508, 262] width 91 height 21
type input "Update Information"
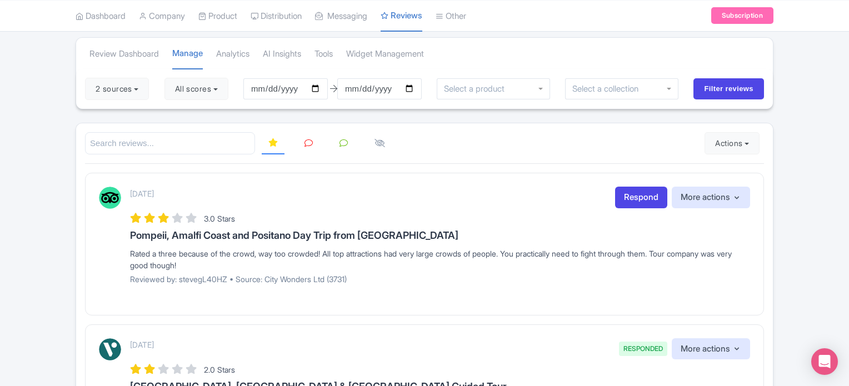
scroll to position [56, 0]
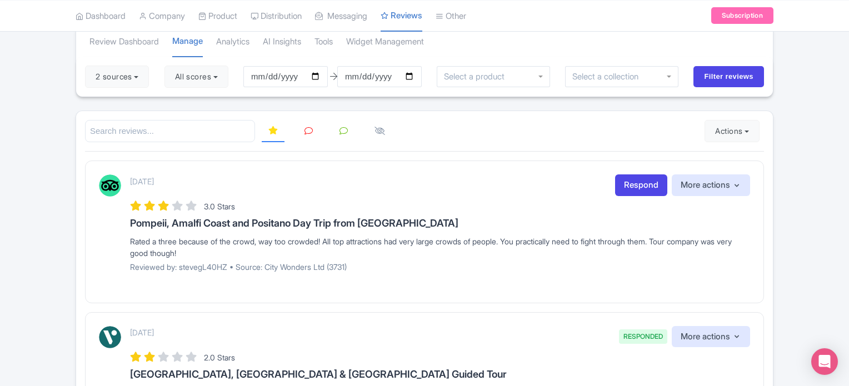
click at [646, 195] on div "September 06, 2025 Respond More actions Hide from this page Hide from review wi…" at bounding box center [440, 227] width 620 height 106
click at [643, 190] on link "Respond" at bounding box center [641, 185] width 52 height 22
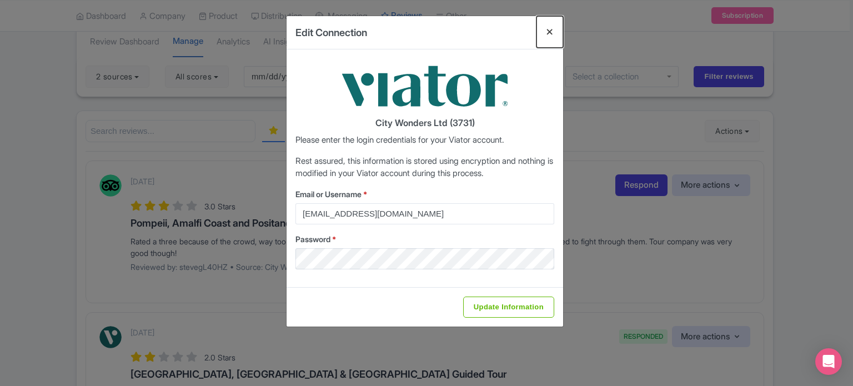
click at [558, 29] on button "Close" at bounding box center [550, 32] width 27 height 32
